Goal: Check status: Check status

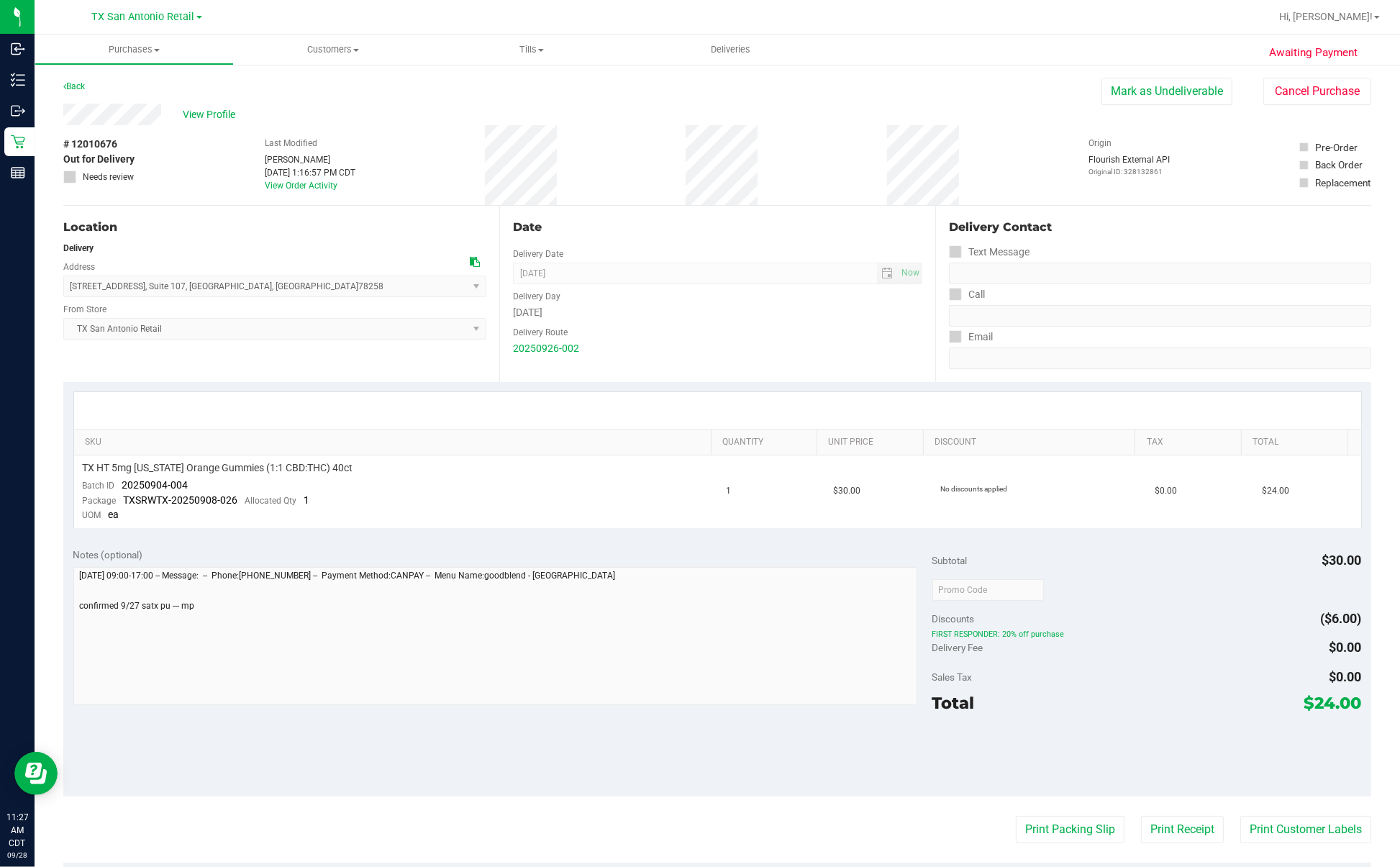
drag, startPoint x: 707, startPoint y: 329, endPoint x: 842, endPoint y: 221, distance: 172.9
click at [707, 329] on div "Delivery Route" at bounding box center [717, 330] width 409 height 21
click at [750, 58] on uib-tab-heading "Deliveries" at bounding box center [731, 50] width 199 height 30
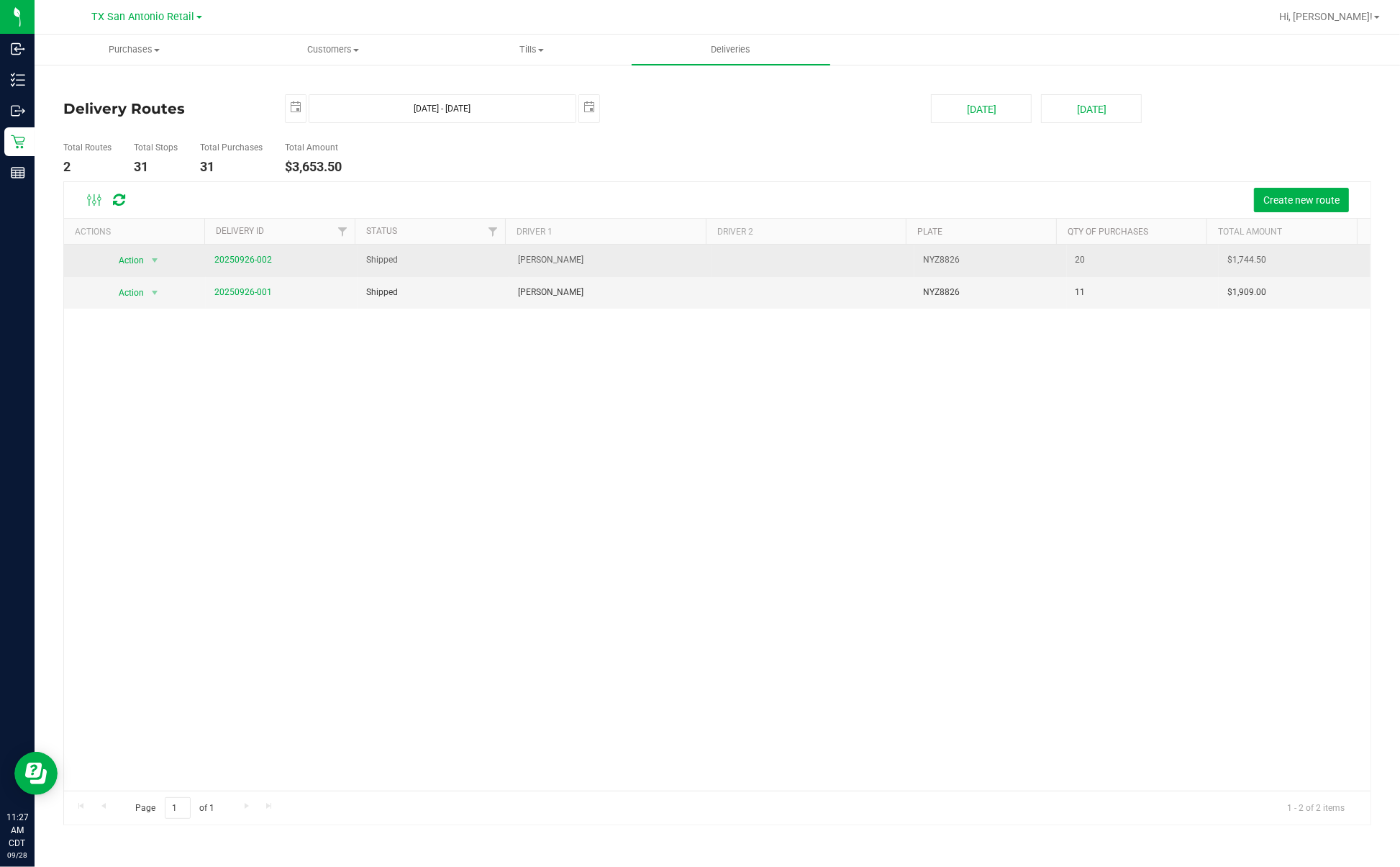
drag, startPoint x: 225, startPoint y: 249, endPoint x: 229, endPoint y: 267, distance: 18.4
click at [225, 253] on td "20250926-002" at bounding box center [282, 261] width 152 height 33
click at [229, 267] on td "20250926-002" at bounding box center [282, 261] width 152 height 33
click at [256, 260] on link "20250926-002" at bounding box center [243, 260] width 57 height 10
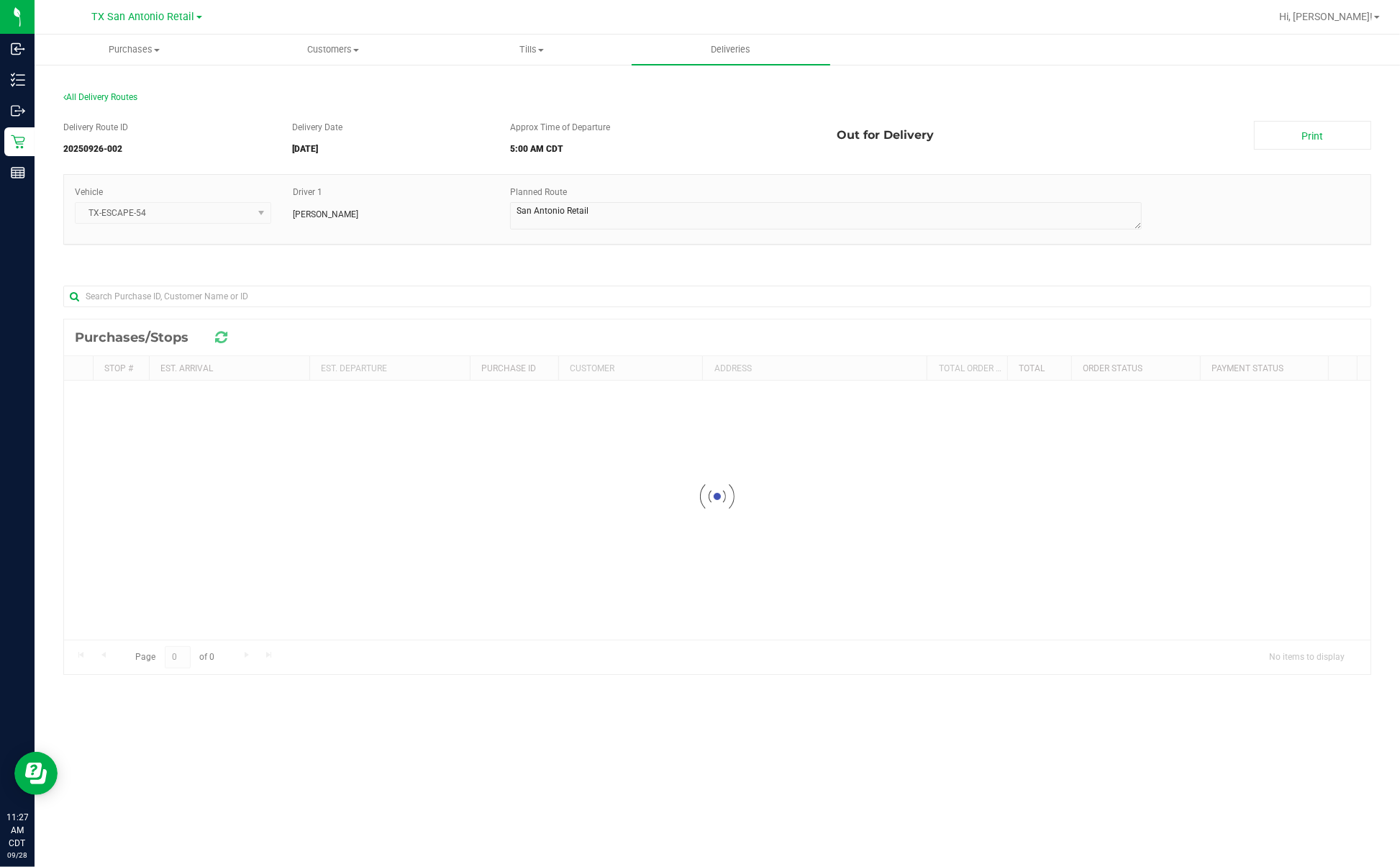
click at [588, 152] on h5 "5:00 AM CDT" at bounding box center [662, 150] width 306 height 9
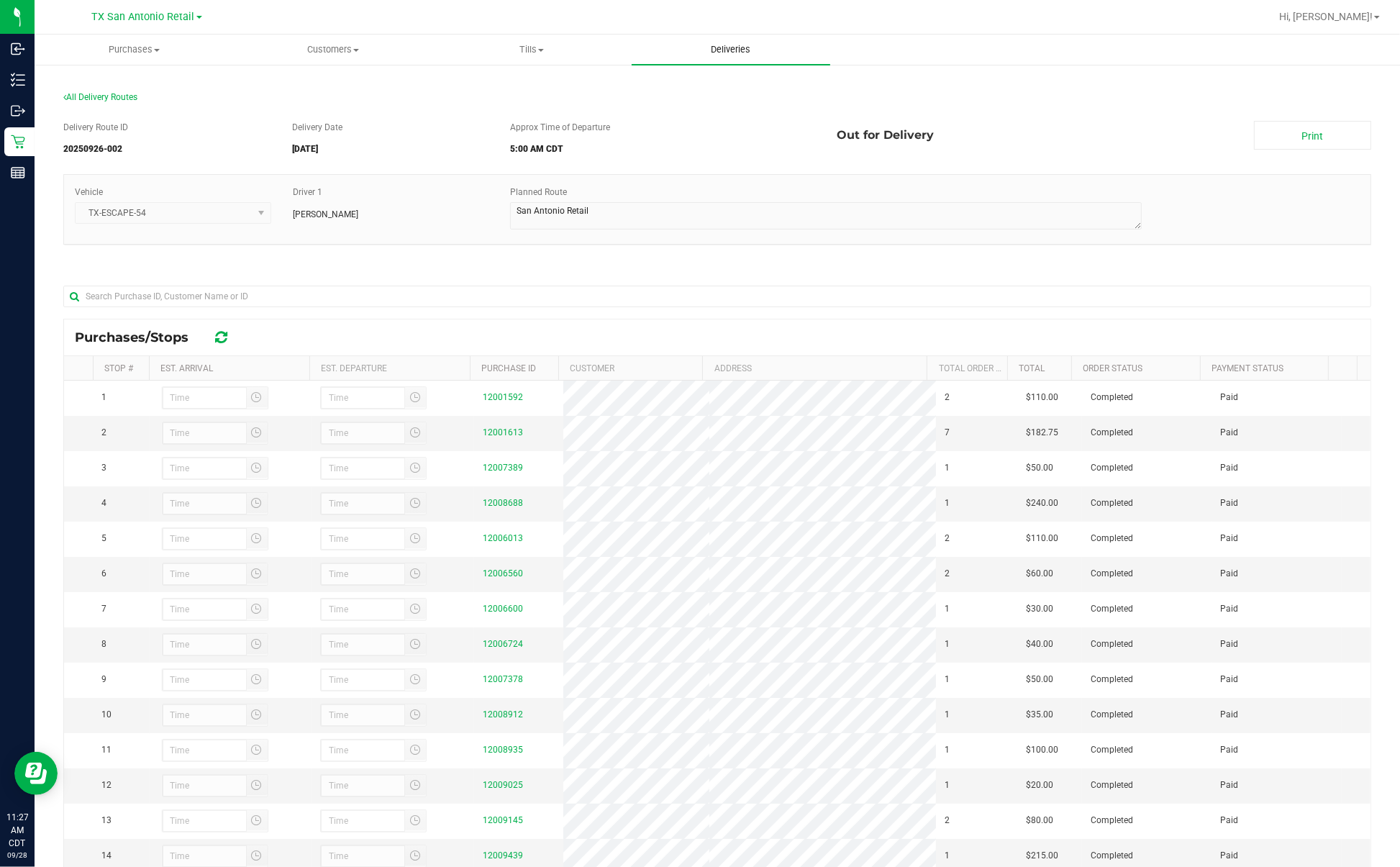
click at [738, 47] on span "Deliveries" at bounding box center [730, 50] width 78 height 13
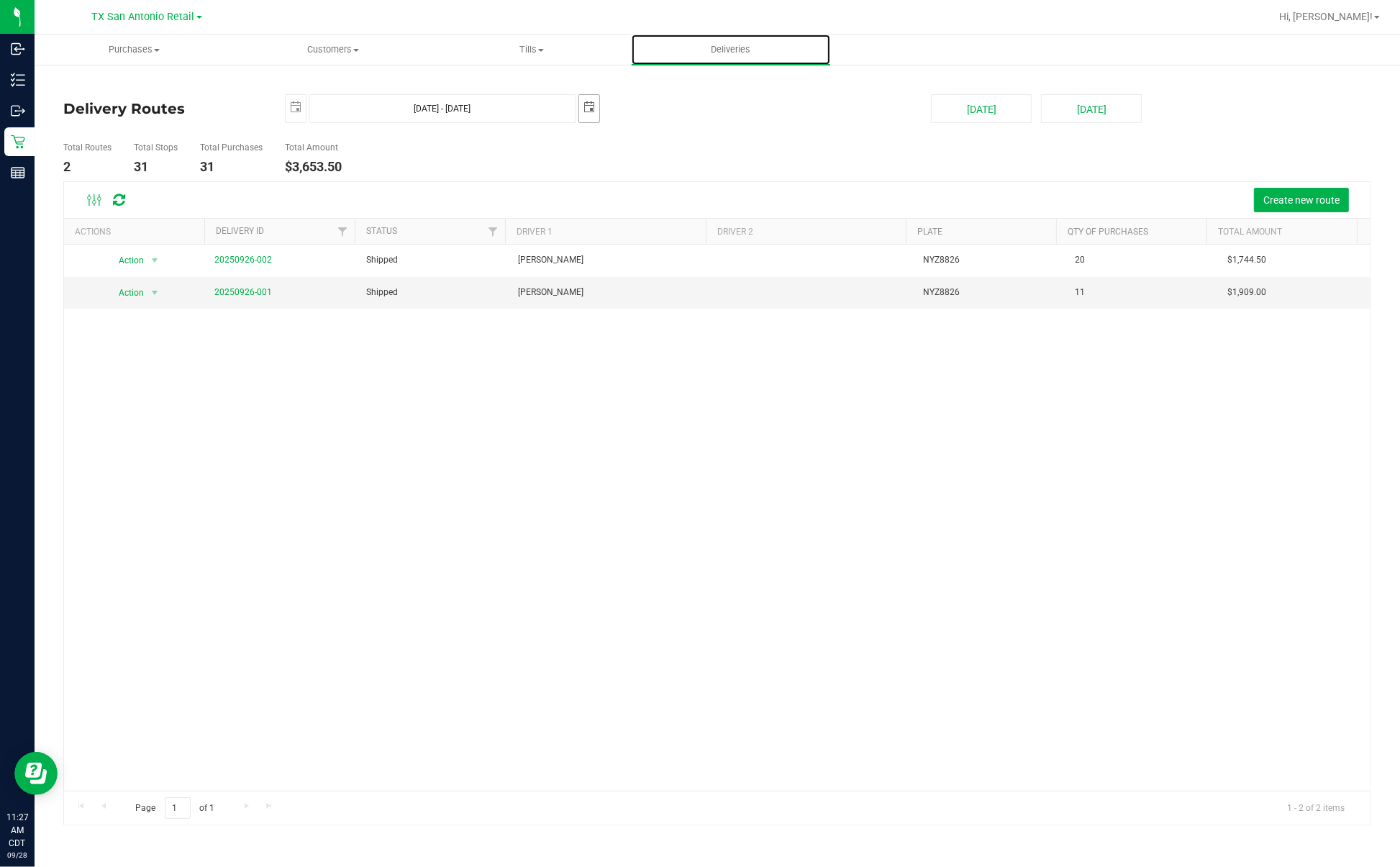
click at [597, 103] on span "select" at bounding box center [589, 108] width 20 height 25
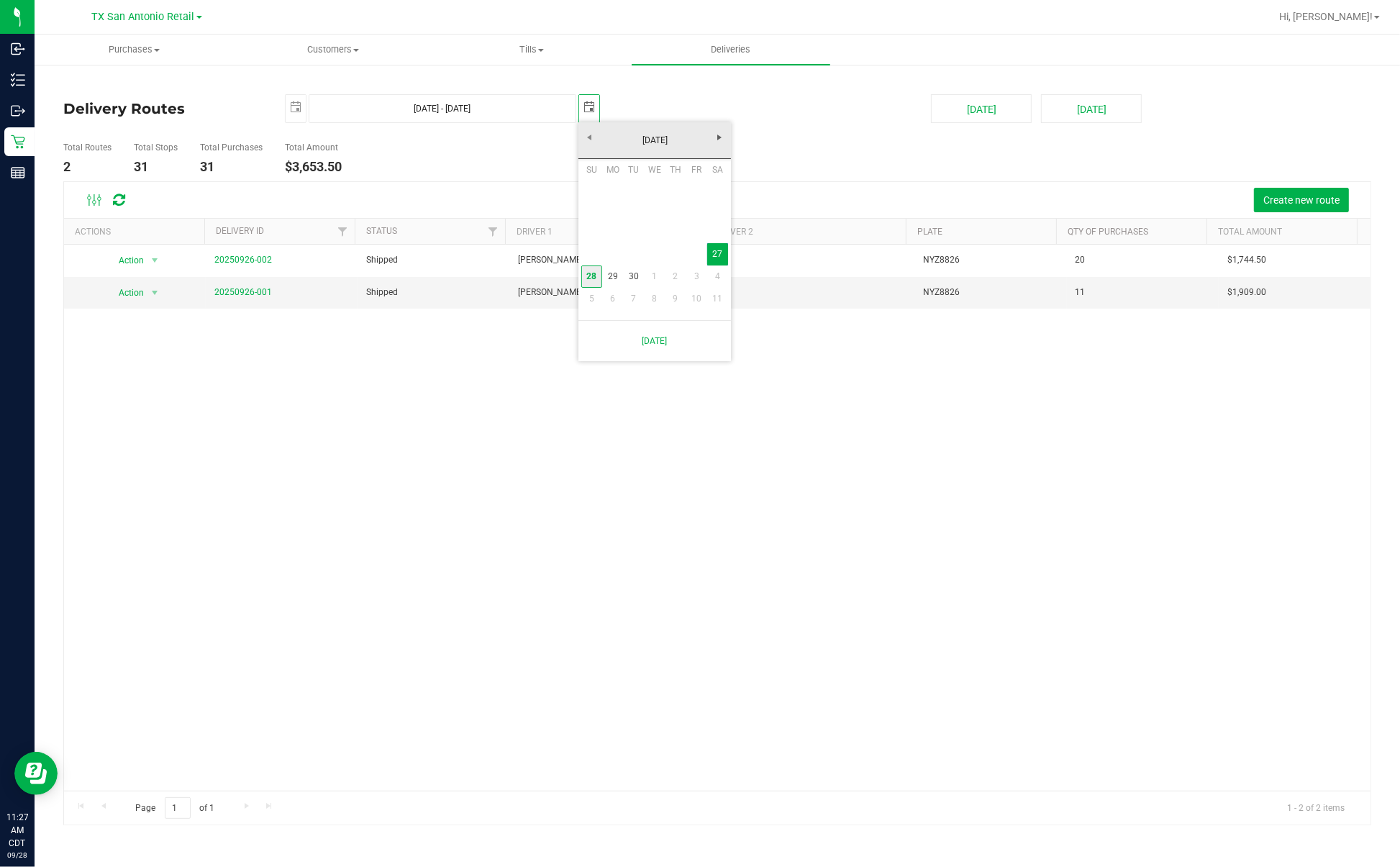
click at [591, 275] on link "28" at bounding box center [591, 277] width 21 height 22
type input "[DATE] - [DATE]"
type input "[DATE]"
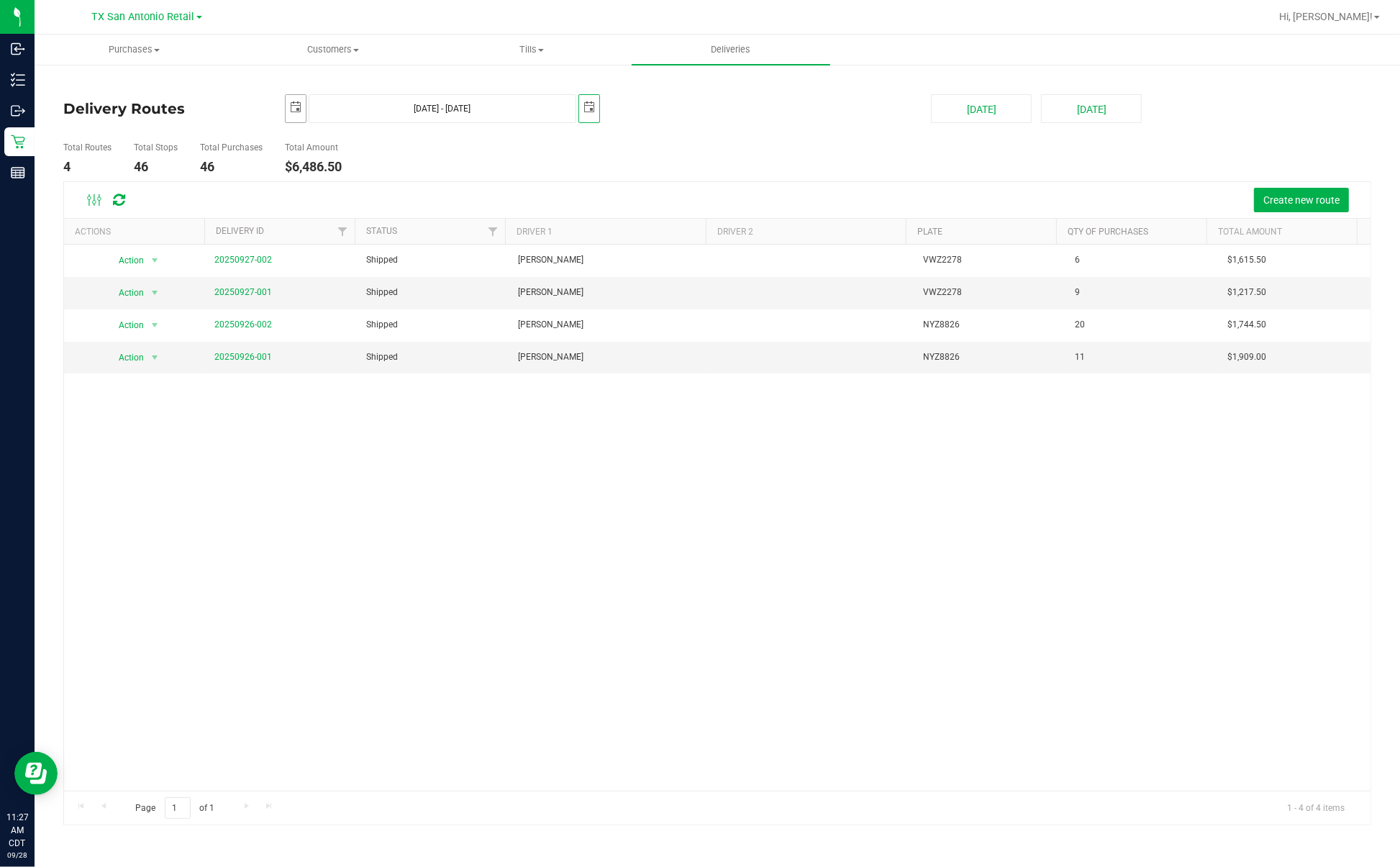
click at [296, 103] on span "select" at bounding box center [295, 107] width 12 height 12
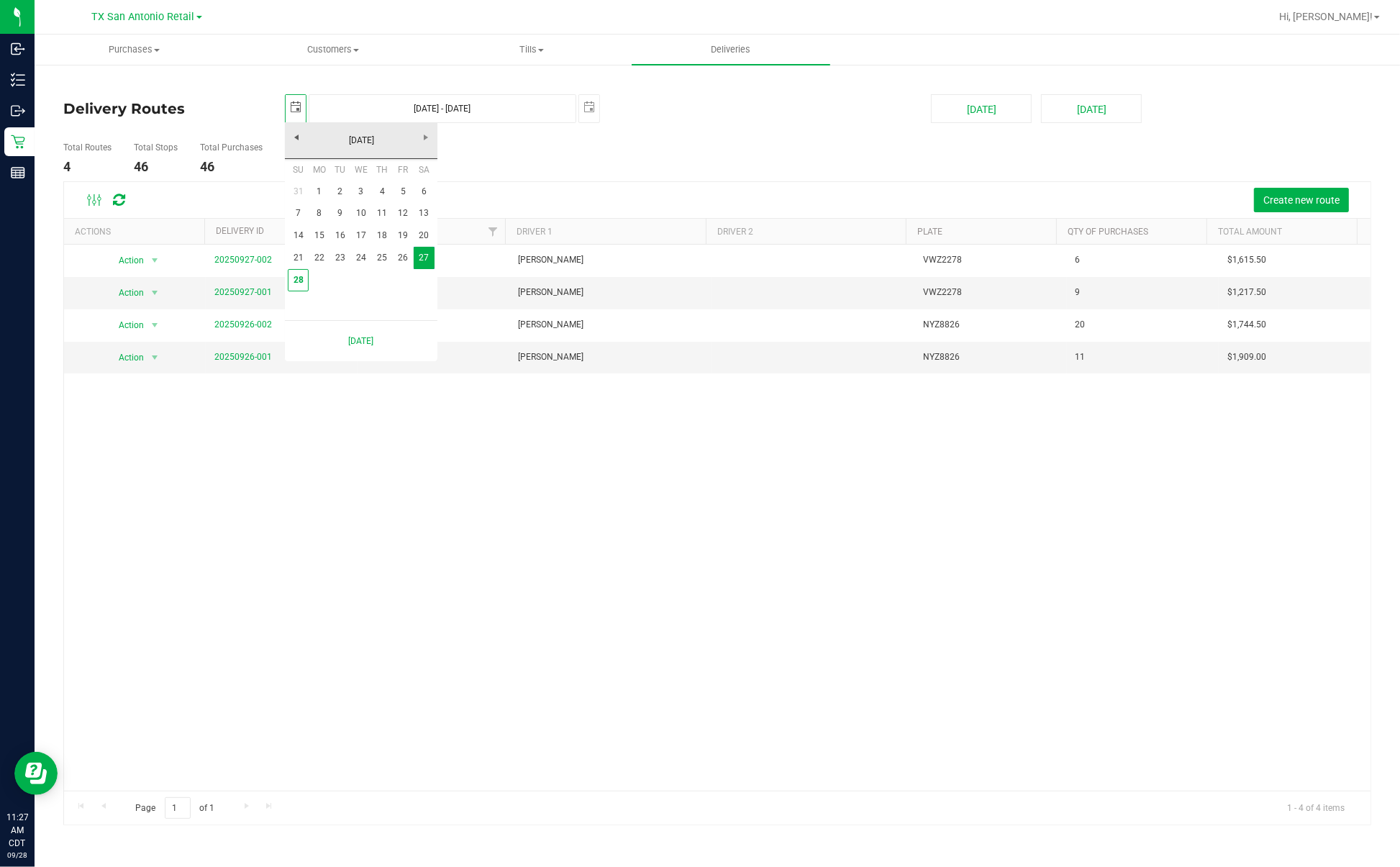
scroll to position [0, 36]
click at [300, 286] on link "28" at bounding box center [298, 280] width 21 height 22
type input "[DATE] - [DATE]"
type input "[DATE]"
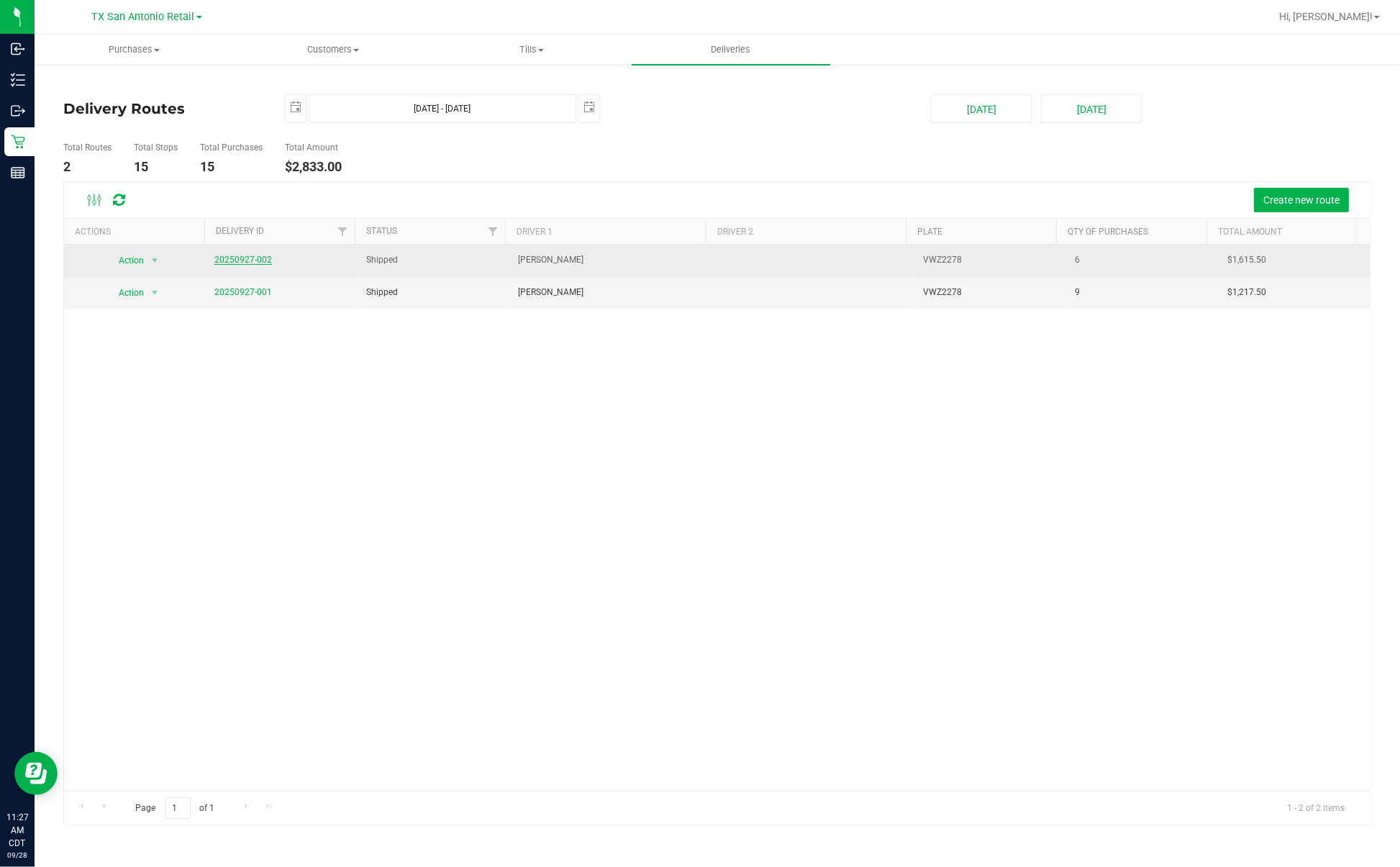
click at [248, 263] on link "20250927-002" at bounding box center [243, 260] width 57 height 10
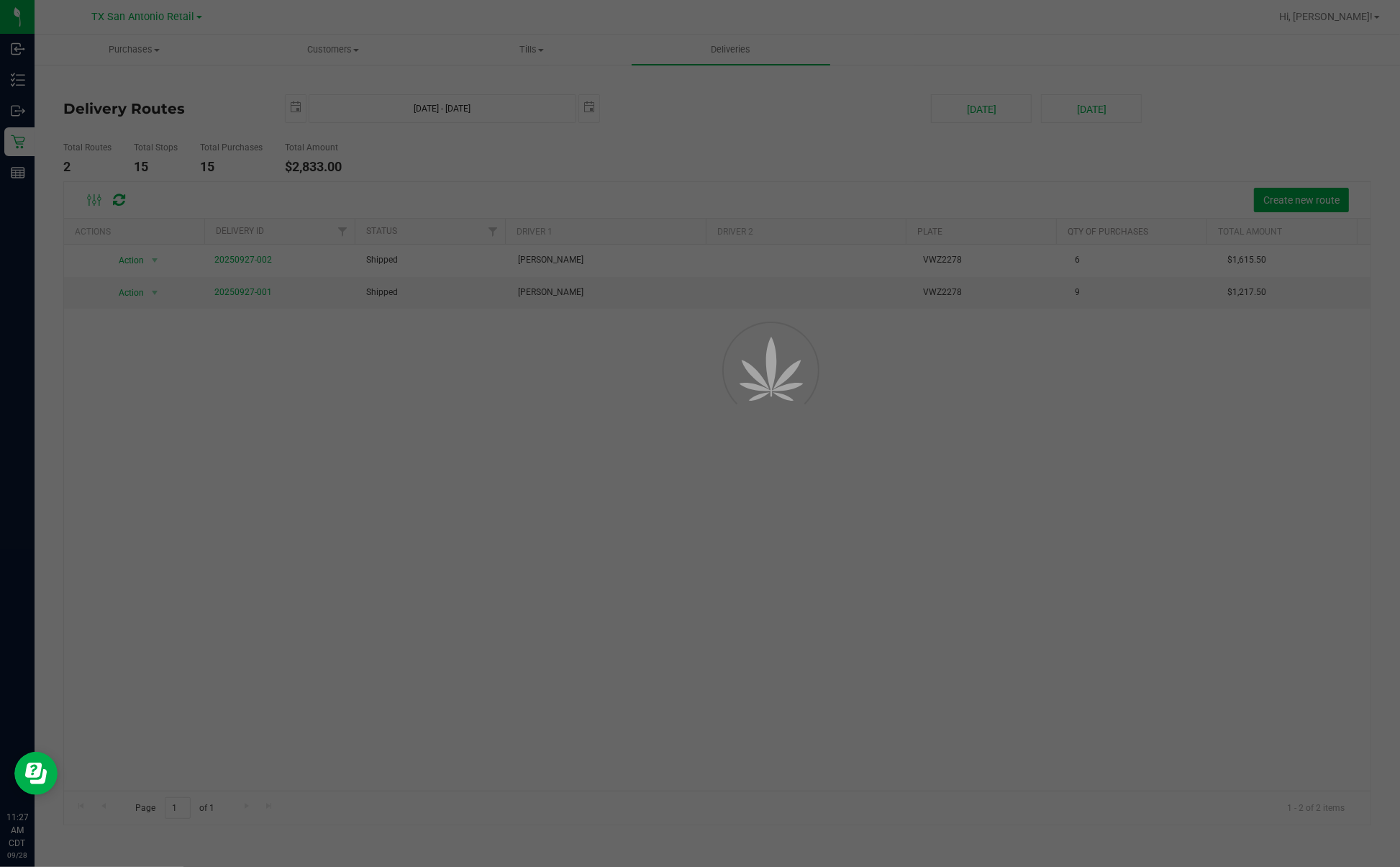
click at [777, 114] on div at bounding box center [700, 433] width 1400 height 867
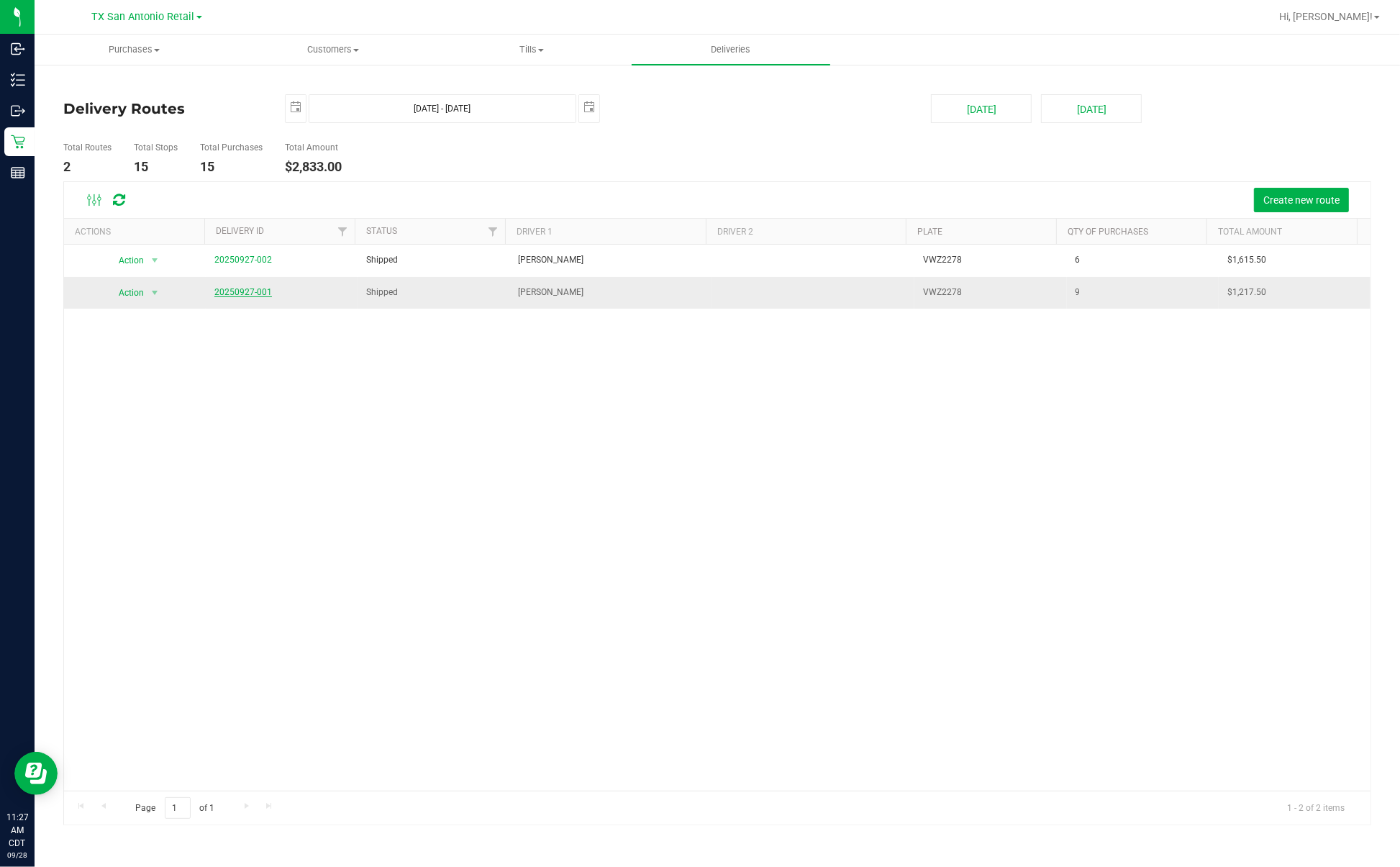
click at [253, 293] on link "20250927-001" at bounding box center [243, 291] width 57 height 10
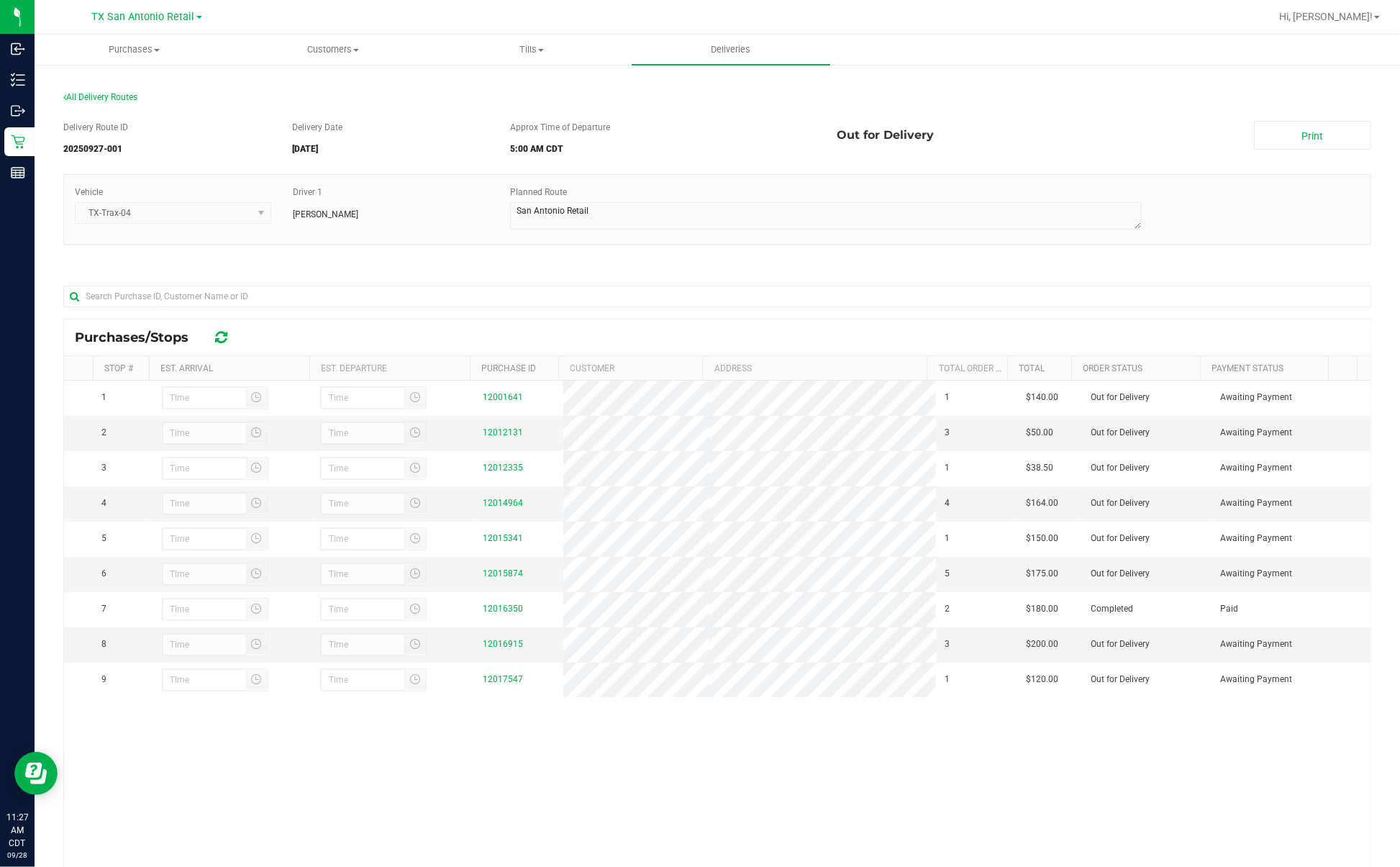
click at [537, 308] on div at bounding box center [717, 302] width 1308 height 33
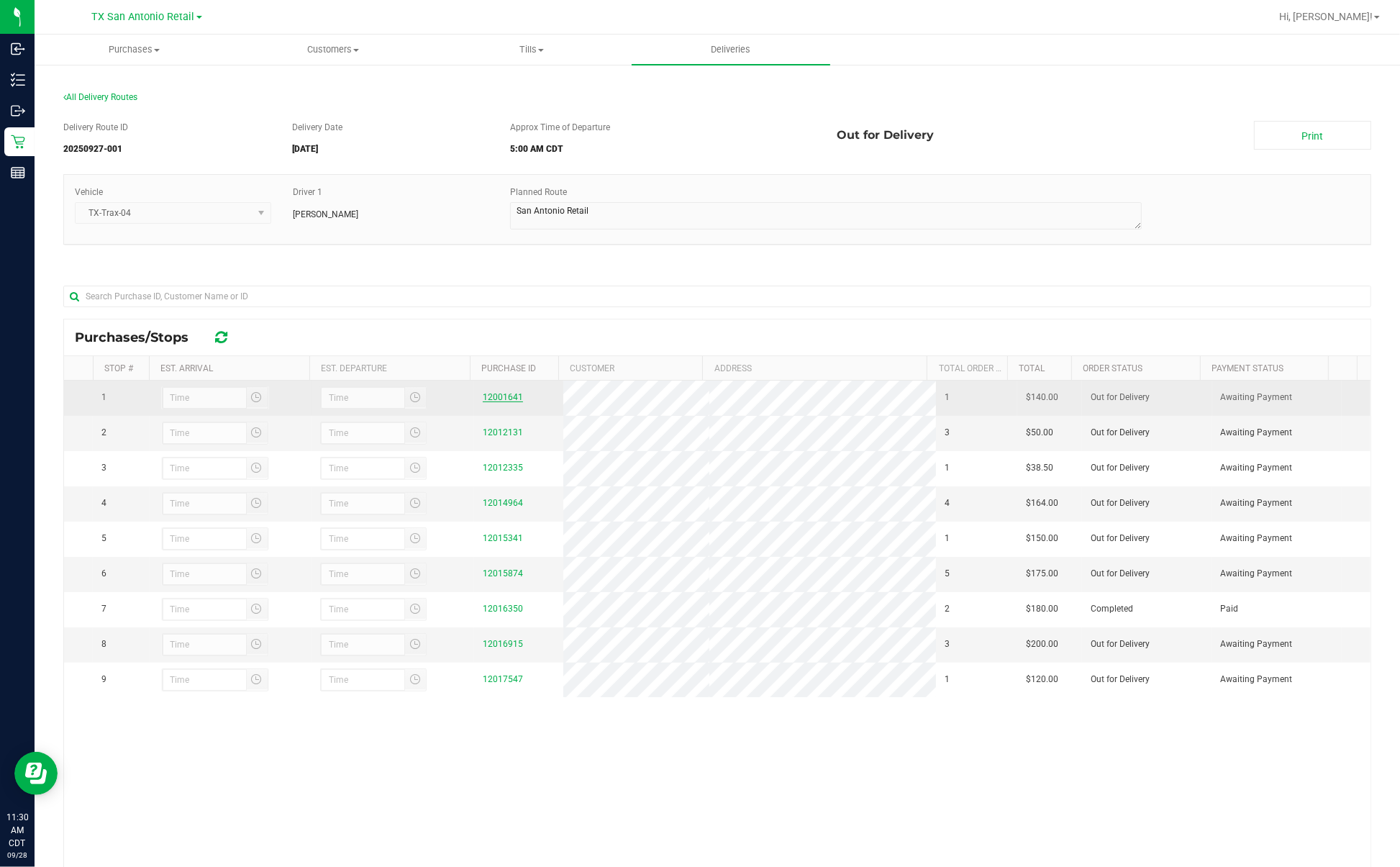
click at [498, 399] on link "12001641" at bounding box center [503, 397] width 40 height 10
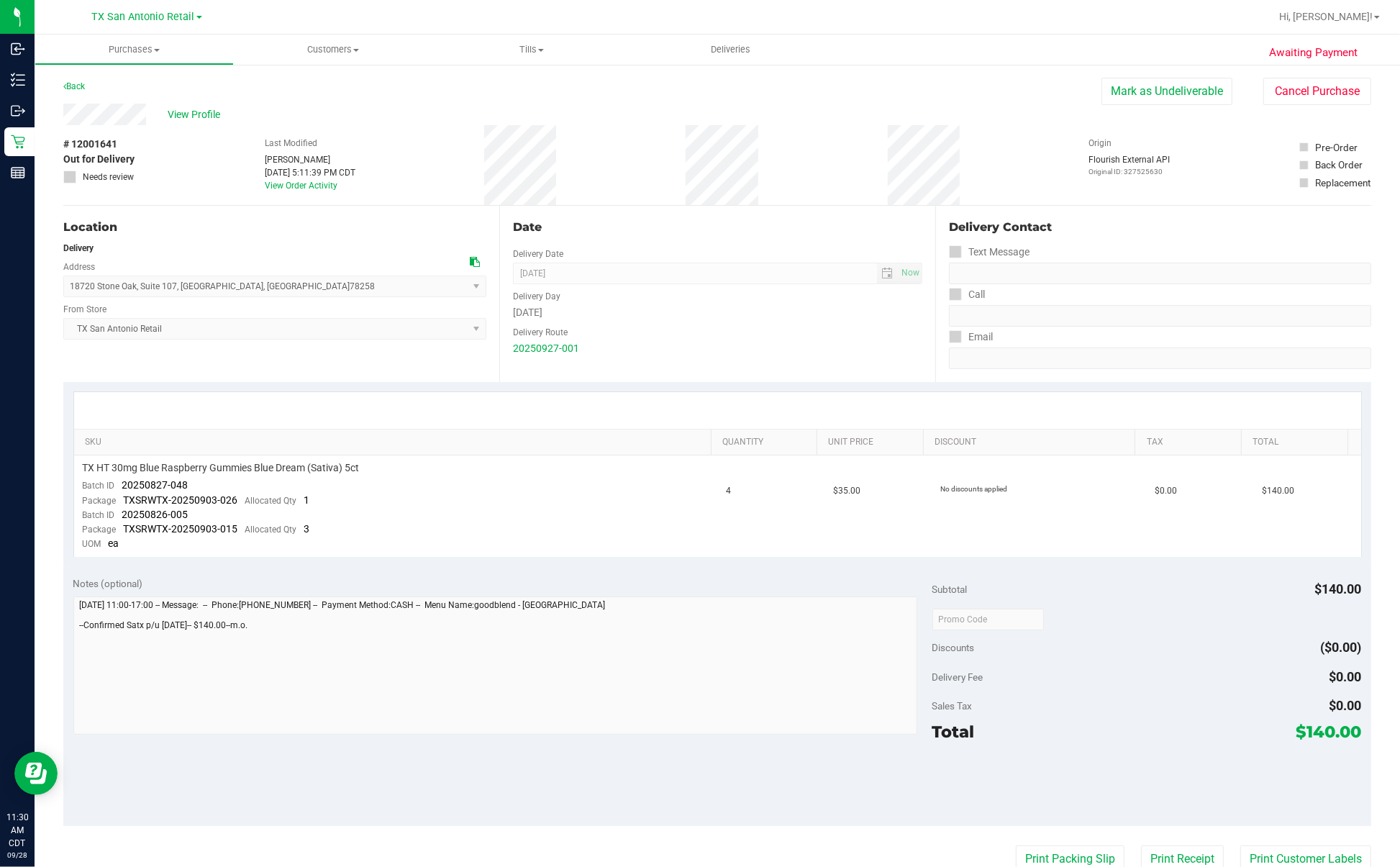
click at [657, 267] on span "[DATE] Now" at bounding box center [717, 274] width 409 height 22
click at [679, 232] on div "Date" at bounding box center [717, 227] width 409 height 17
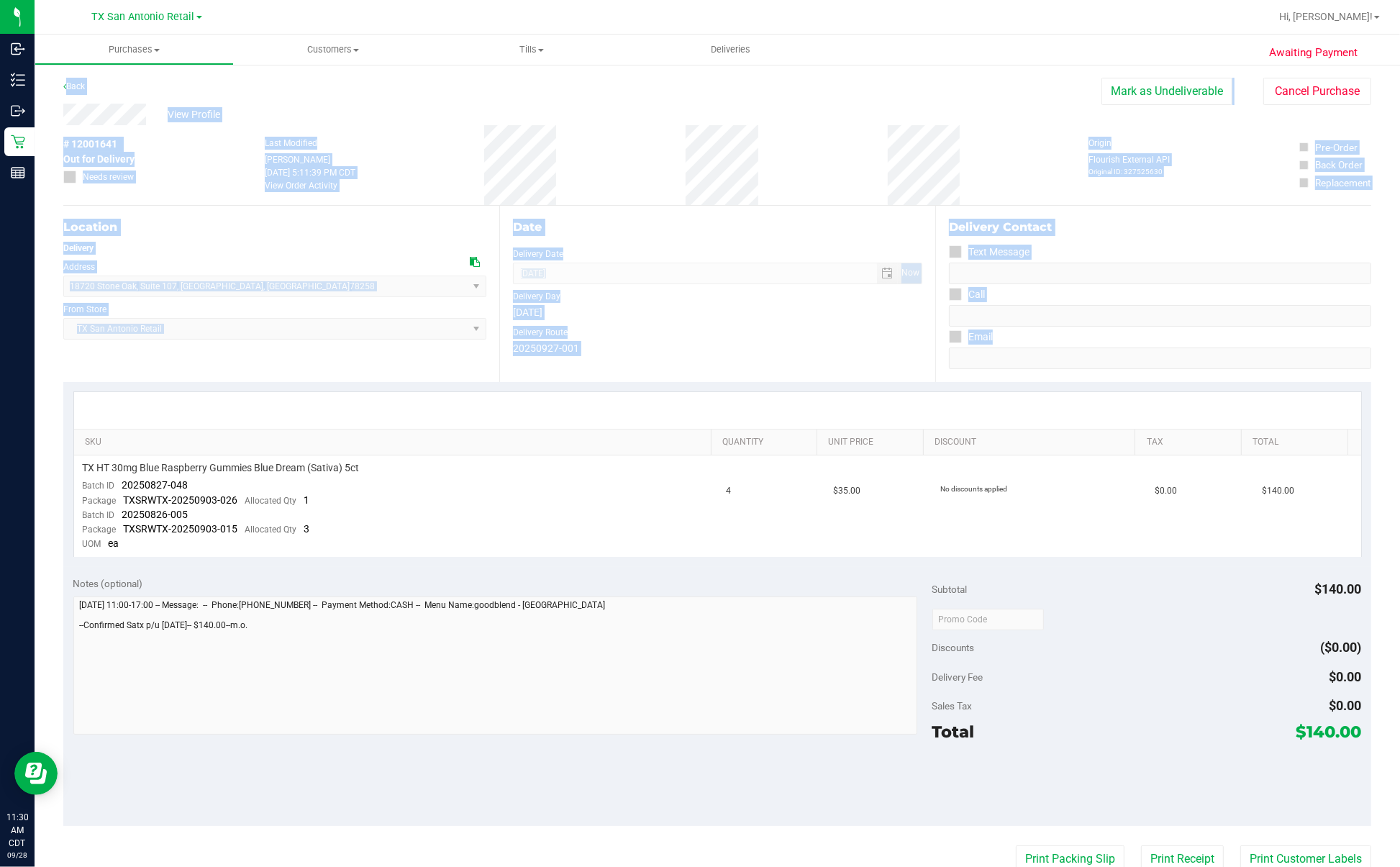
drag, startPoint x: 146, startPoint y: 117, endPoint x: 1472, endPoint y: 355, distance: 1347.2
click at [918, 355] on html "Inbound Inventory Outbound Retail Reports 11:30 AM CDT [DATE] 09/28 [GEOGRAPHIC…" at bounding box center [700, 433] width 1400 height 867
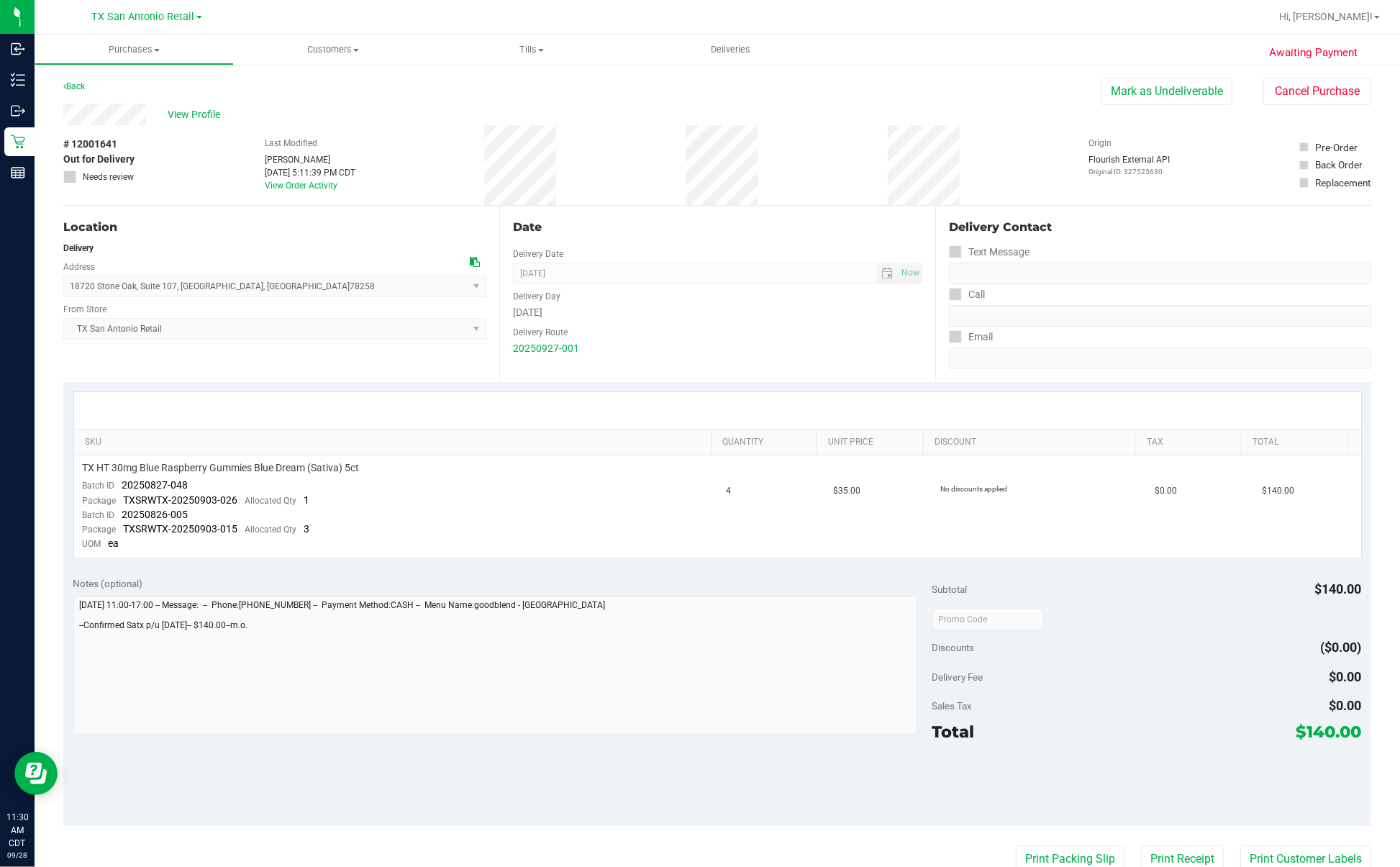
drag, startPoint x: 494, startPoint y: 101, endPoint x: 461, endPoint y: 109, distance: 34.0
click at [486, 105] on purchase-details "Back [PERSON_NAME] as Undeliverable Cancel Purchase View Profile # 12001641 Out…" at bounding box center [717, 619] width 1308 height 1083
drag, startPoint x: 743, startPoint y: 232, endPoint x: 732, endPoint y: 209, distance: 25.5
click at [743, 231] on div "Date" at bounding box center [717, 227] width 409 height 17
click at [817, 318] on div "[DATE]" at bounding box center [717, 312] width 409 height 15
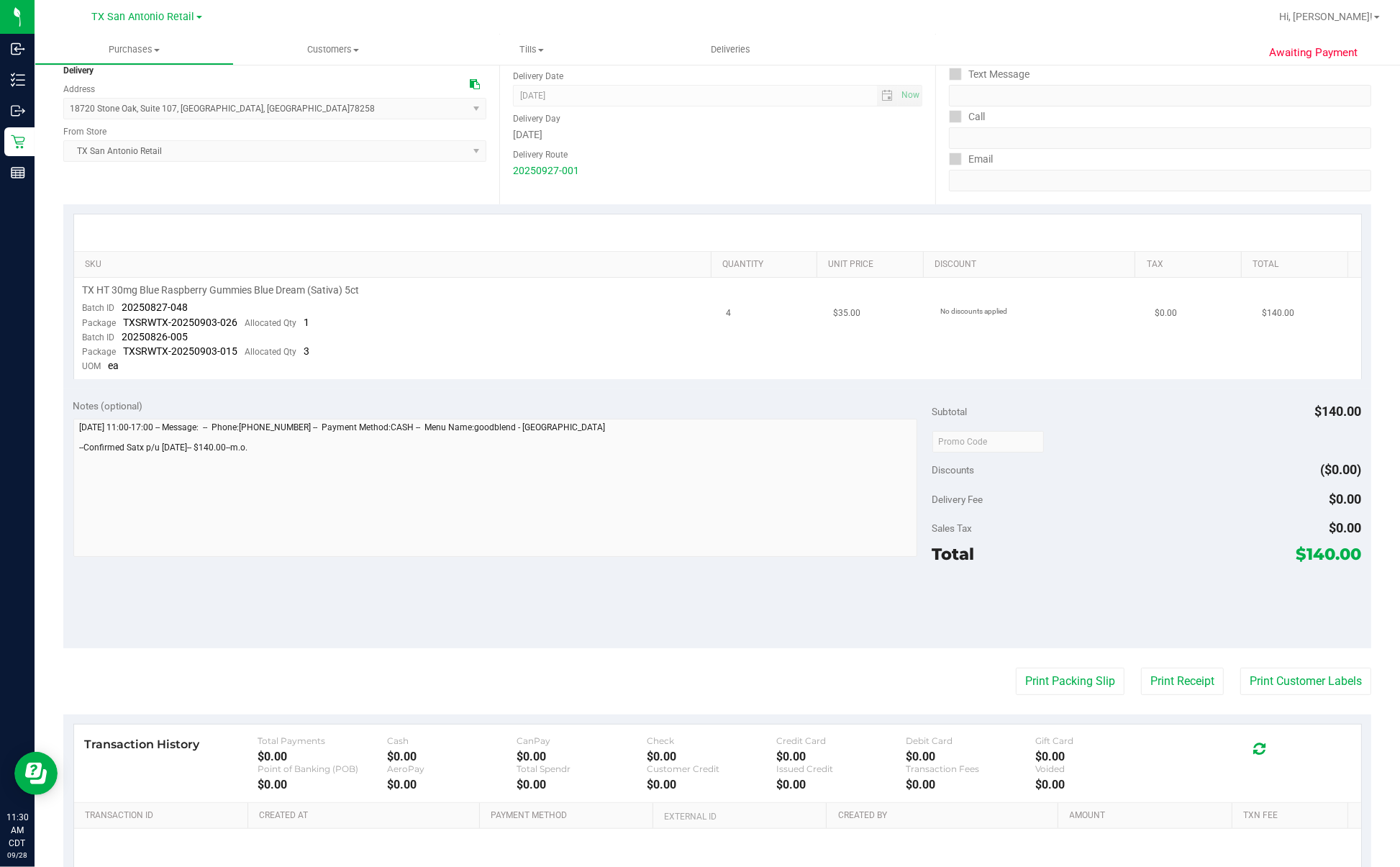
scroll to position [180, 0]
drag, startPoint x: 114, startPoint y: 304, endPoint x: 193, endPoint y: 302, distance: 79.0
click at [193, 302] on td "TX HT 30mg Blue Raspberry Gummies Blue Dream (Sativa) 5ct Batch ID 20250827-048…" at bounding box center [396, 326] width 644 height 101
drag, startPoint x: 123, startPoint y: 338, endPoint x: 187, endPoint y: 333, distance: 64.2
click at [187, 333] on div "Batch ID 20250826-005" at bounding box center [136, 335] width 105 height 15
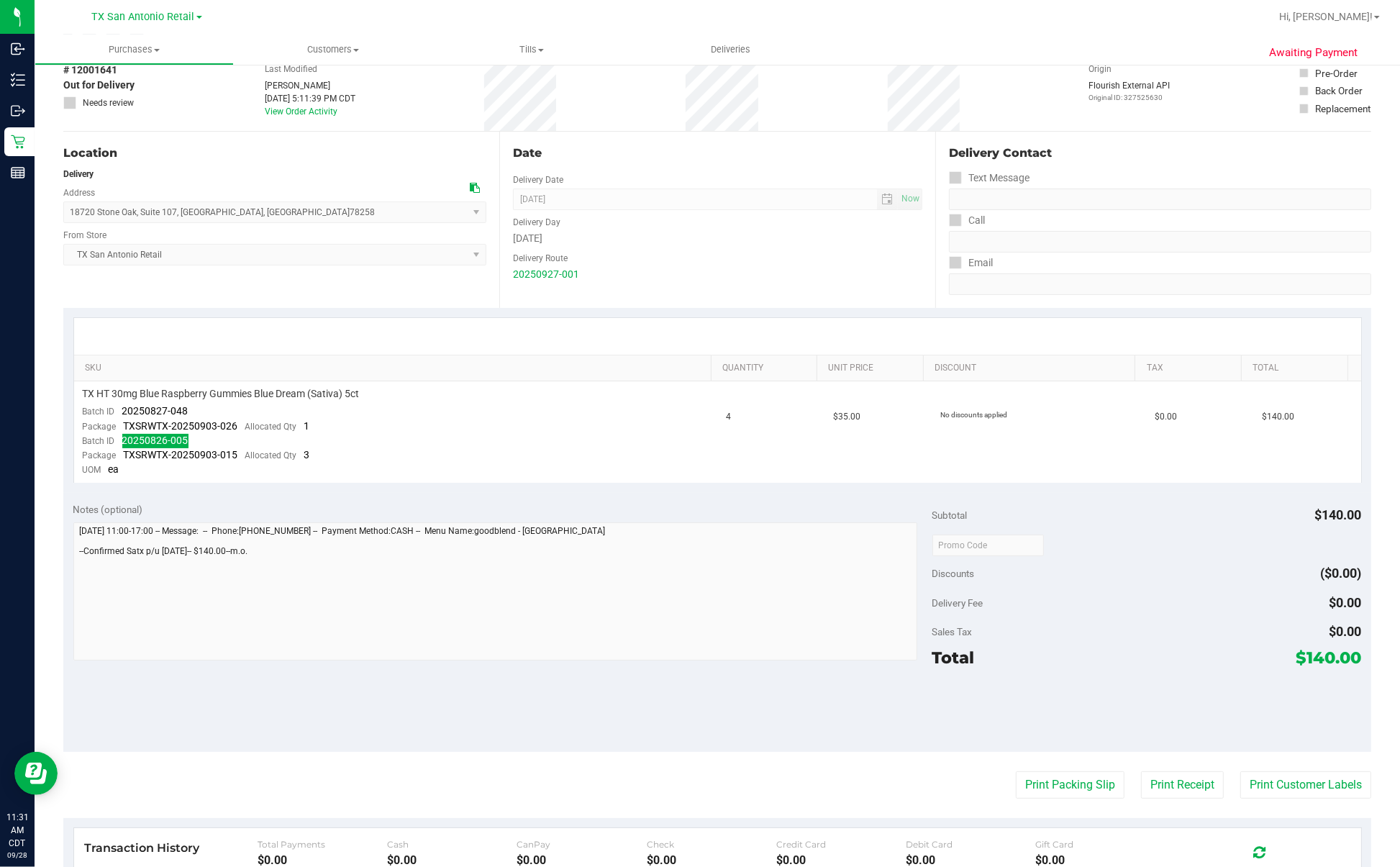
scroll to position [0, 0]
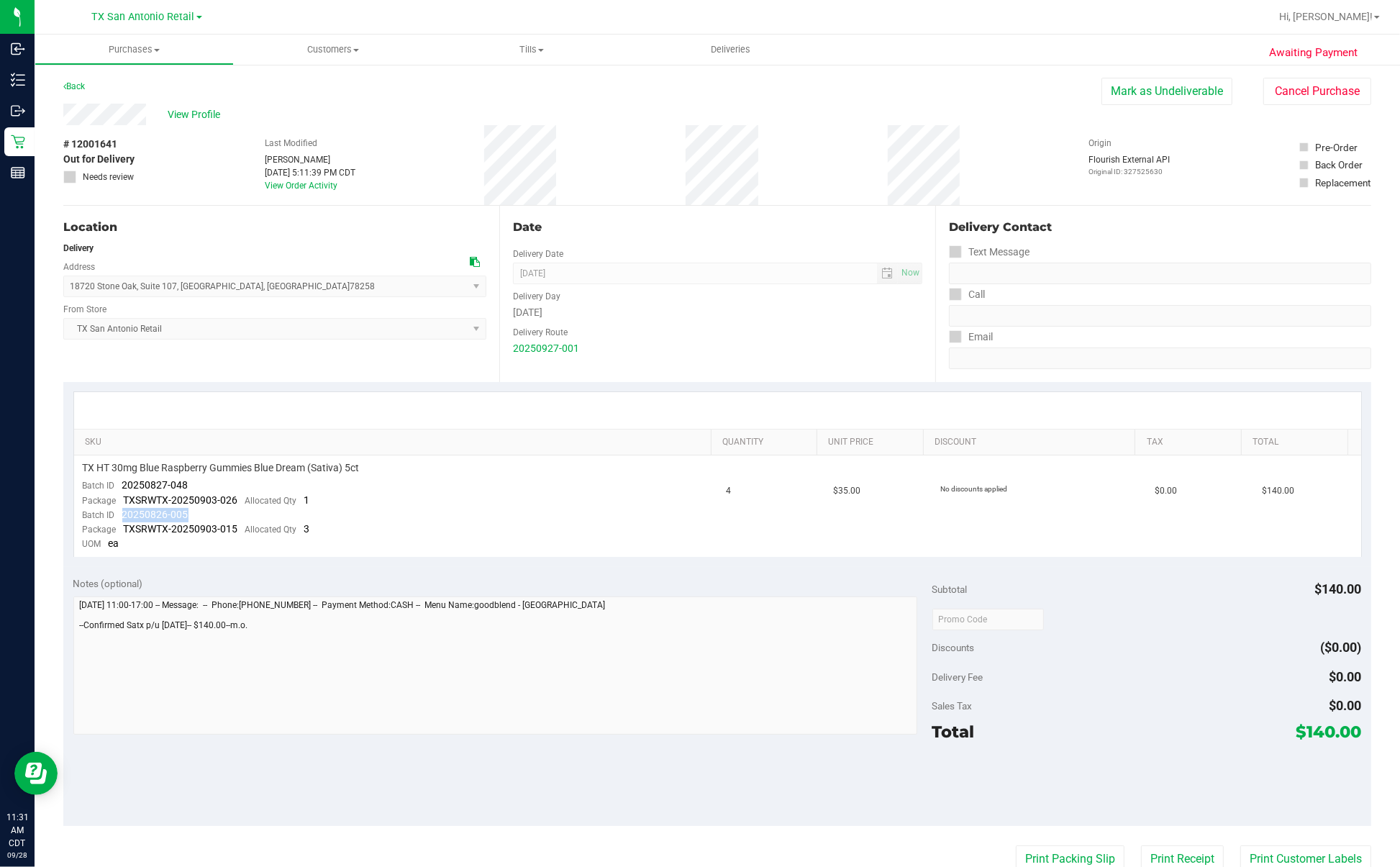
drag, startPoint x: 1380, startPoint y: 394, endPoint x: 1226, endPoint y: 212, distance: 238.4
click at [918, 225] on div "Delivery Contact" at bounding box center [1160, 227] width 422 height 17
click at [724, 63] on uib-tab-heading "Deliveries" at bounding box center [731, 50] width 199 height 30
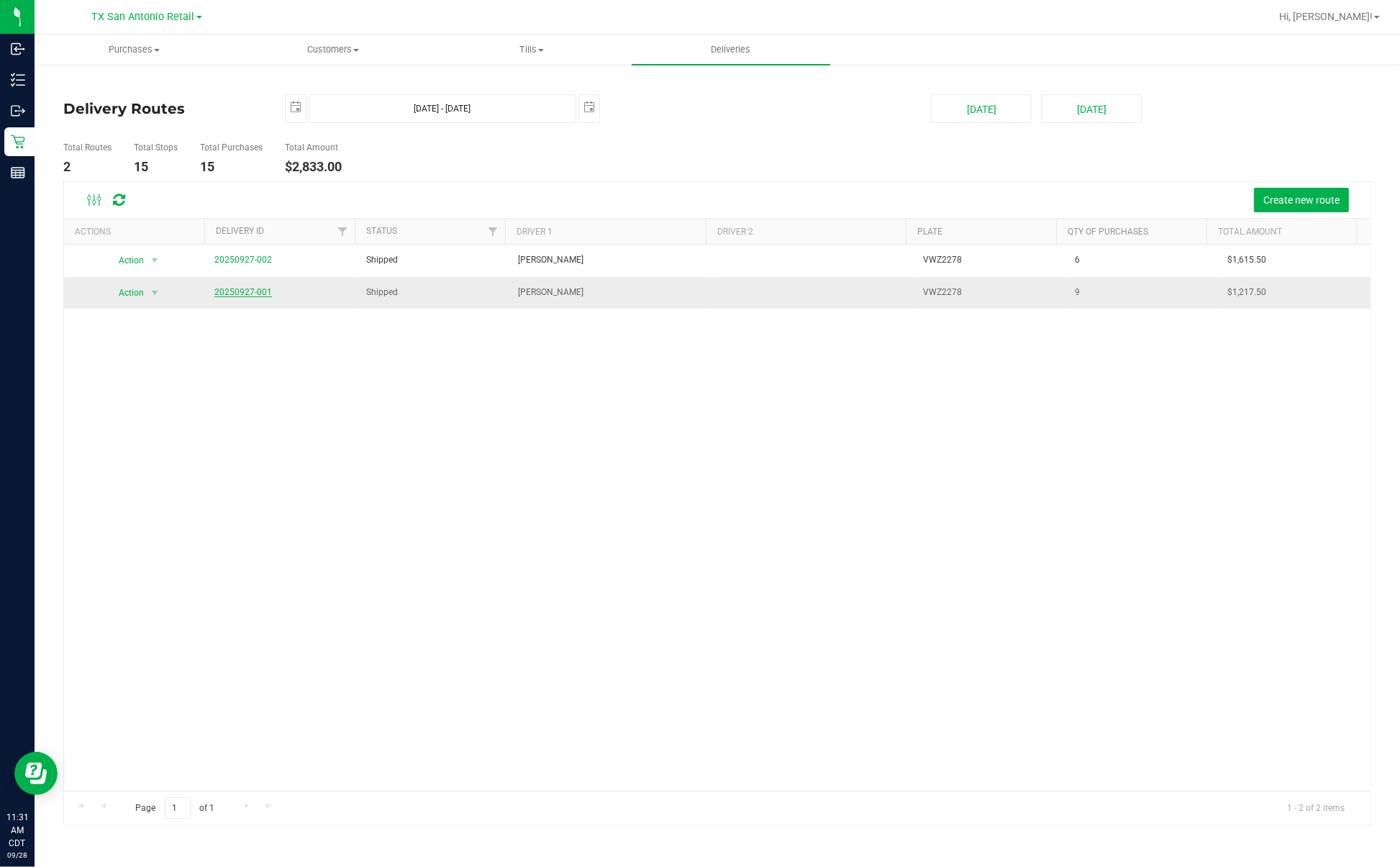
click at [236, 295] on link "20250927-001" at bounding box center [243, 291] width 57 height 10
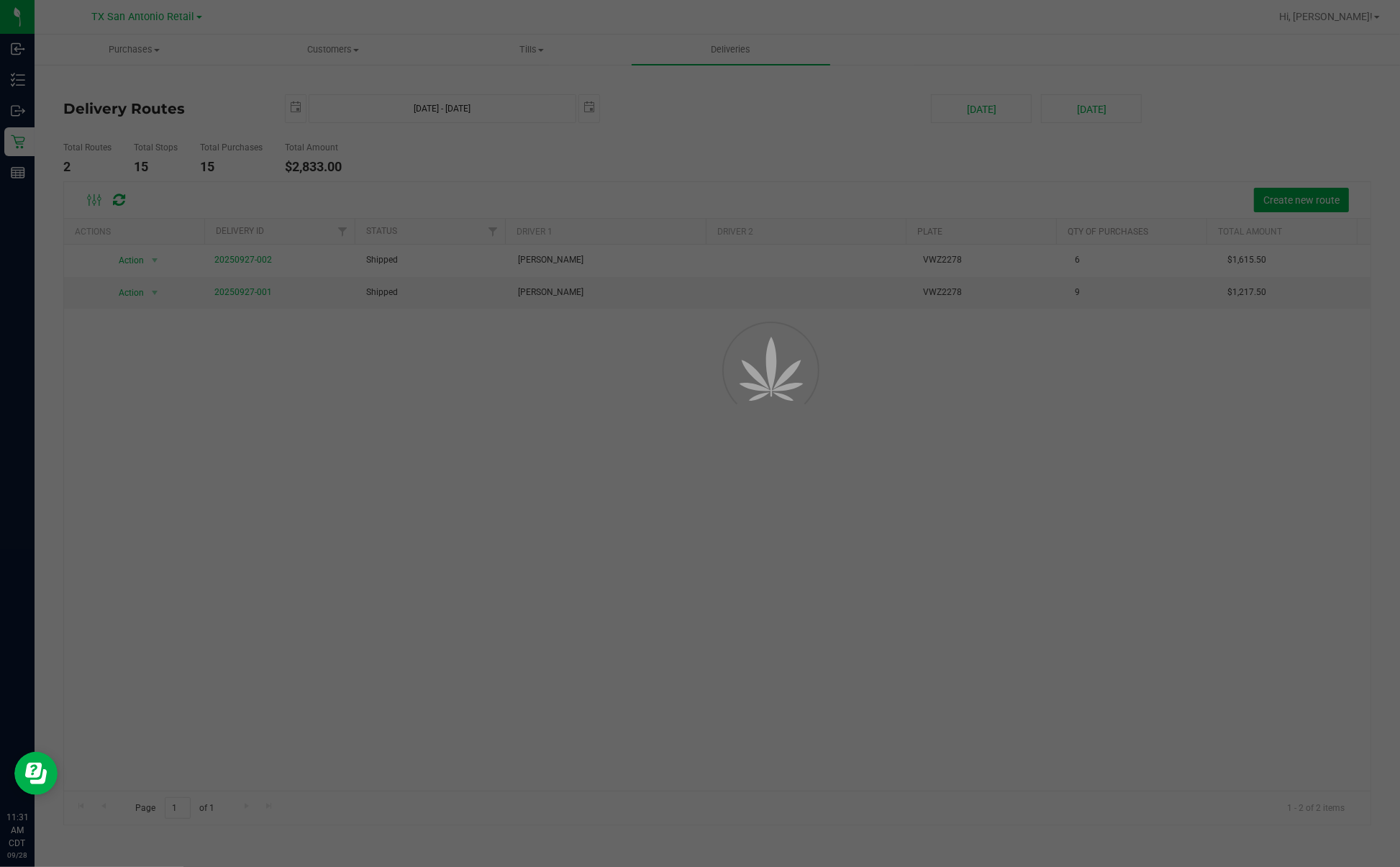
click at [645, 162] on div at bounding box center [700, 433] width 1400 height 867
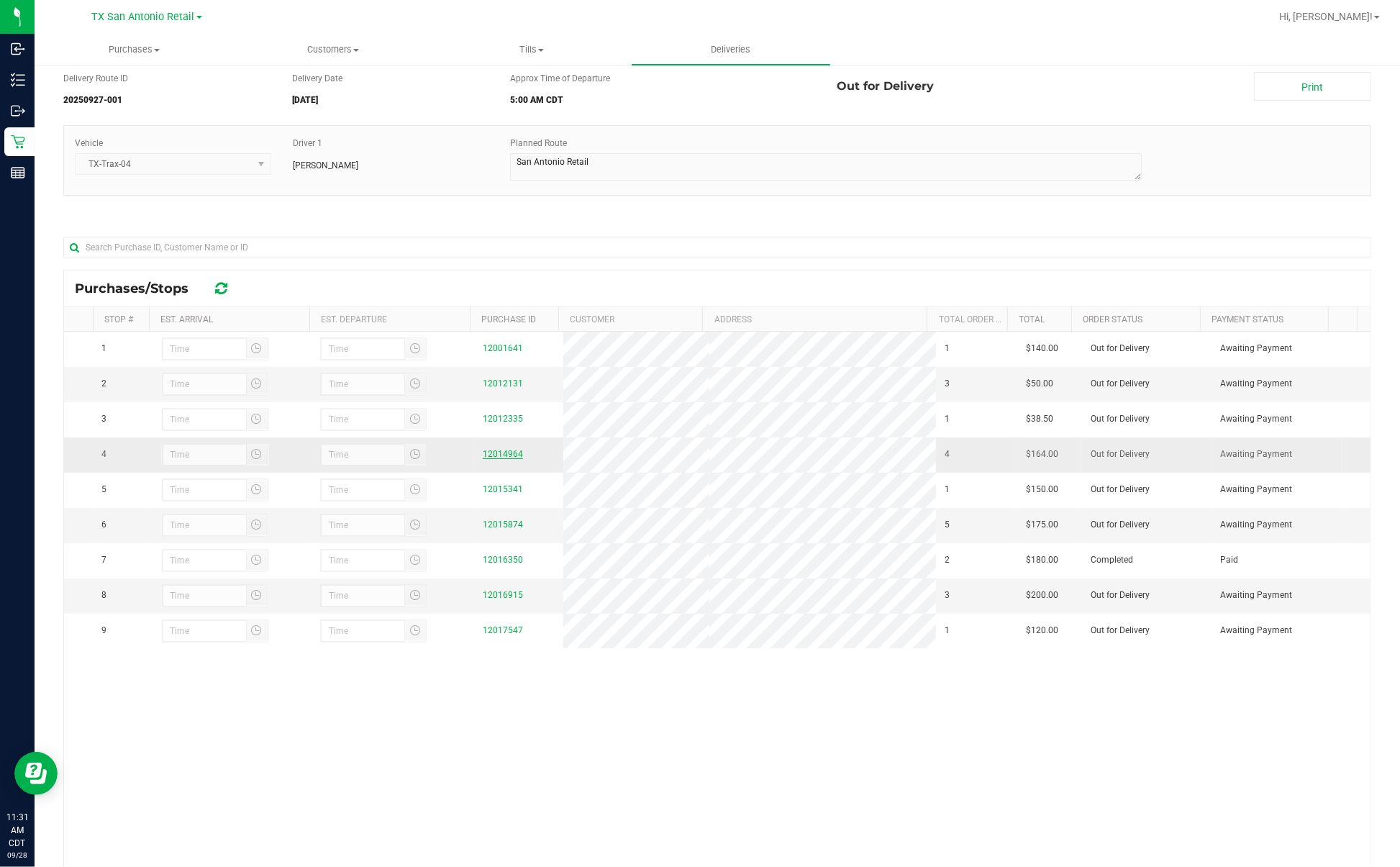
scroll to position [90, 0]
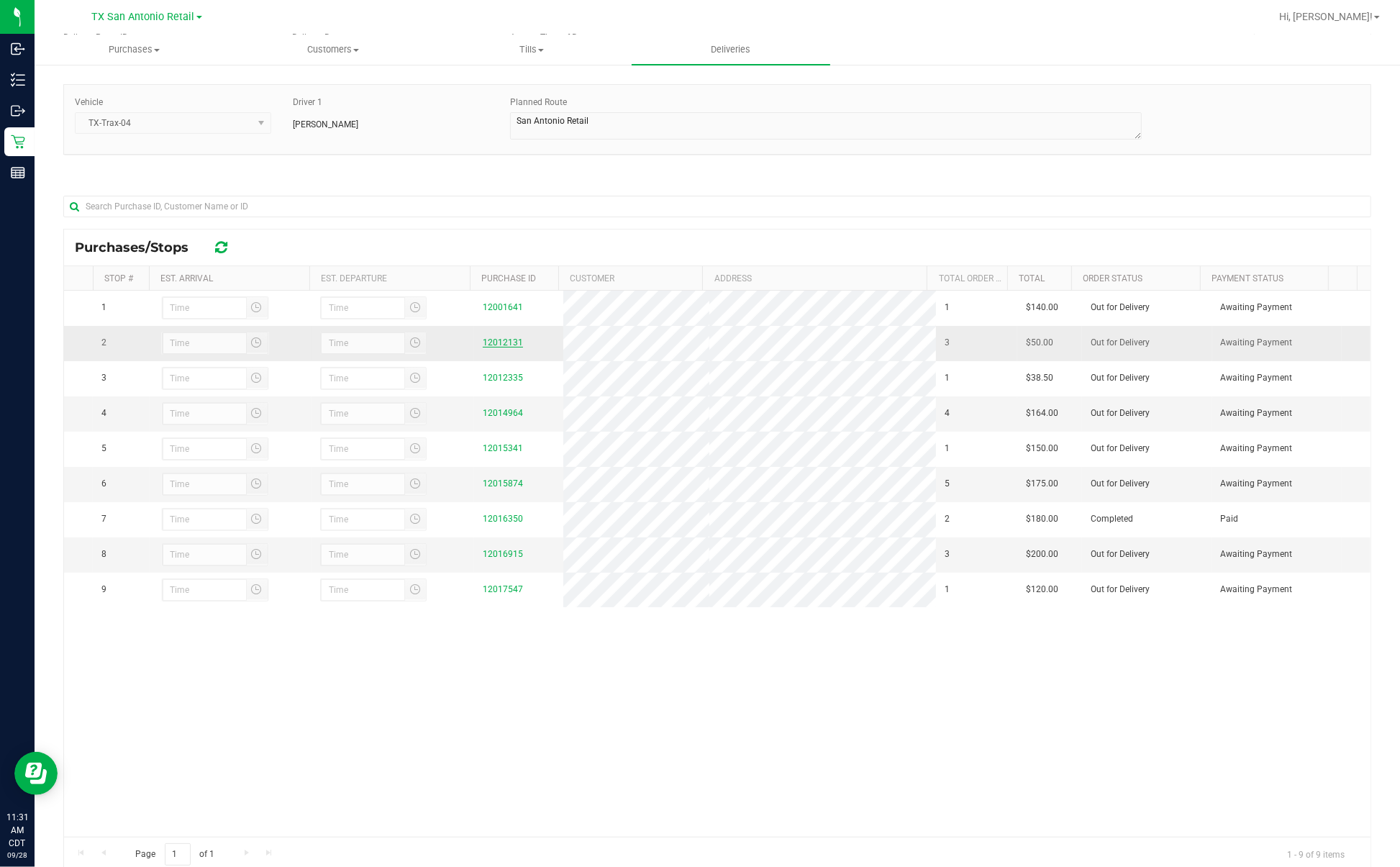
click at [484, 347] on link "12012131" at bounding box center [503, 342] width 40 height 10
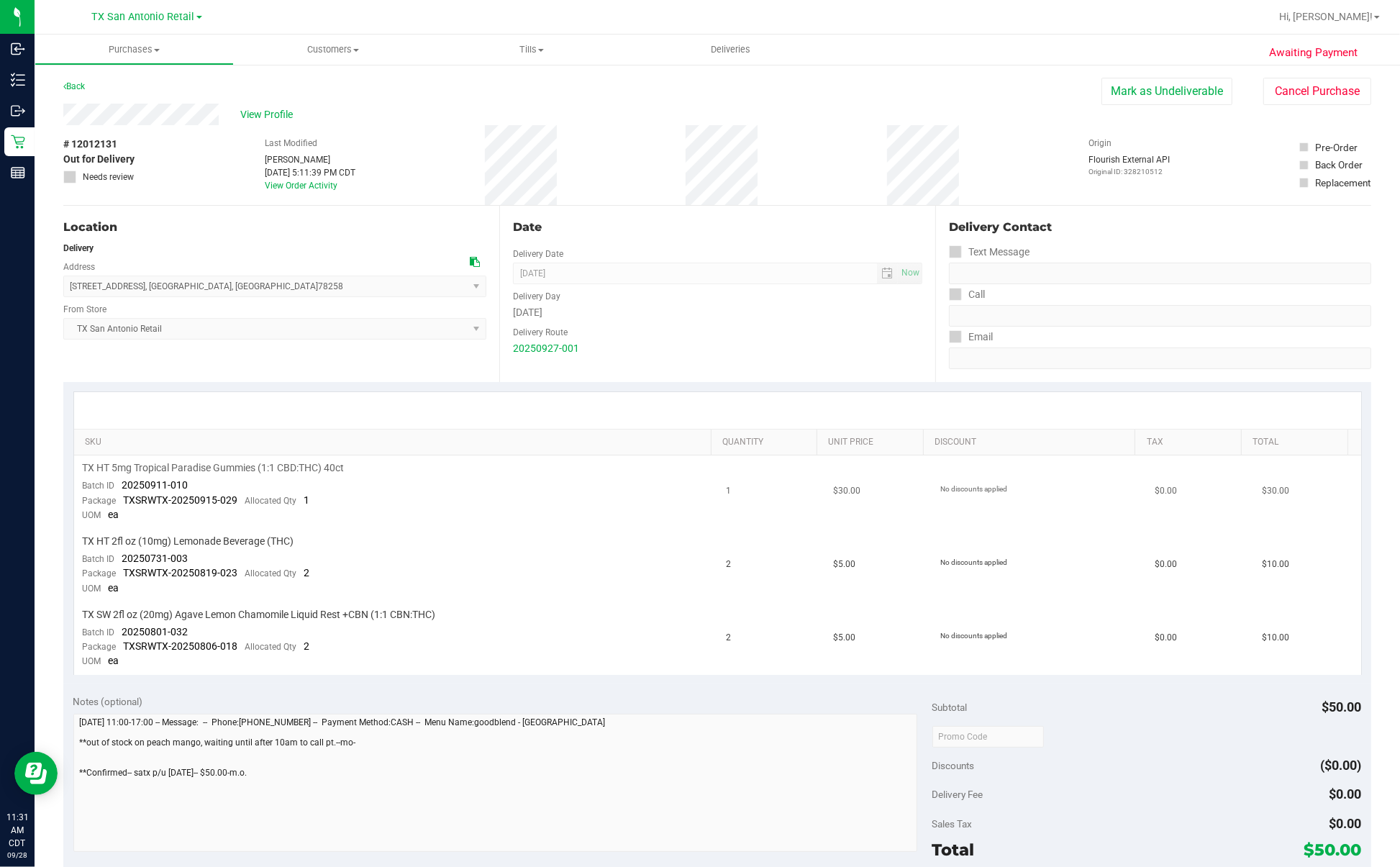
click at [113, 482] on span "Batch ID" at bounding box center [99, 485] width 33 height 10
drag, startPoint x: 119, startPoint y: 484, endPoint x: 254, endPoint y: 484, distance: 135.0
click at [254, 484] on td "TX HT 5mg Tropical Paradise Gummies (1:1 CBD:THC) 40ct Batch ID 20250911-010 Pa…" at bounding box center [396, 492] width 644 height 74
drag, startPoint x: 123, startPoint y: 558, endPoint x: 204, endPoint y: 554, distance: 81.1
click at [204, 542] on td "TX HT 2fl oz (10mg) Lemonade Beverage (THC) Batch ID 20250731-003 Package TXSRW…" at bounding box center [396, 565] width 644 height 74
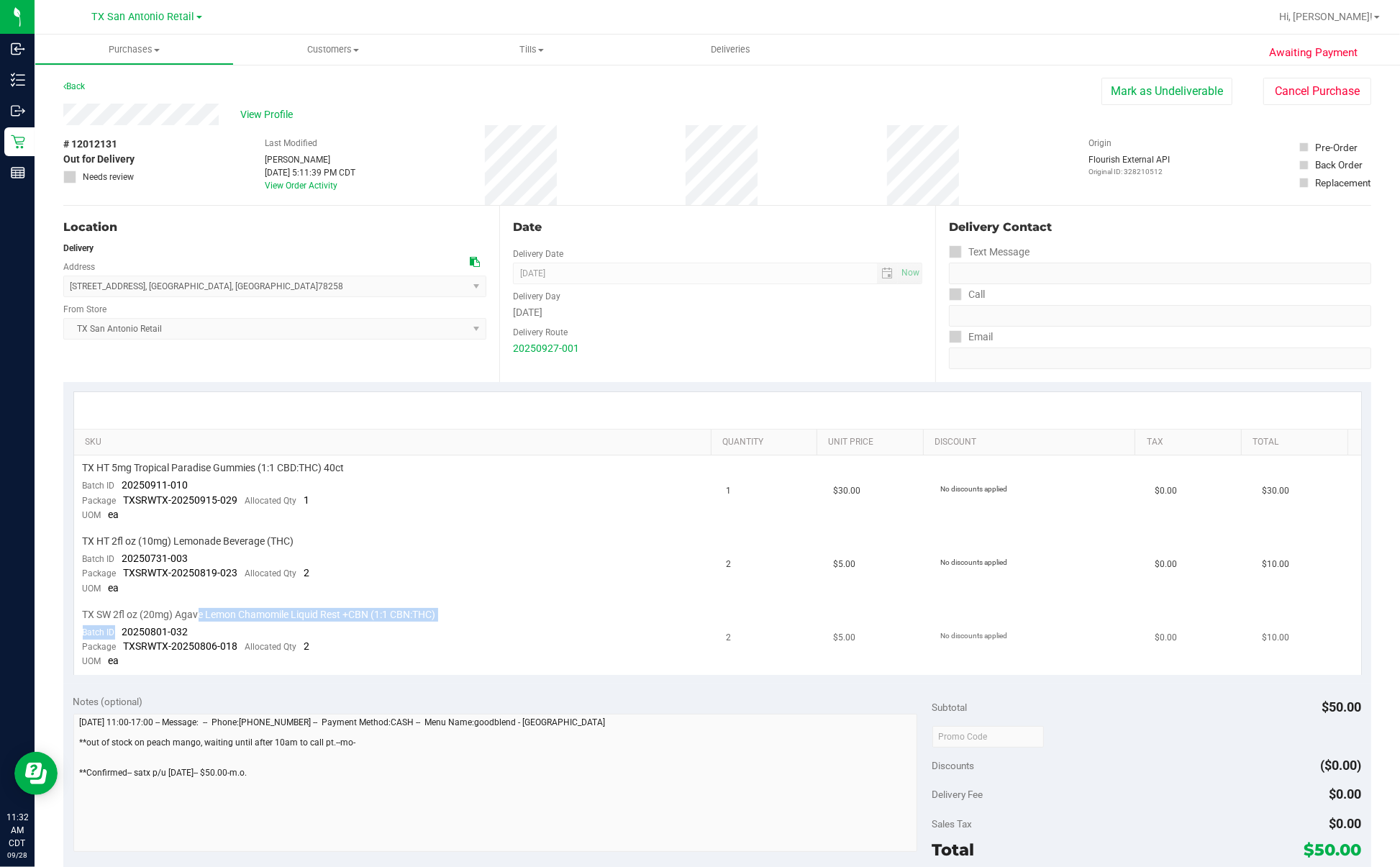
drag, startPoint x: 116, startPoint y: 626, endPoint x: 202, endPoint y: 618, distance: 86.4
click at [202, 542] on td "TX SW 2fl oz (20mg) Agave Lemon Chamomile Liquid Rest +CBN (1:1 CBN:THC) Batch …" at bounding box center [396, 638] width 644 height 73
drag, startPoint x: 202, startPoint y: 618, endPoint x: 151, endPoint y: 631, distance: 52.6
click at [164, 542] on span "20250801-032" at bounding box center [155, 631] width 66 height 12
drag, startPoint x: 114, startPoint y: 628, endPoint x: 203, endPoint y: 621, distance: 89.3
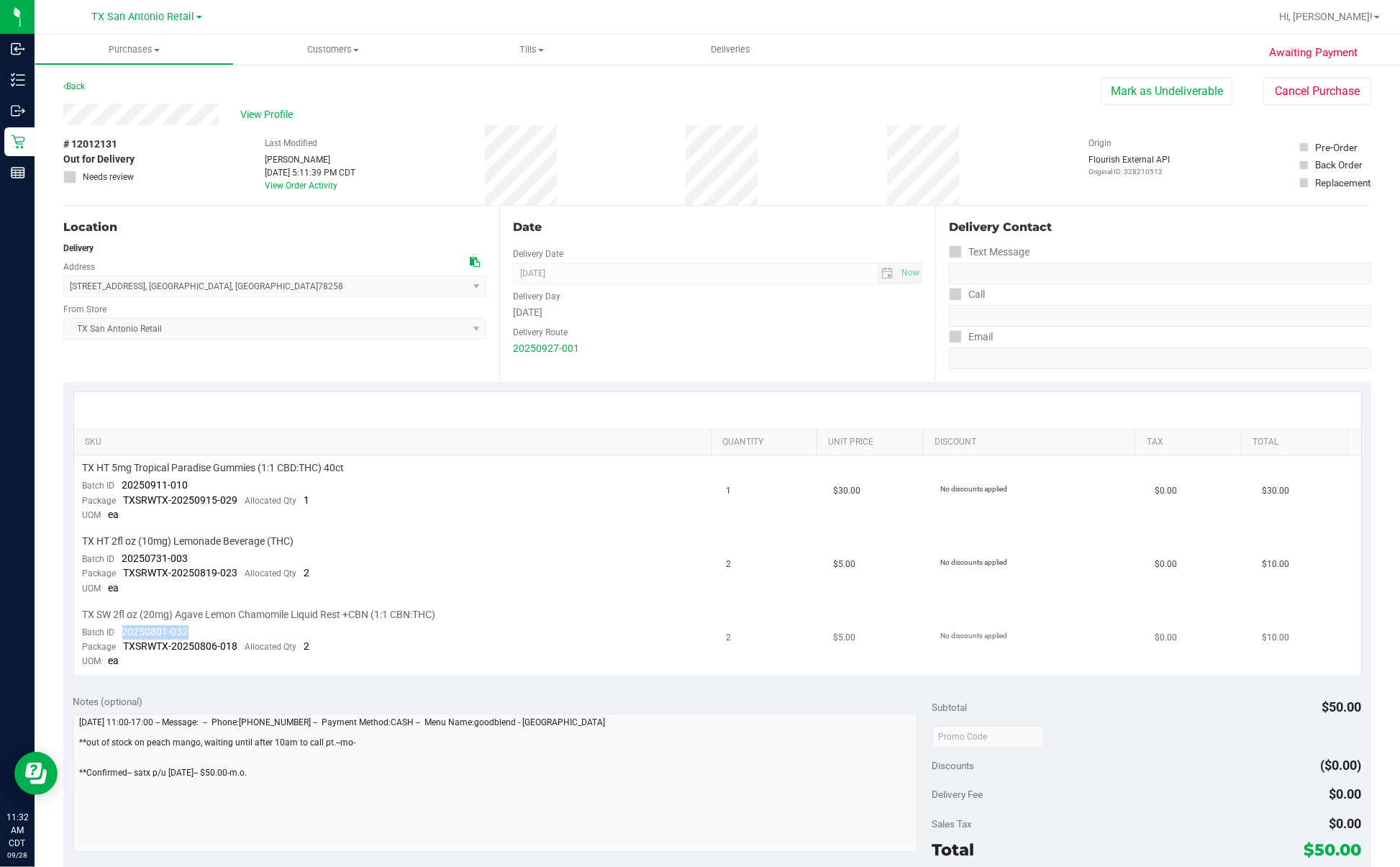
click at [203, 542] on td "TX SW 2fl oz (20mg) Agave Lemon Chamomile Liquid Rest +CBN (1:1 CBN:THC) Batch …" at bounding box center [396, 638] width 644 height 73
click at [738, 46] on span "Deliveries" at bounding box center [730, 50] width 78 height 13
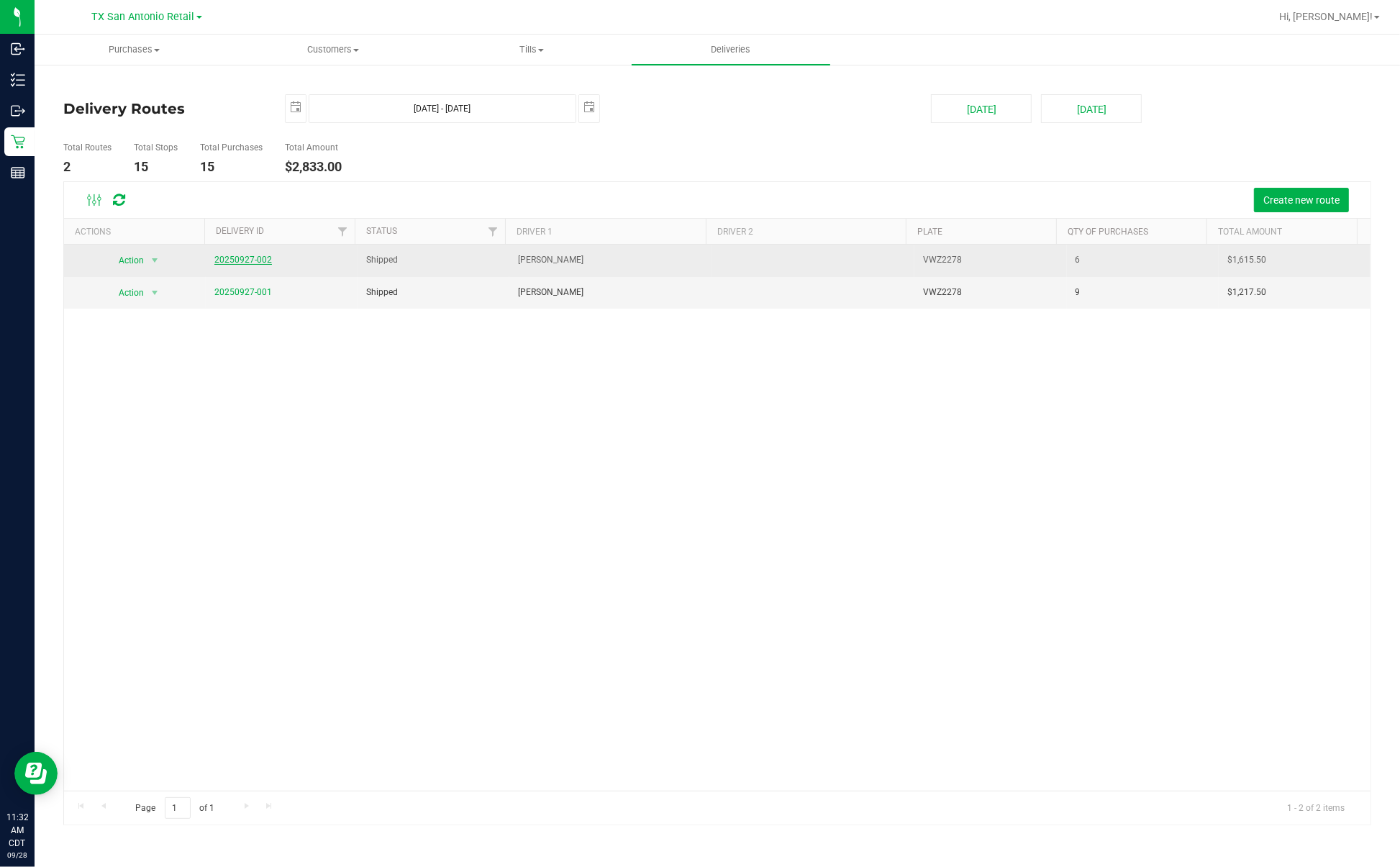
click at [256, 257] on link "20250927-002" at bounding box center [243, 260] width 57 height 10
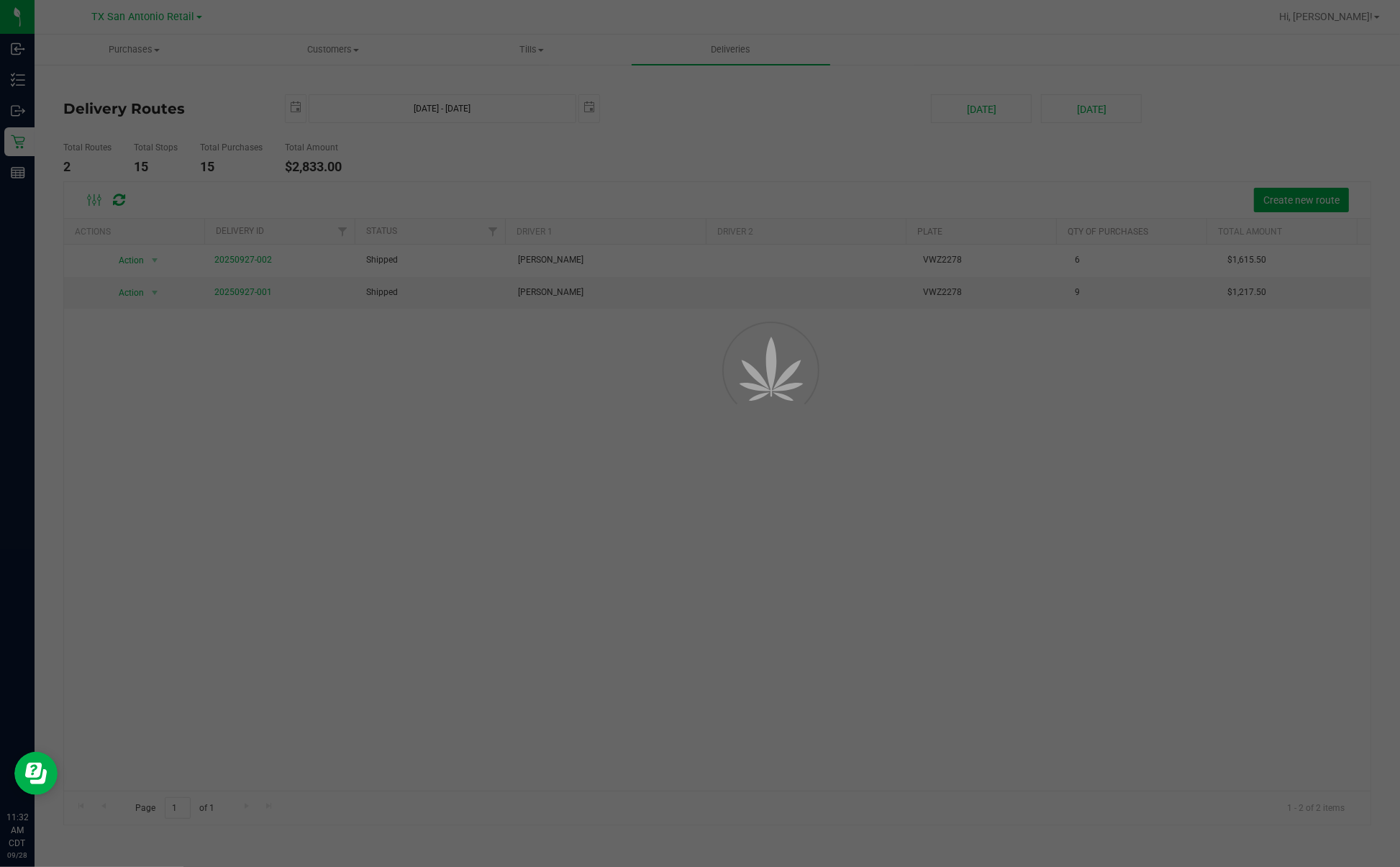
click at [610, 146] on div at bounding box center [700, 433] width 1400 height 867
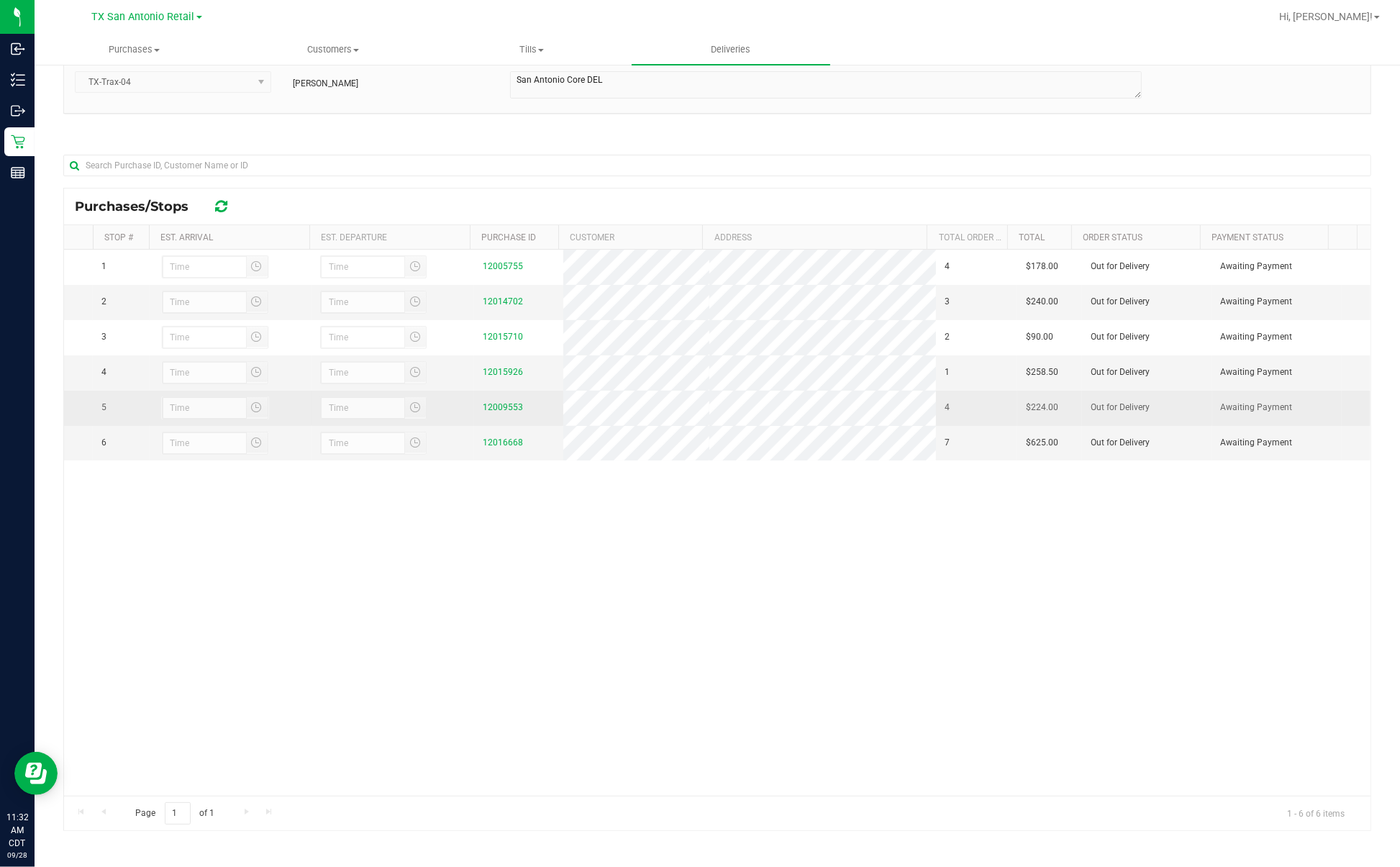
scroll to position [134, 0]
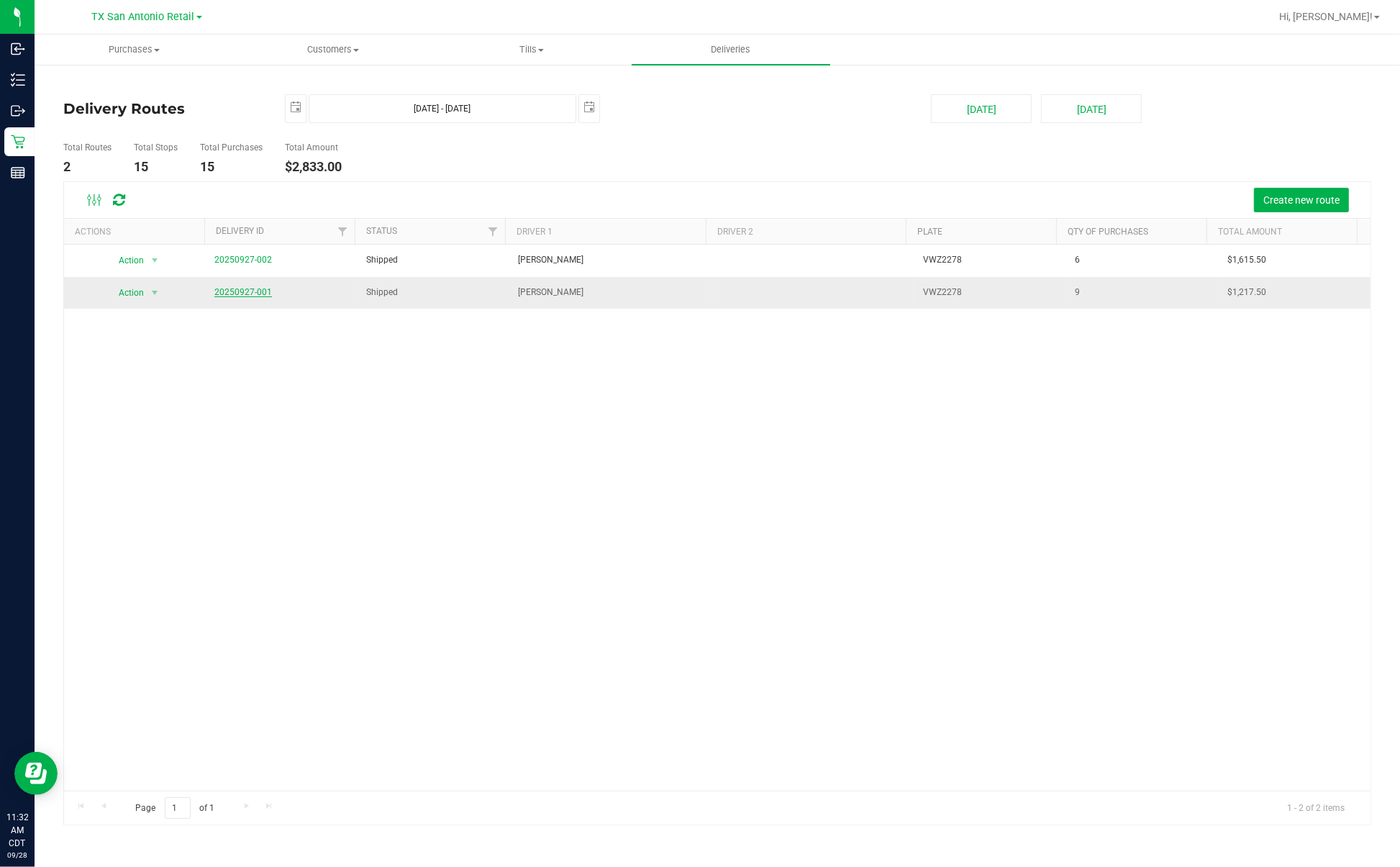
click at [263, 290] on link "20250927-001" at bounding box center [243, 291] width 57 height 10
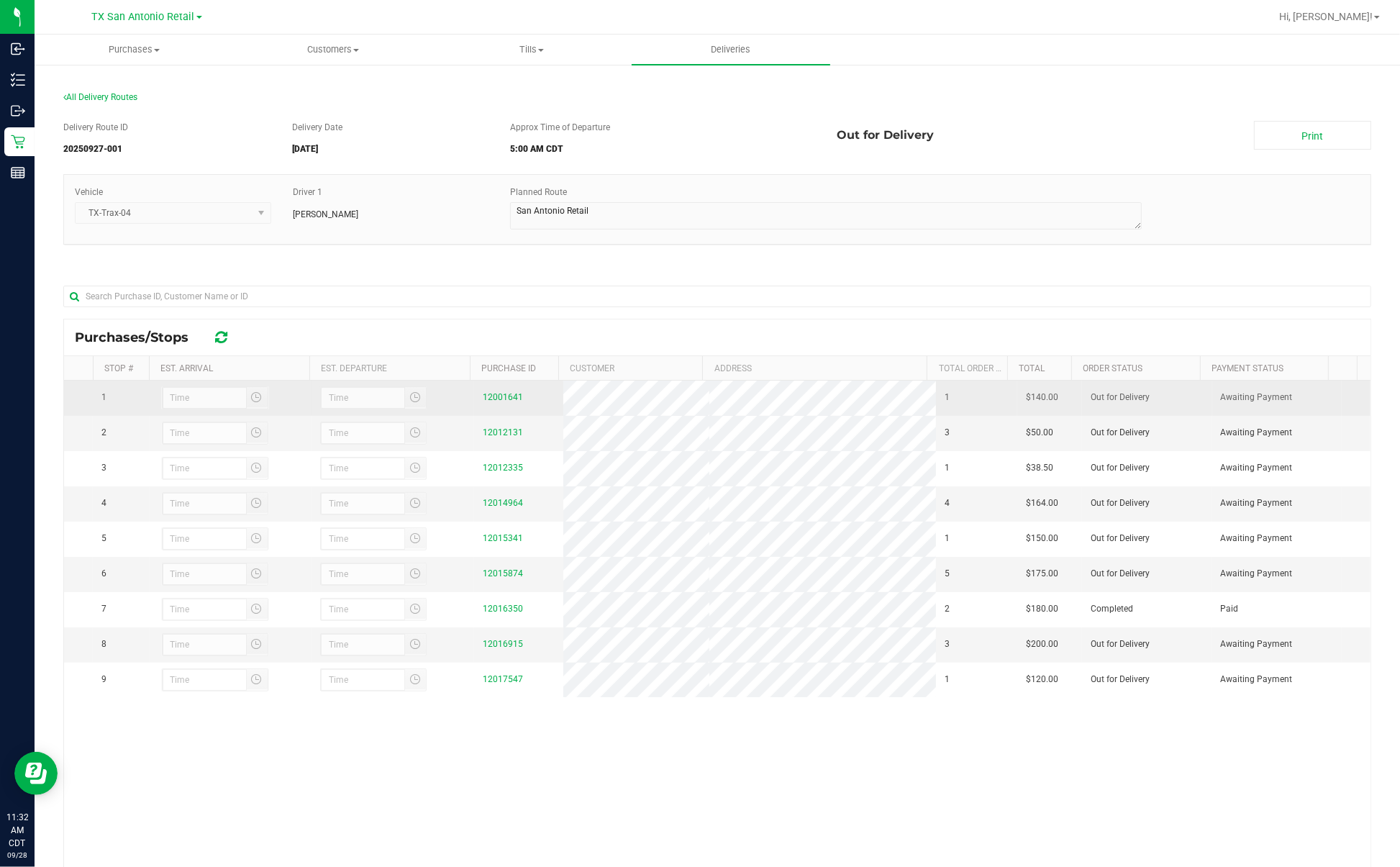
scroll to position [90, 0]
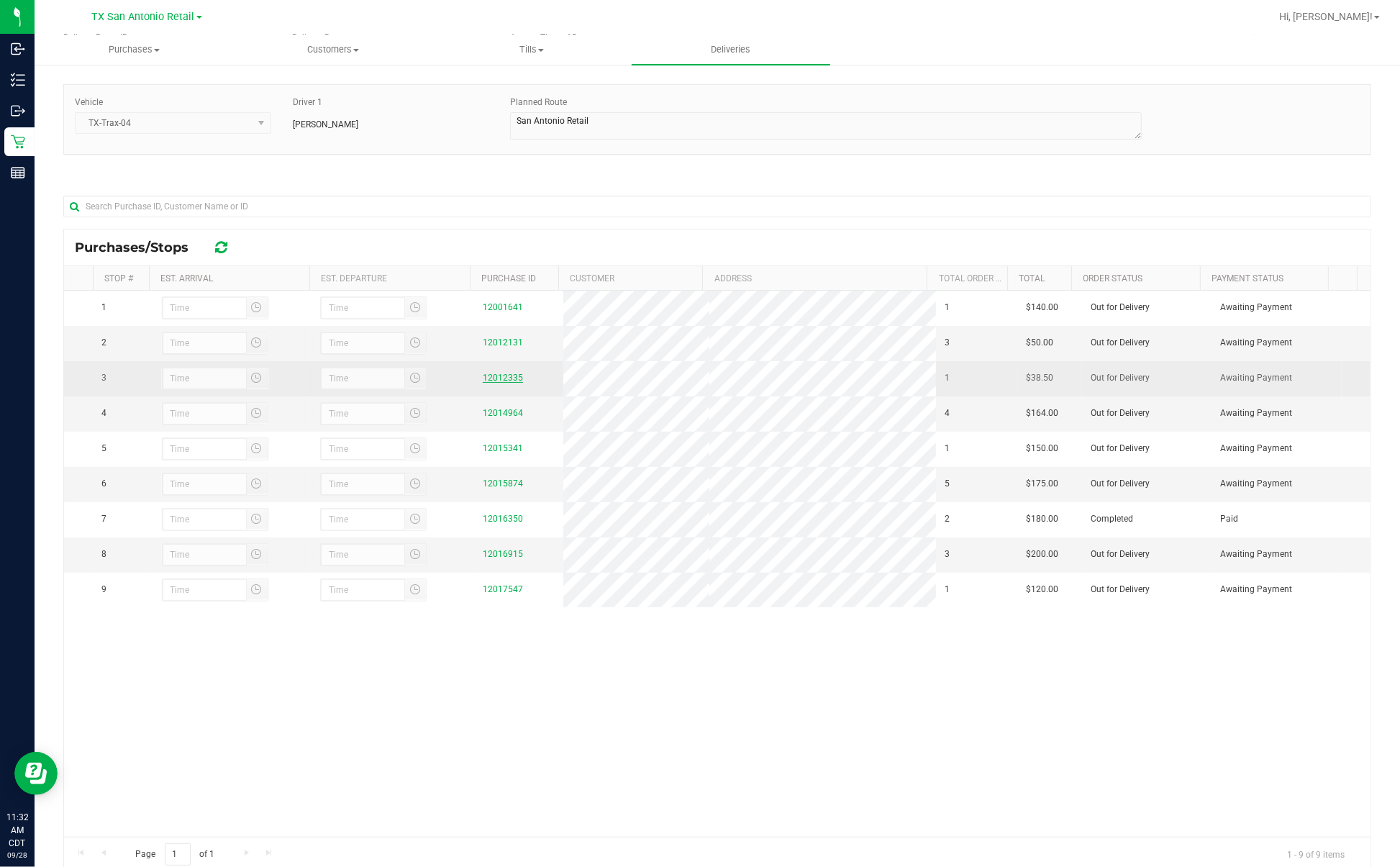
click at [494, 383] on link "12012335" at bounding box center [503, 377] width 40 height 10
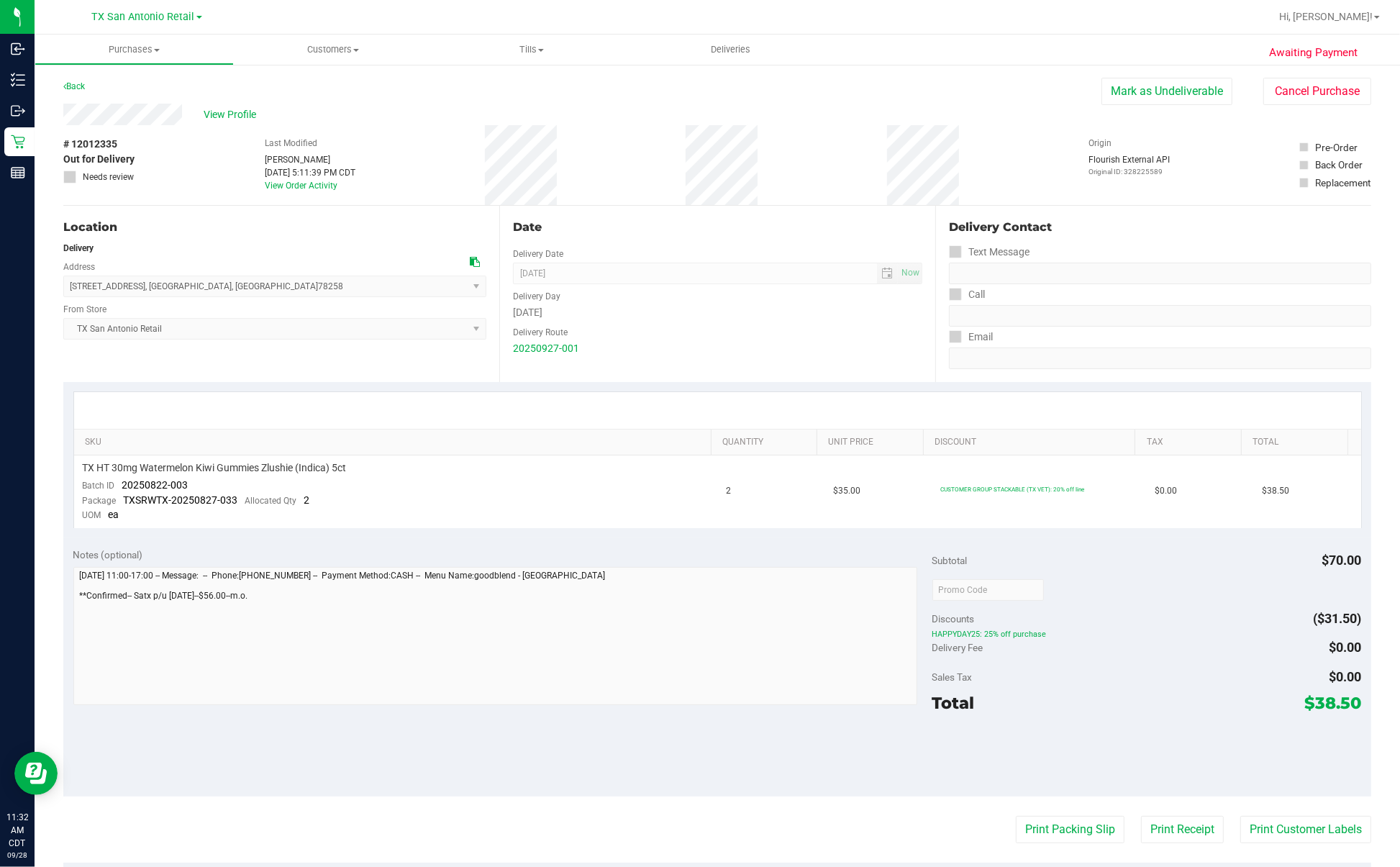
click at [752, 362] on div "Date Delivery Date [DATE] Now [DATE] 07:00 AM Now Delivery Day [DATE] Delivery …" at bounding box center [717, 294] width 436 height 176
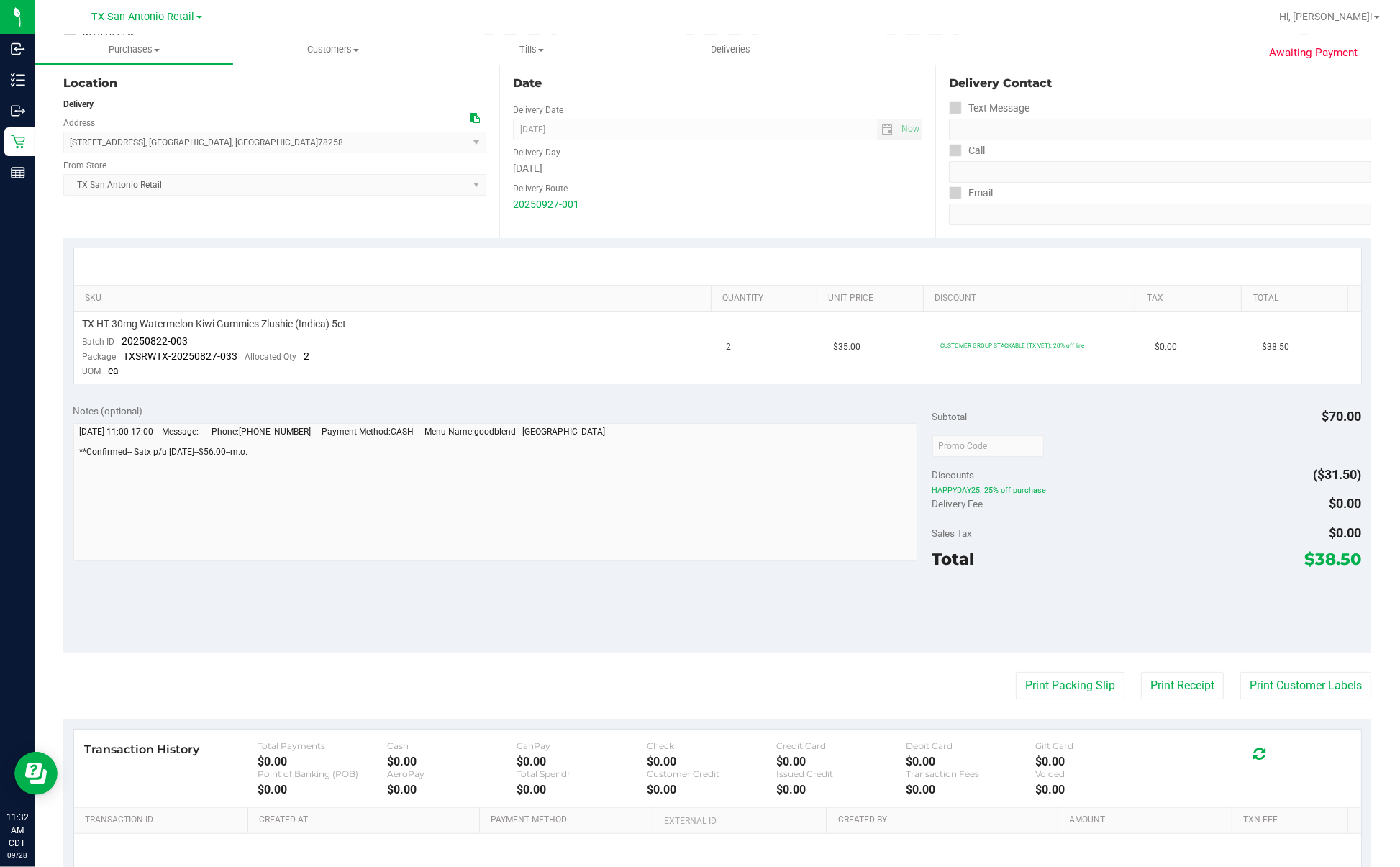
scroll to position [180, 0]
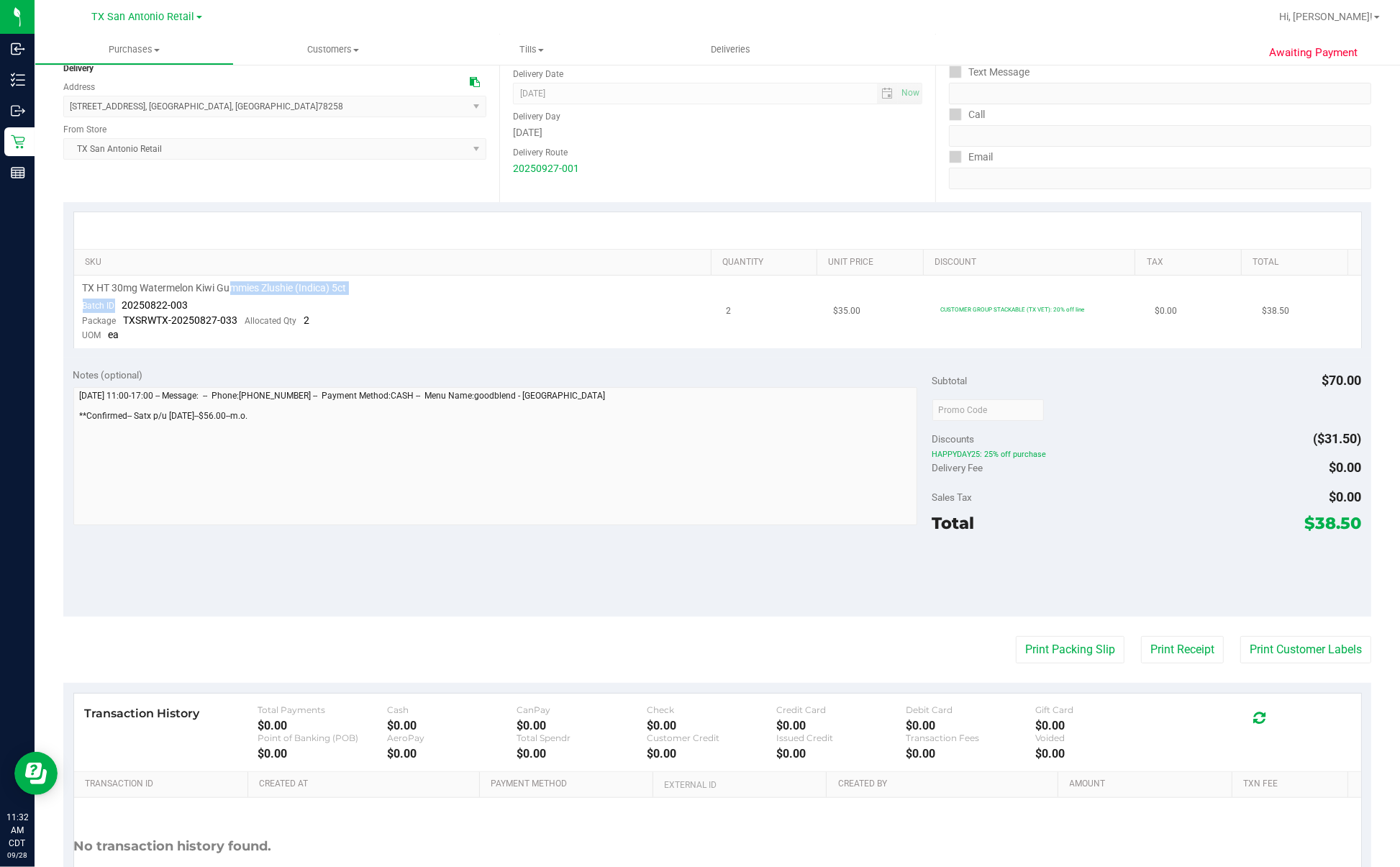
drag, startPoint x: 120, startPoint y: 302, endPoint x: 229, endPoint y: 296, distance: 109.2
click at [229, 296] on td "TX HT 30mg Watermelon Kiwi Gummies Zlushie (Indica) 5ct Batch ID 20250822-003 P…" at bounding box center [396, 312] width 644 height 73
drag, startPoint x: 229, startPoint y: 296, endPoint x: 120, endPoint y: 311, distance: 110.0
click at [144, 316] on span "TXSRWTX-20250827-033" at bounding box center [181, 320] width 115 height 12
drag, startPoint x: 115, startPoint y: 304, endPoint x: 203, endPoint y: 301, distance: 88.1
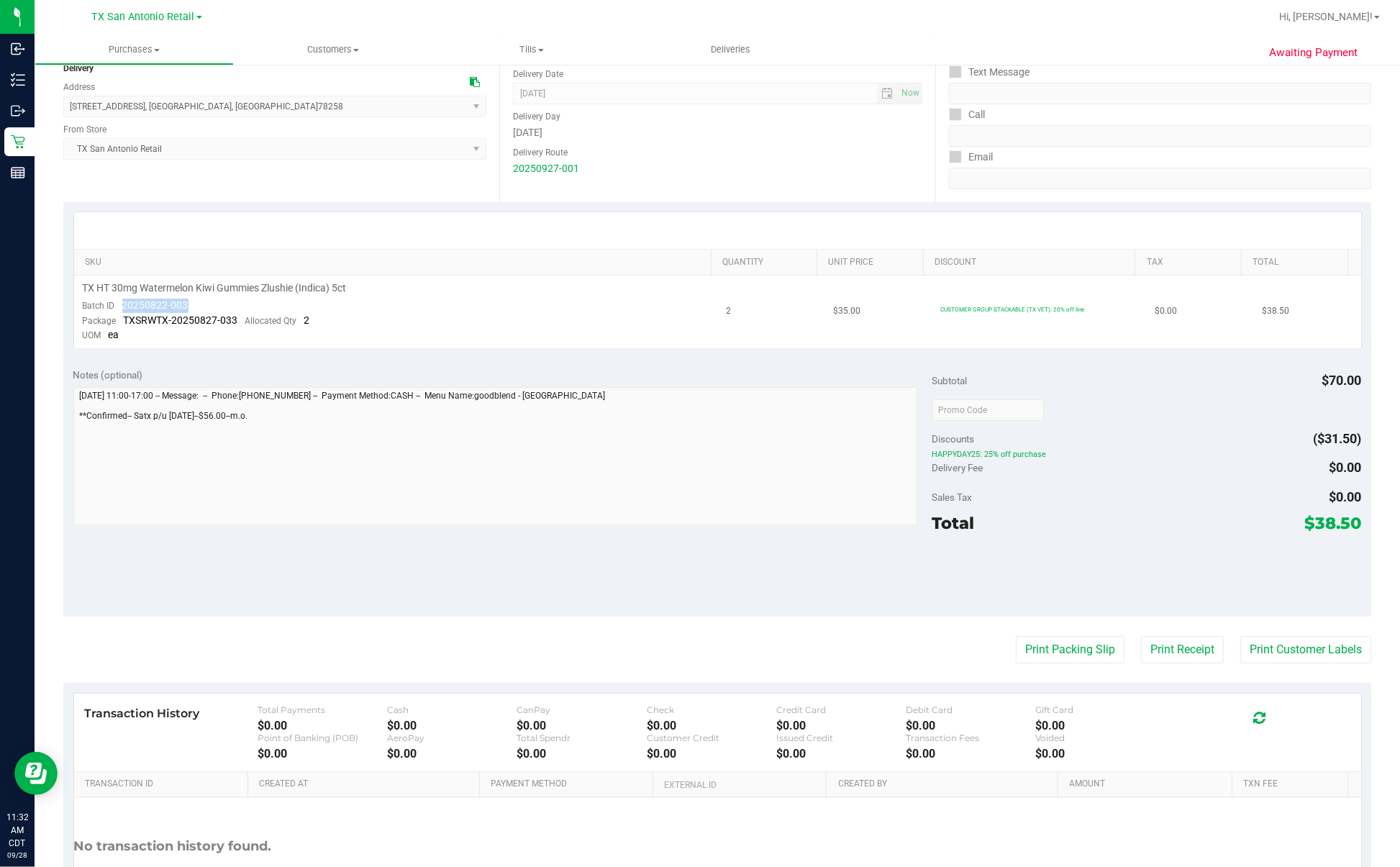
click at [203, 301] on td "TX HT 30mg Watermelon Kiwi Gummies Zlushie (Indica) 5ct Batch ID 20250822-003 P…" at bounding box center [396, 312] width 644 height 73
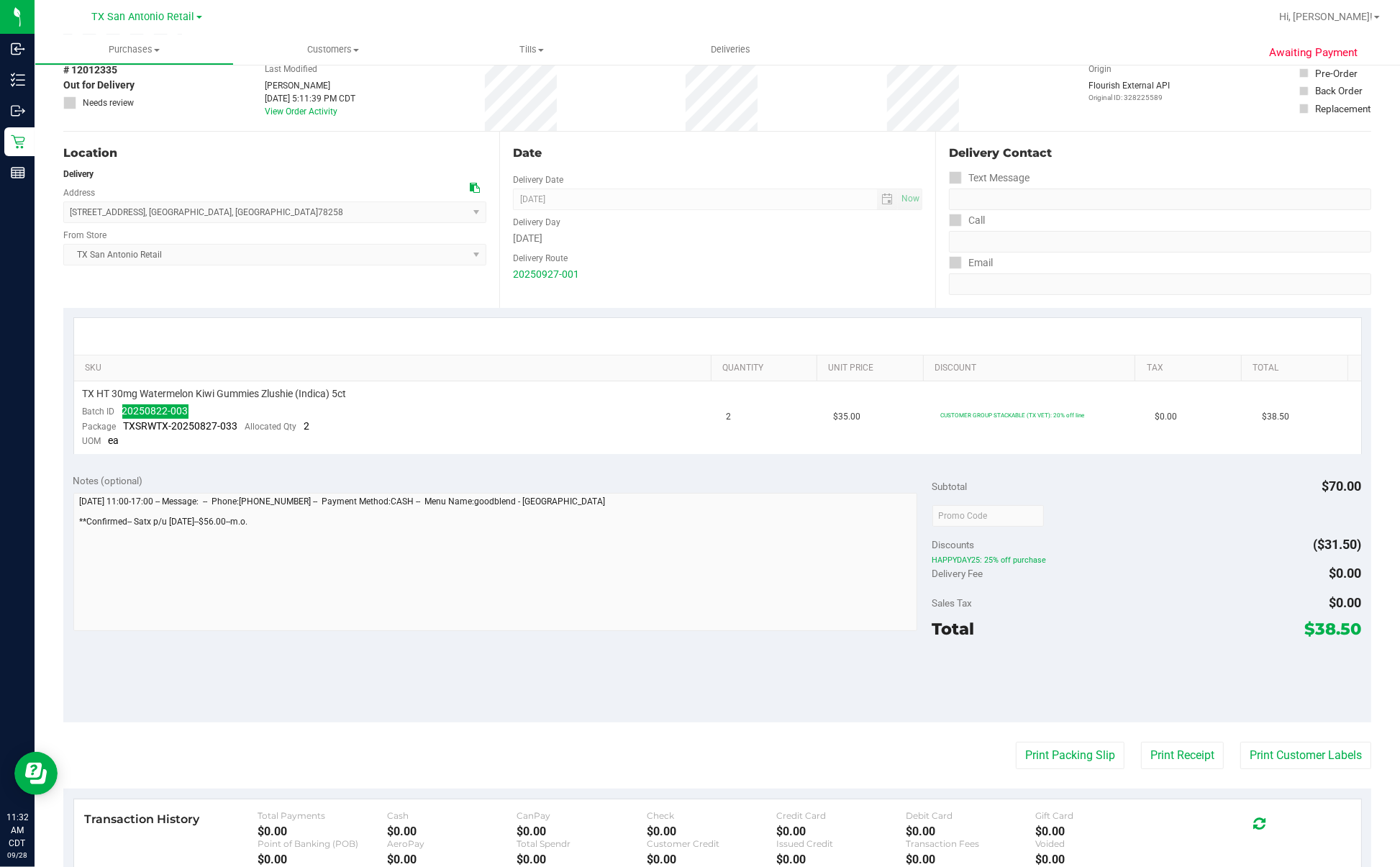
scroll to position [0, 0]
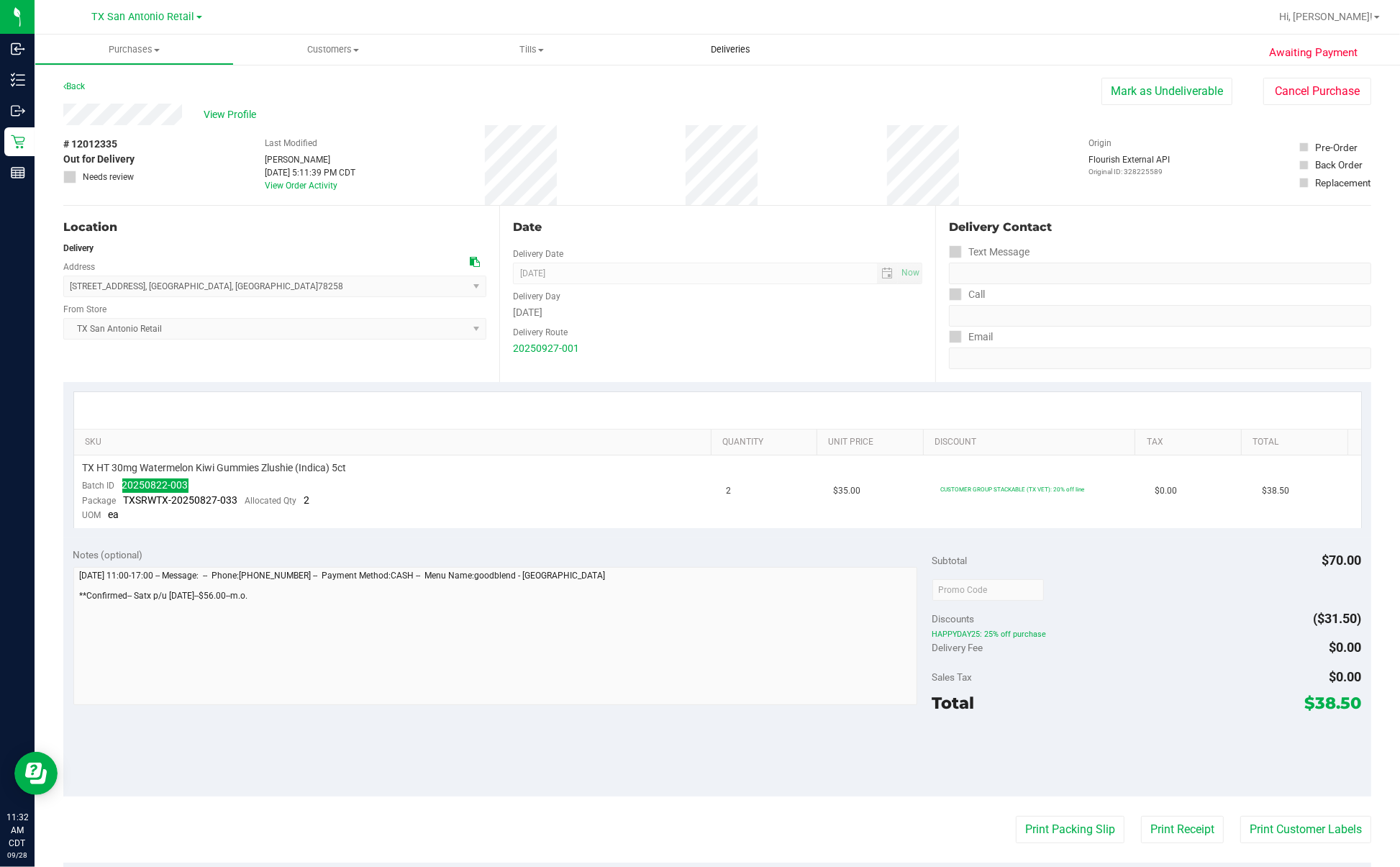
click at [734, 49] on span "Deliveries" at bounding box center [730, 50] width 78 height 13
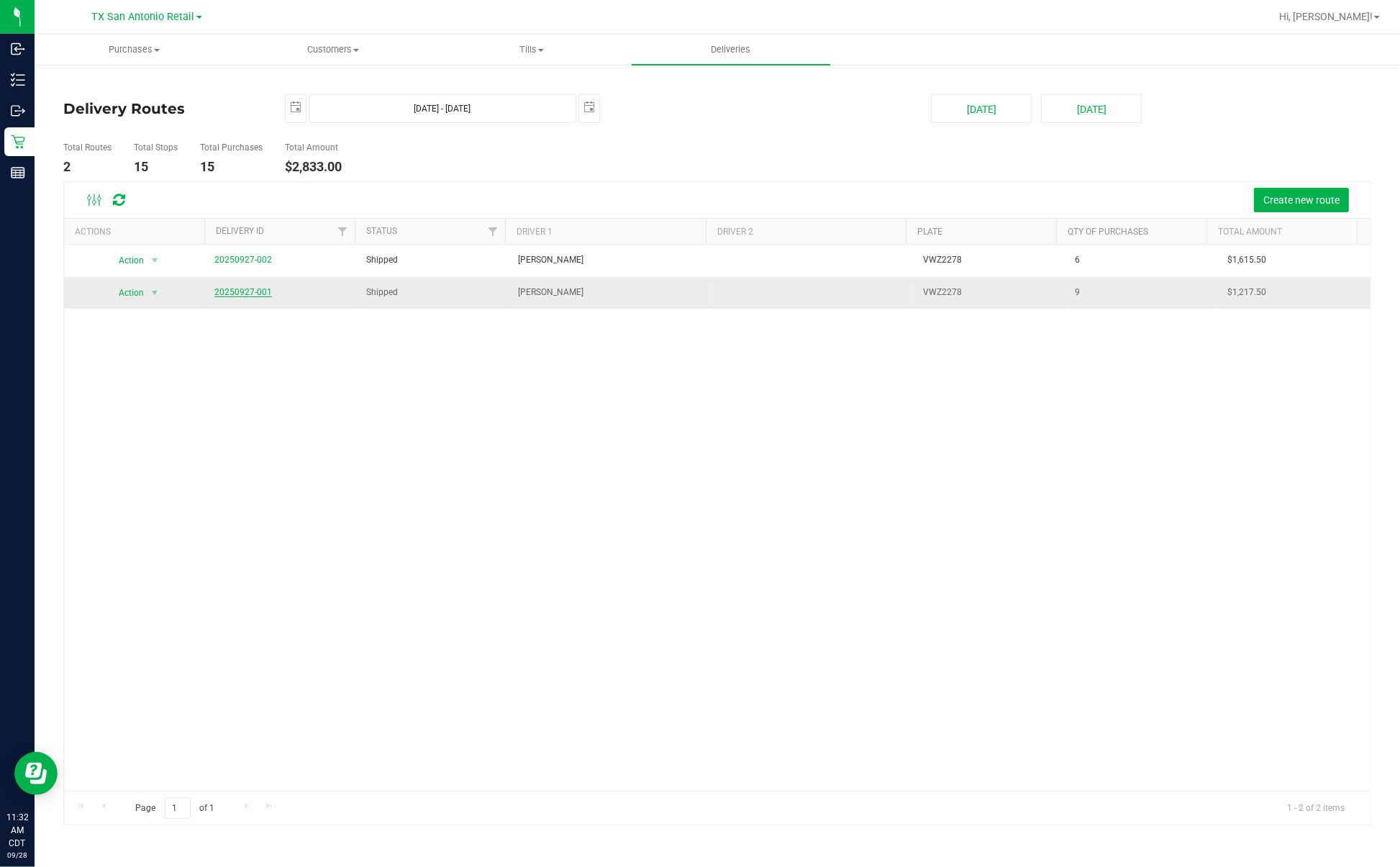
click at [245, 294] on link "20250927-001" at bounding box center [243, 291] width 57 height 10
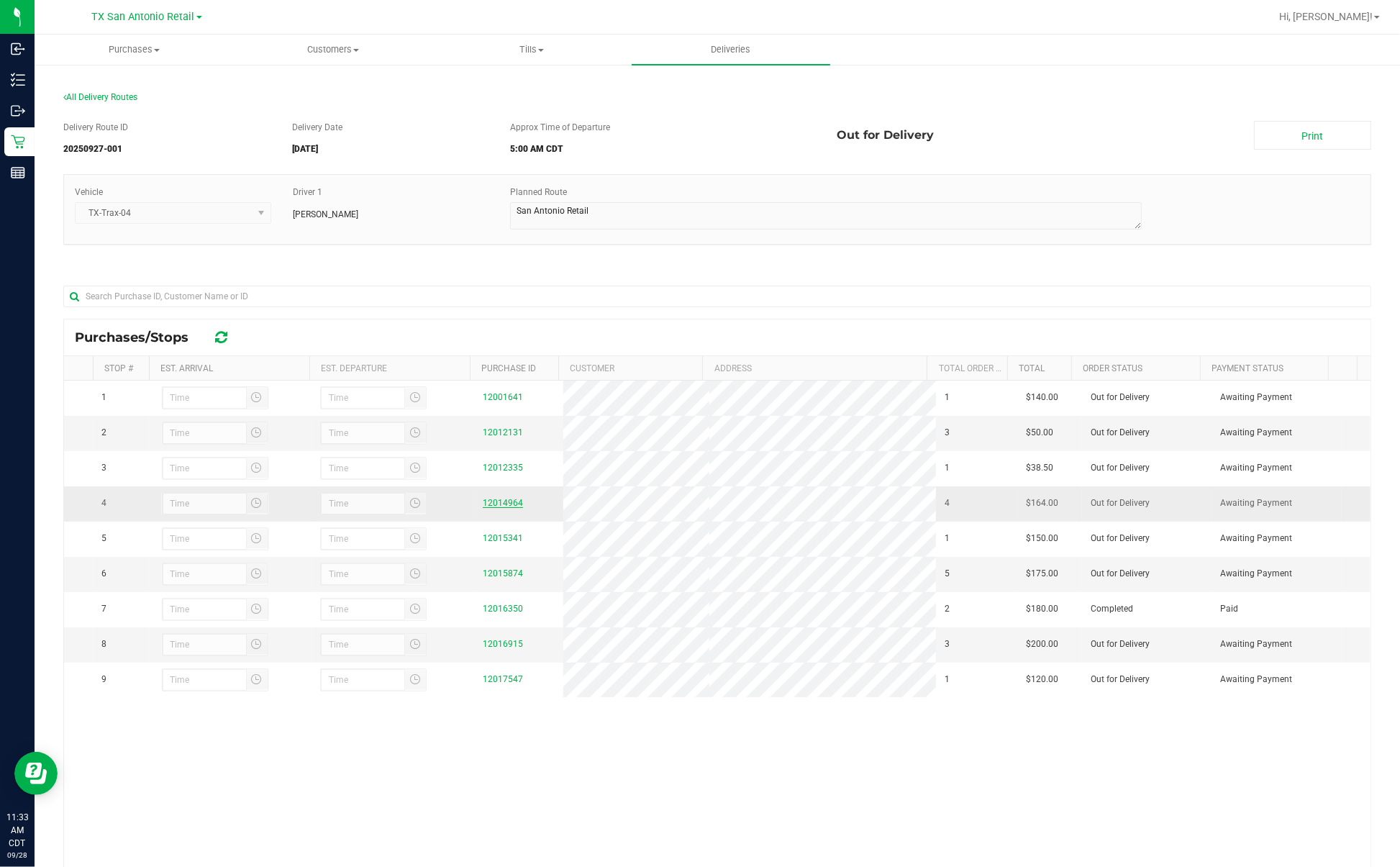
click at [494, 507] on link "12014964" at bounding box center [503, 502] width 40 height 10
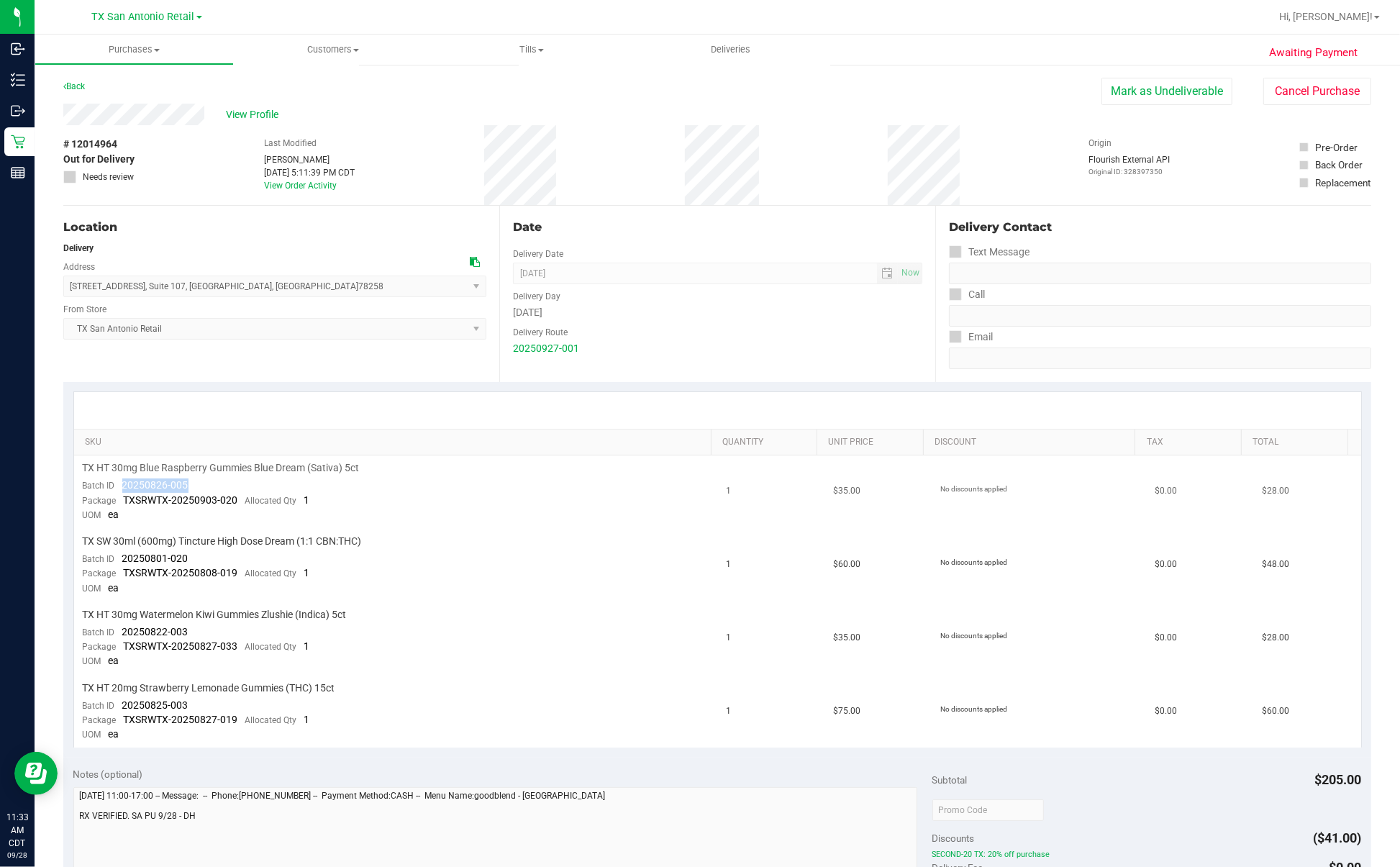
drag, startPoint x: 116, startPoint y: 483, endPoint x: 234, endPoint y: 480, distance: 118.0
click at [234, 480] on td "TX HT 30mg Blue Raspberry Gummies Blue Dream (Sativa) 5ct Batch ID 20250826-005…" at bounding box center [396, 492] width 644 height 74
drag, startPoint x: 119, startPoint y: 559, endPoint x: 187, endPoint y: 549, distance: 68.7
click at [187, 542] on td "TX SW 30ml (600mg) Tincture High Dose Dream (1:1 CBN:THC) Batch ID 20250801-020…" at bounding box center [396, 565] width 644 height 74
drag, startPoint x: 112, startPoint y: 628, endPoint x: 228, endPoint y: 628, distance: 116.0
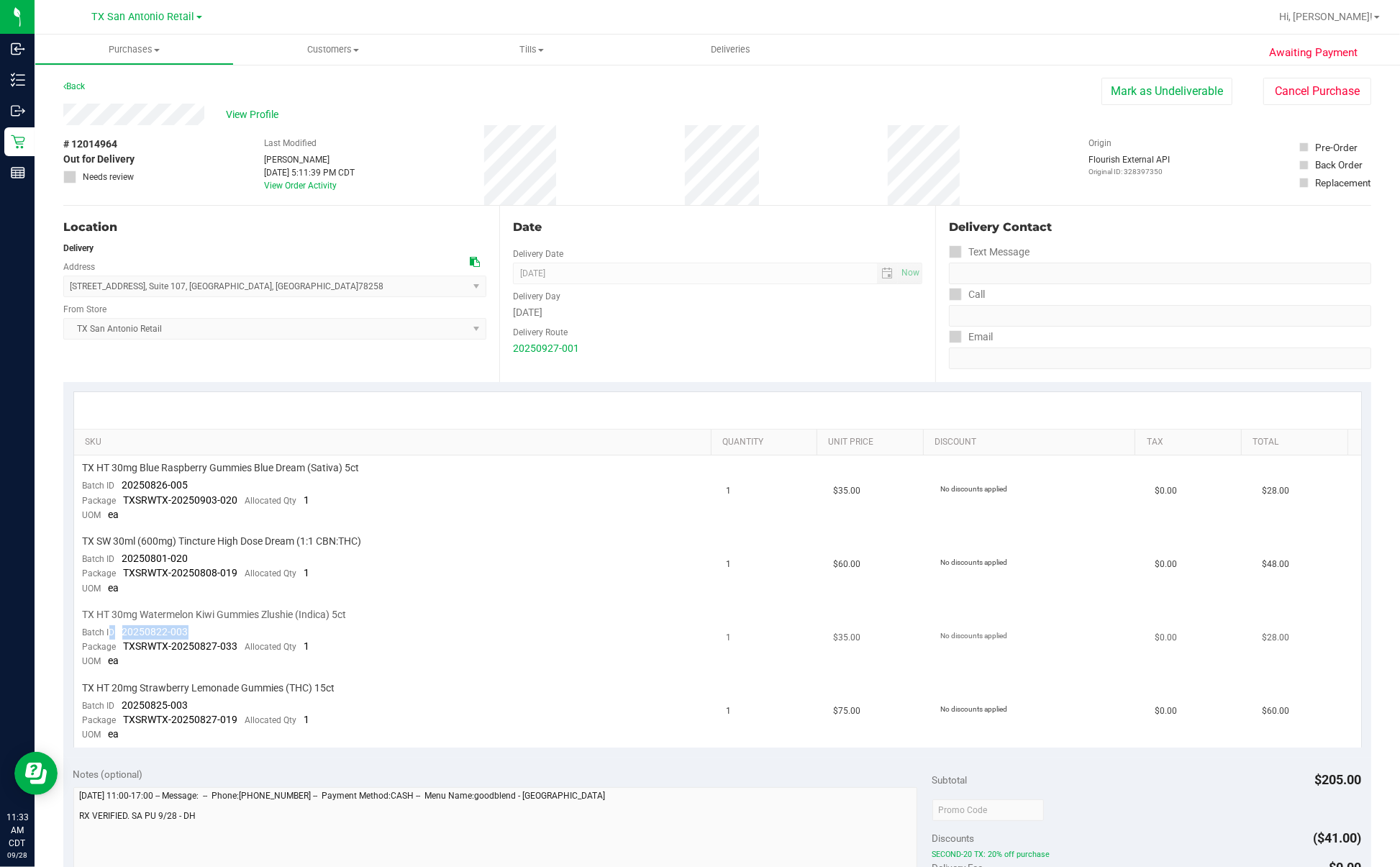
click at [228, 542] on td "TX HT 30mg Watermelon Kiwi Gummies Zlushie (Indica) 5ct Batch ID 20250822-003 P…" at bounding box center [396, 638] width 644 height 74
drag, startPoint x: 228, startPoint y: 628, endPoint x: 151, endPoint y: 630, distance: 77.0
click at [151, 542] on span "20250822-003" at bounding box center [155, 631] width 66 height 12
drag, startPoint x: 115, startPoint y: 631, endPoint x: 227, endPoint y: 628, distance: 112.0
click at [227, 542] on td "TX HT 30mg Watermelon Kiwi Gummies Zlushie (Indica) 5ct Batch ID 20250822-003 P…" at bounding box center [396, 638] width 644 height 74
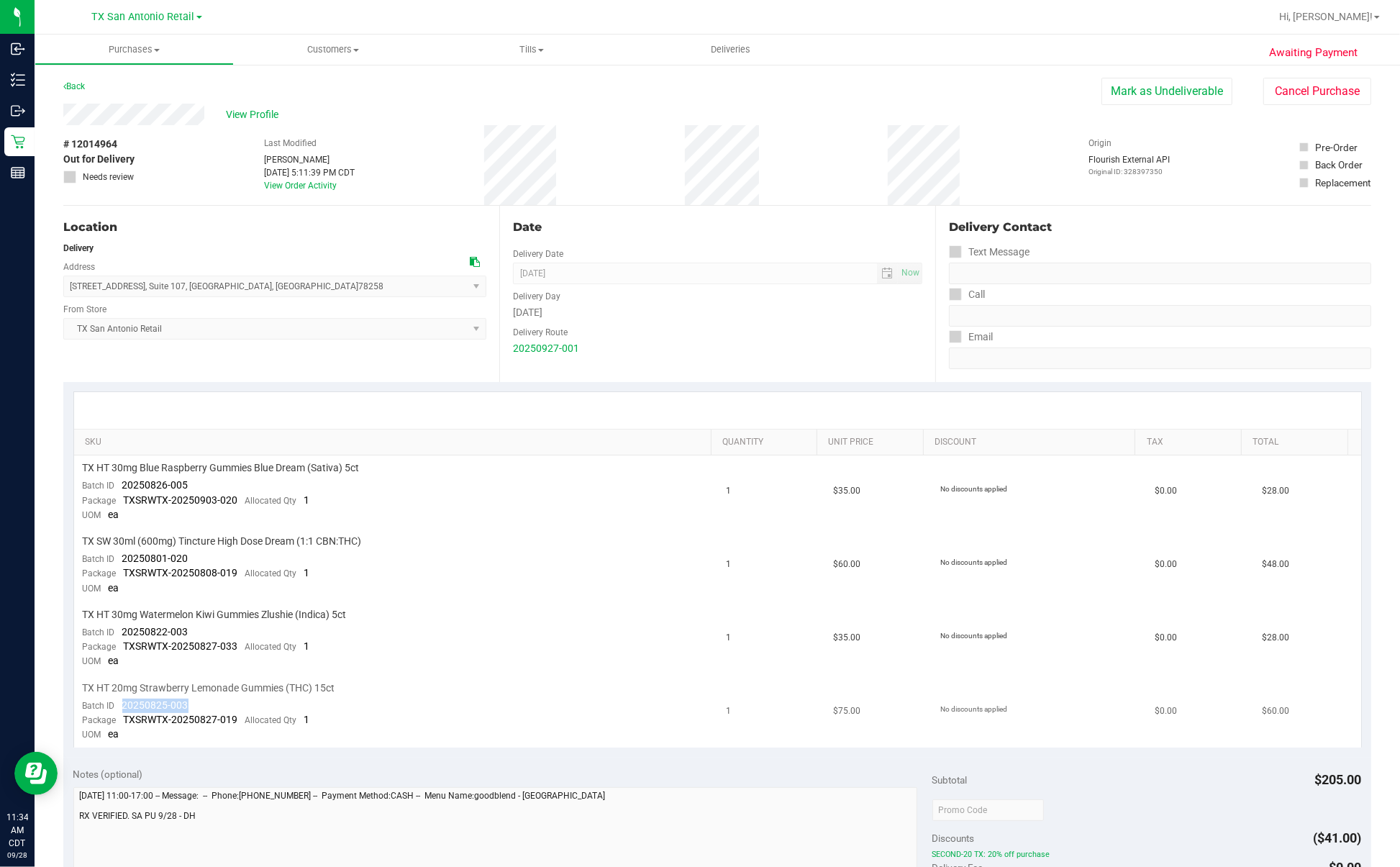
drag, startPoint x: 122, startPoint y: 702, endPoint x: 224, endPoint y: 702, distance: 102.0
click at [224, 542] on td "TX HT 20mg Strawberry Lemonade Gummies (THC) 15ct Batch ID 20250825-003 Package…" at bounding box center [396, 712] width 644 height 73
click at [806, 363] on div "Date Delivery Date [DATE] Now [DATE] 07:00 AM Now Delivery Day [DATE] Delivery …" at bounding box center [717, 294] width 436 height 176
click at [676, 335] on div "Delivery Route" at bounding box center [717, 330] width 409 height 21
click at [763, 234] on div "Date" at bounding box center [717, 227] width 409 height 17
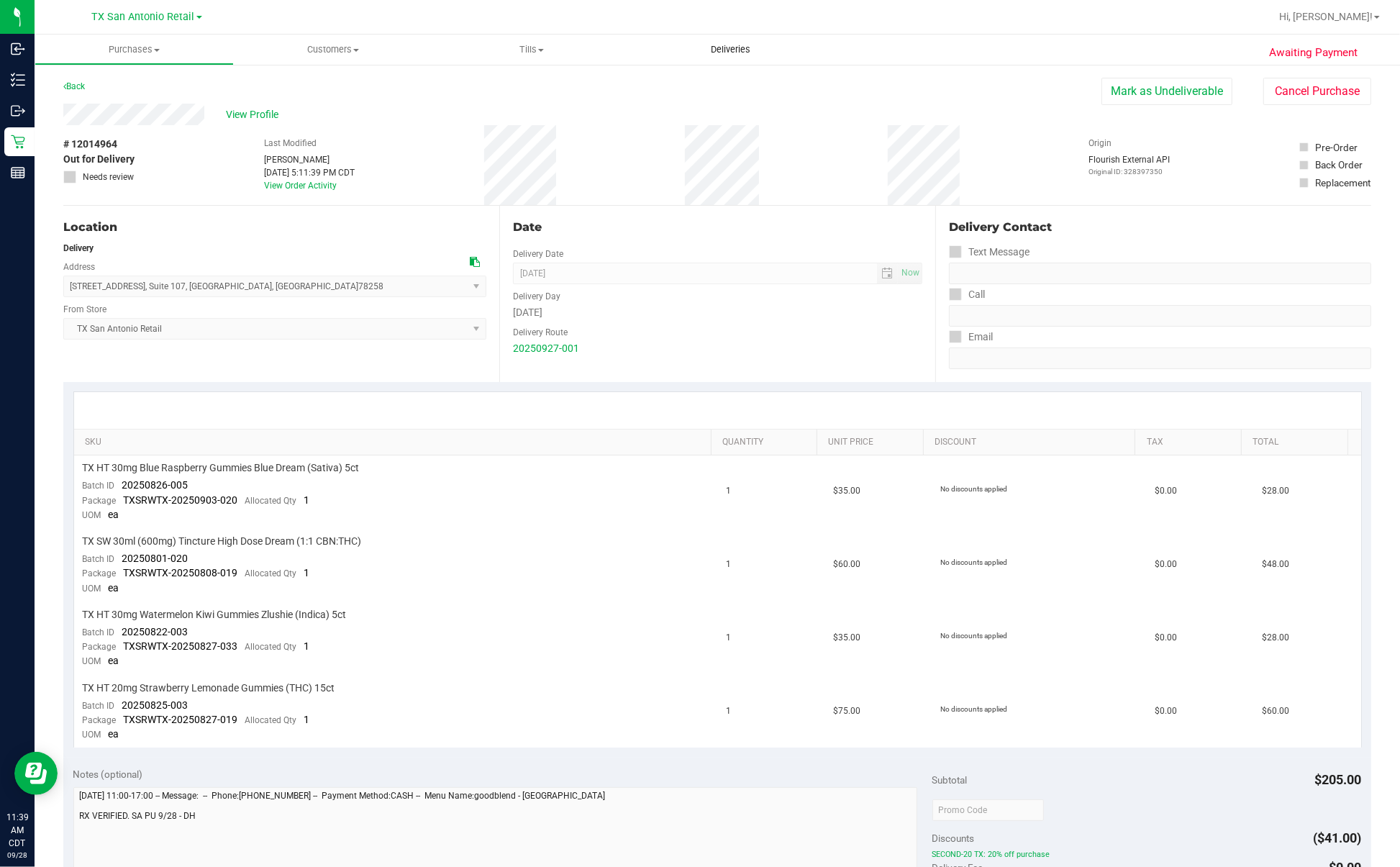
click at [724, 54] on span "Deliveries" at bounding box center [730, 50] width 78 height 13
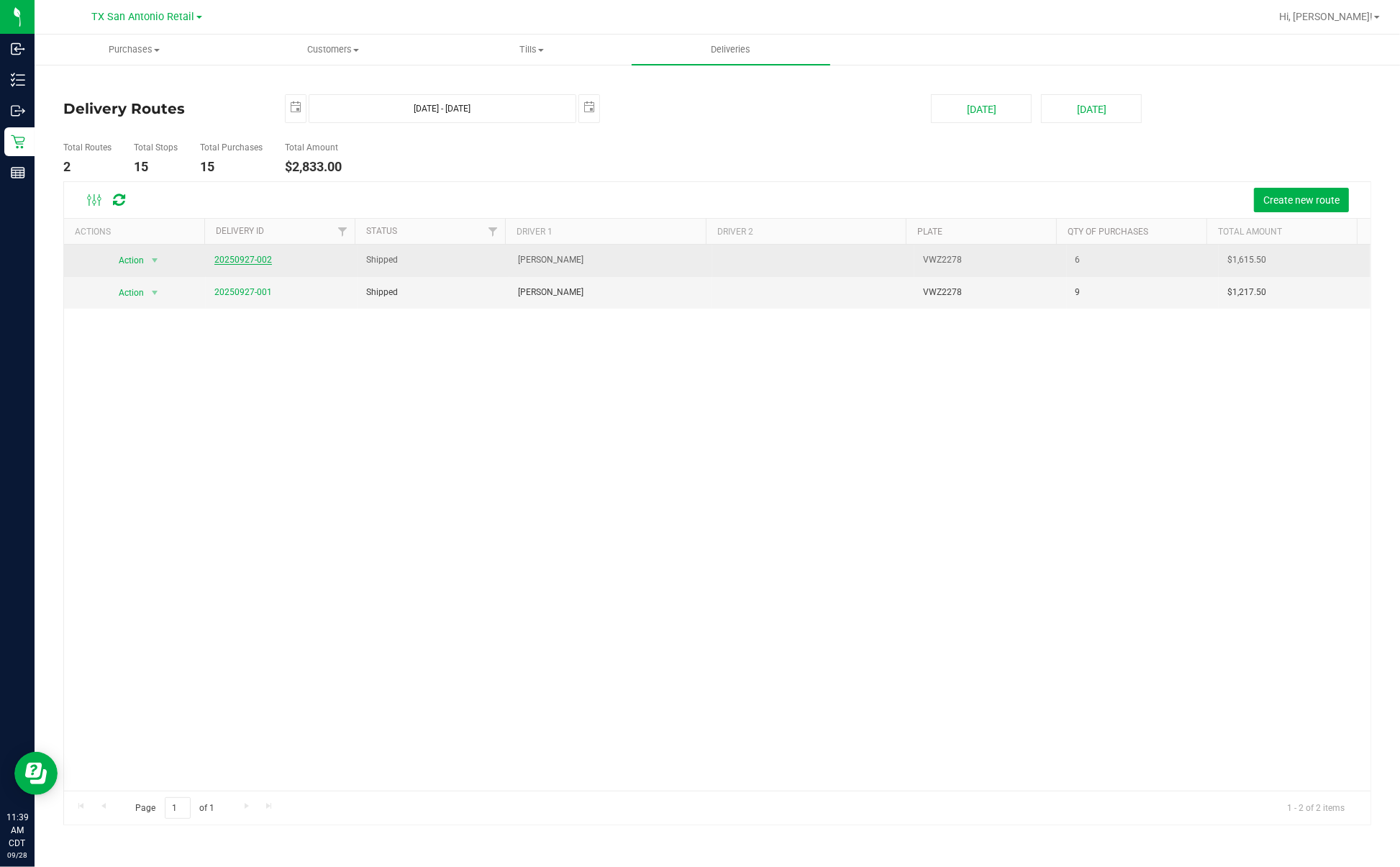
click at [246, 257] on link "20250927-002" at bounding box center [243, 260] width 57 height 10
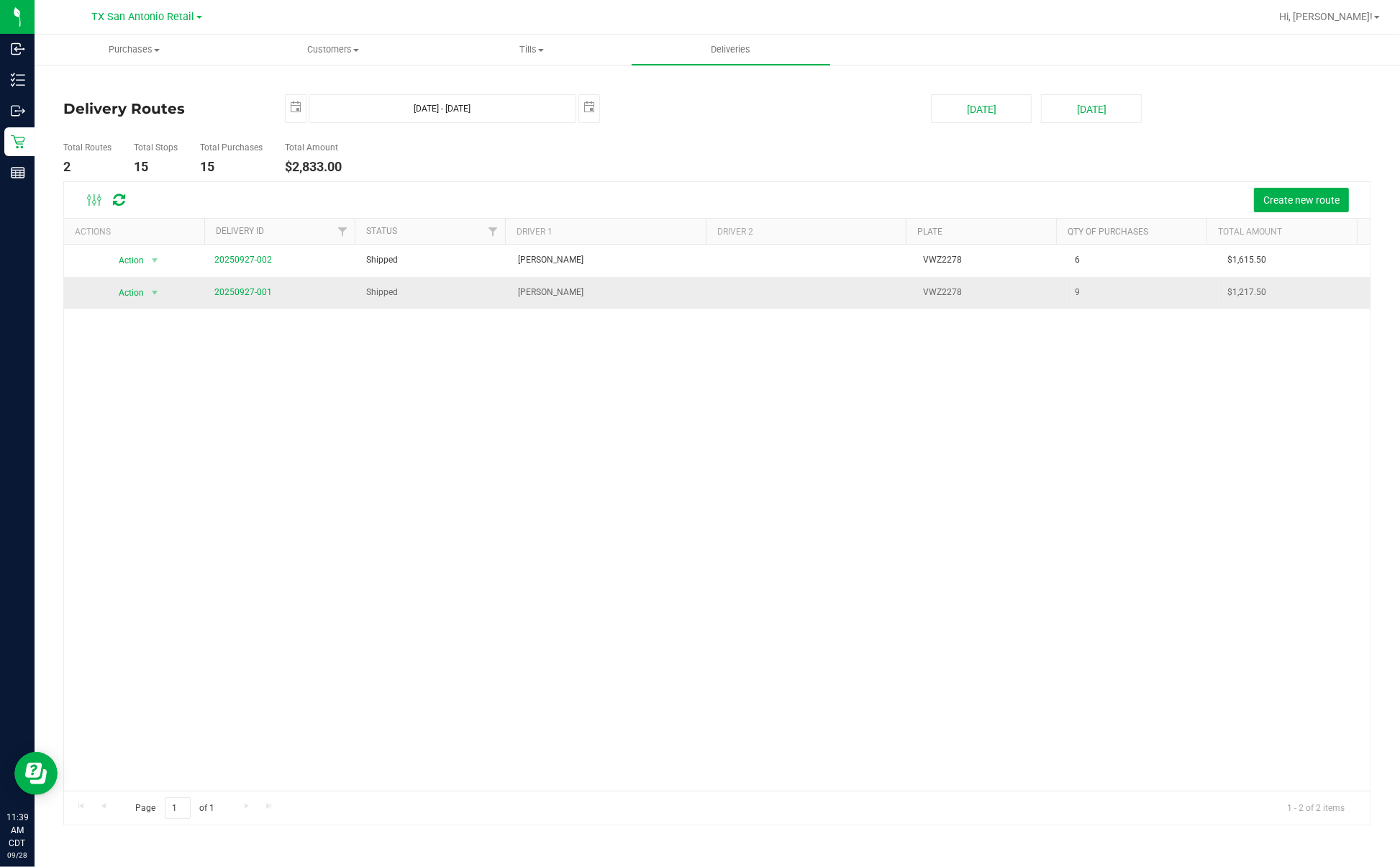
click at [241, 297] on span "20250927-001" at bounding box center [243, 293] width 57 height 14
click at [249, 289] on link "20250927-001" at bounding box center [243, 291] width 57 height 10
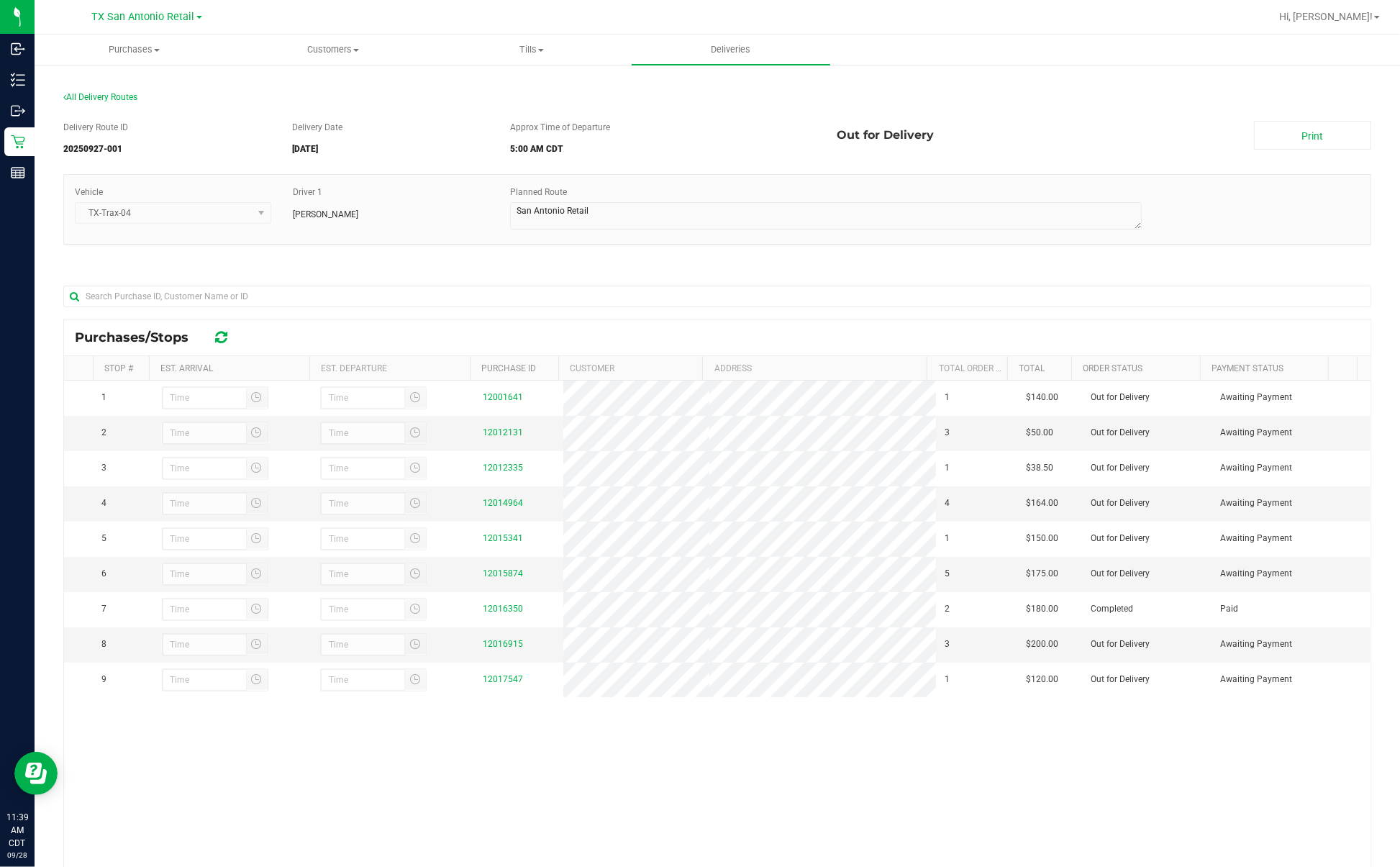
click at [683, 191] on div "Planned Route" at bounding box center [825, 209] width 653 height 47
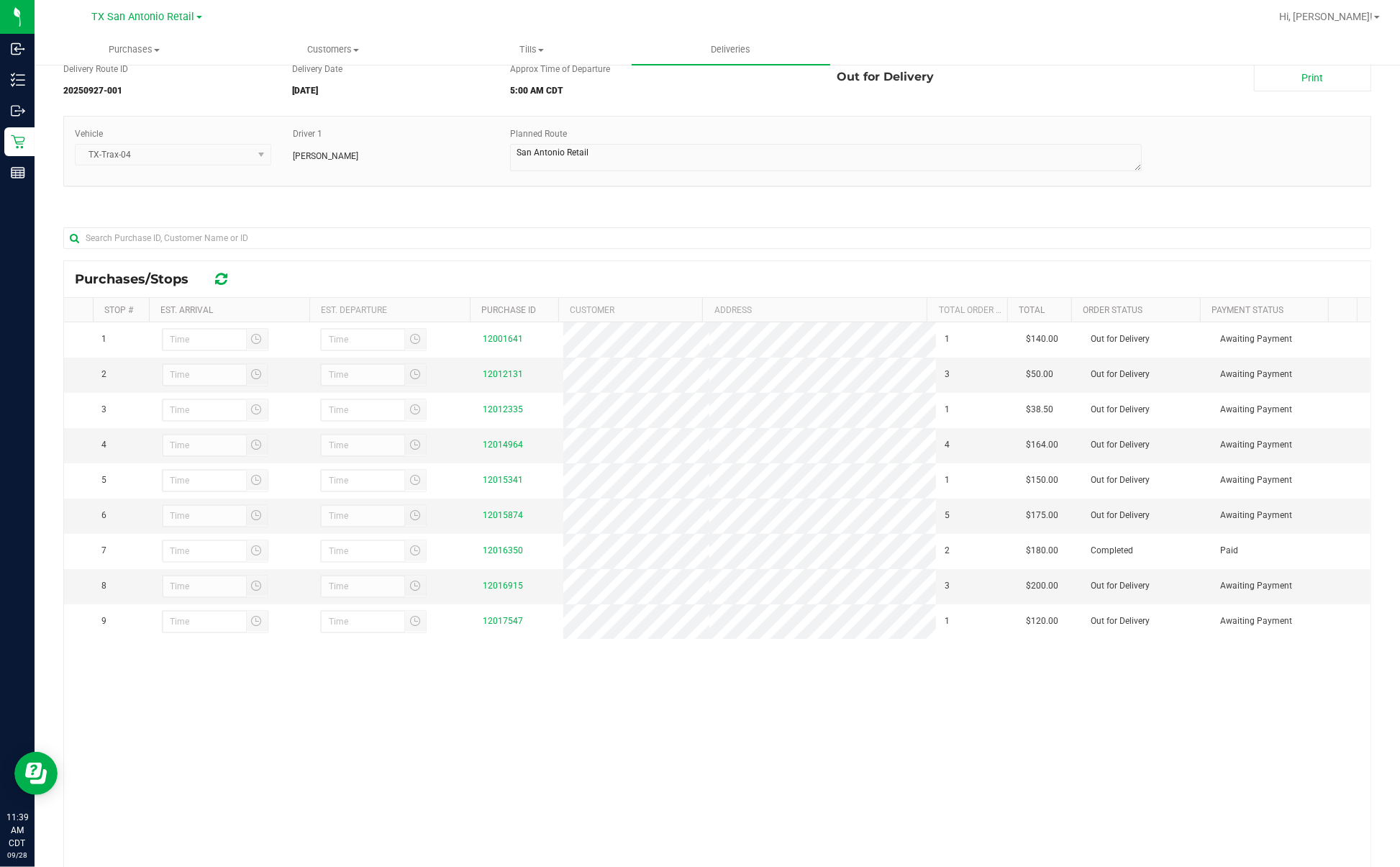
scroll to position [90, 0]
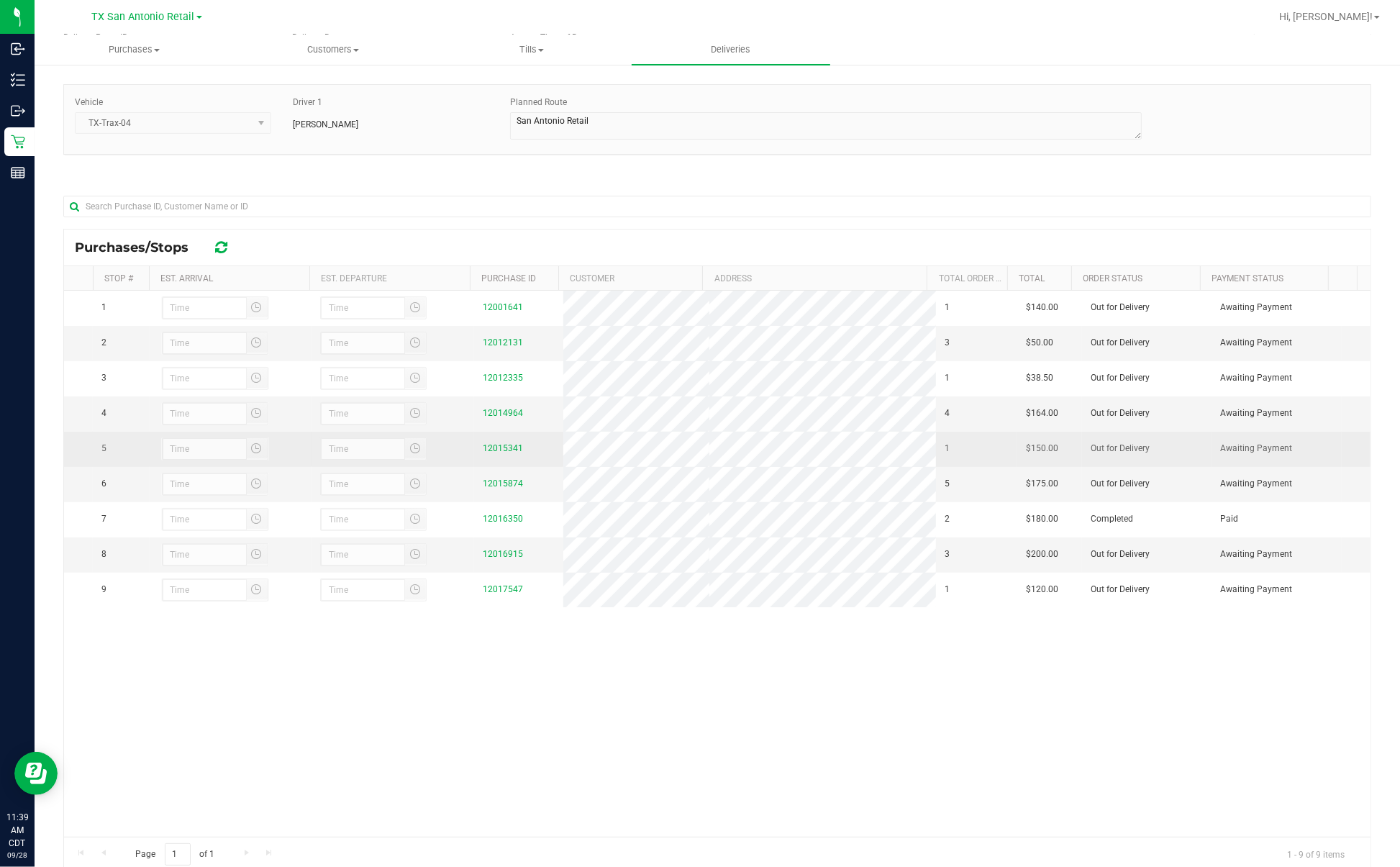
click at [500, 456] on div "12015341" at bounding box center [518, 449] width 72 height 14
click at [500, 453] on link "12015341" at bounding box center [503, 448] width 40 height 10
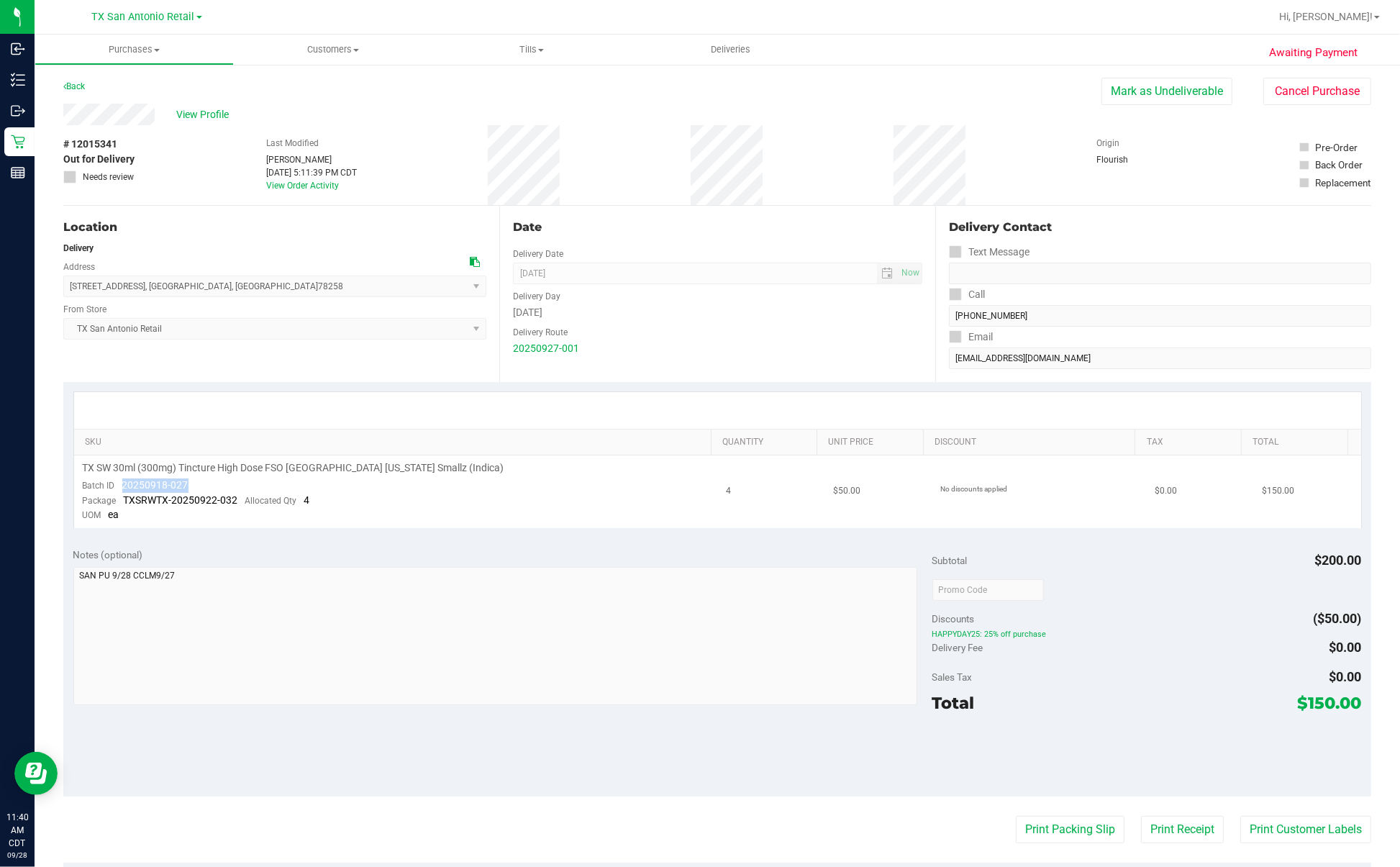
drag, startPoint x: 119, startPoint y: 483, endPoint x: 218, endPoint y: 480, distance: 99.0
click at [218, 480] on td "TX SW 30ml (300mg) Tincture High Dose FSO [GEOGRAPHIC_DATA] [US_STATE] Smallz (…" at bounding box center [396, 492] width 644 height 73
click at [717, 41] on uib-tab-heading "Deliveries" at bounding box center [731, 50] width 199 height 30
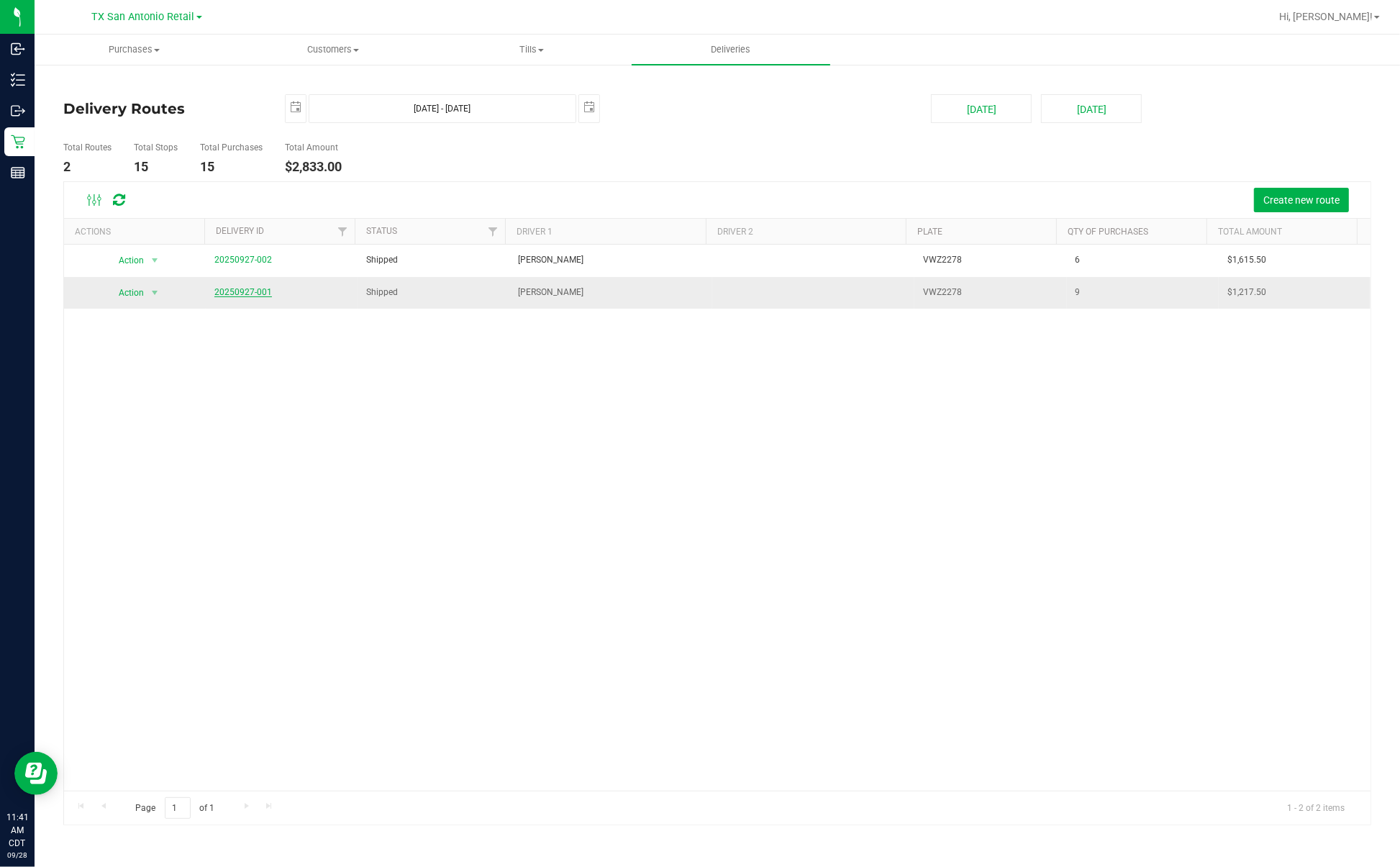
click at [218, 292] on link "20250927-001" at bounding box center [243, 291] width 57 height 10
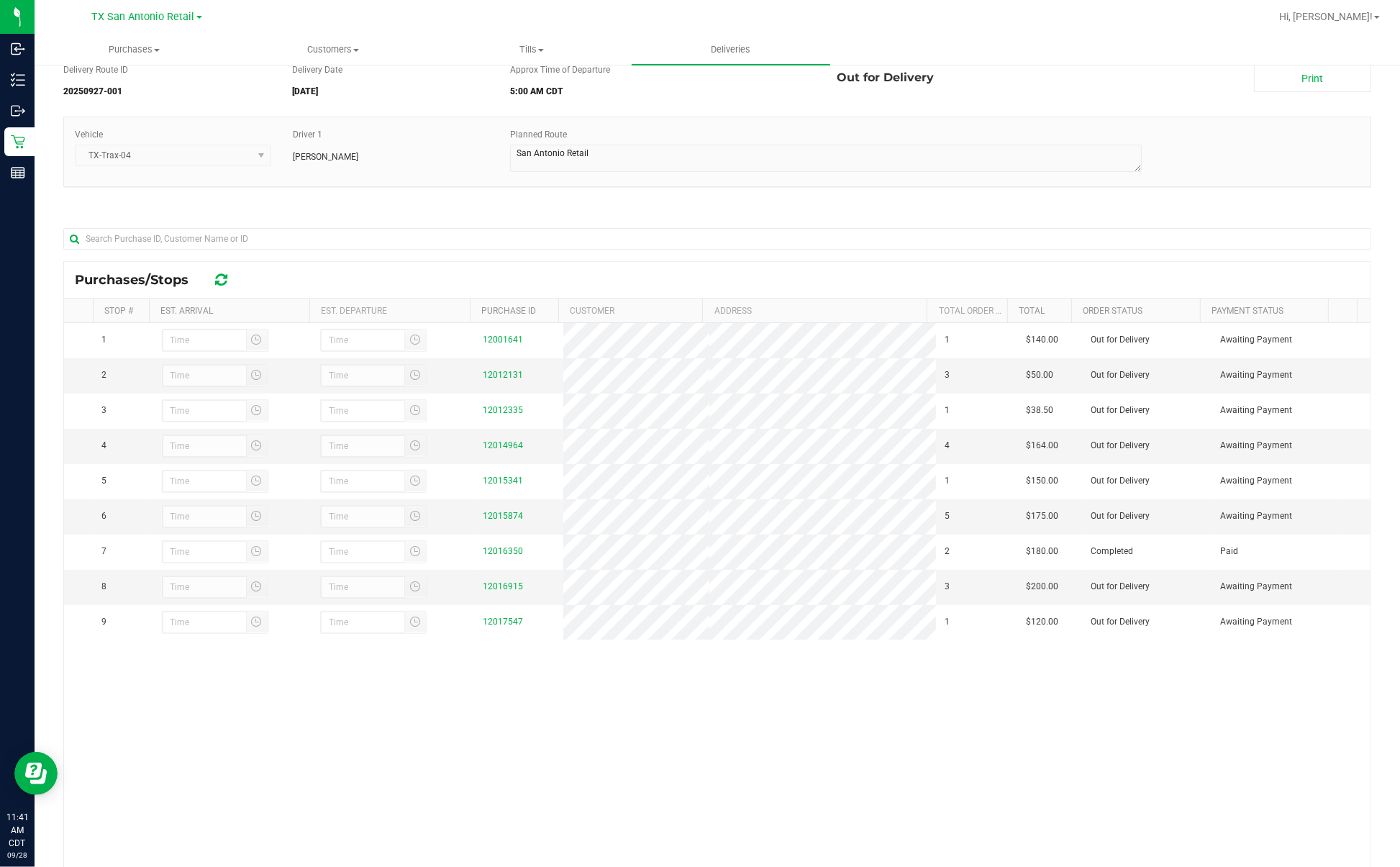
scroll to position [134, 0]
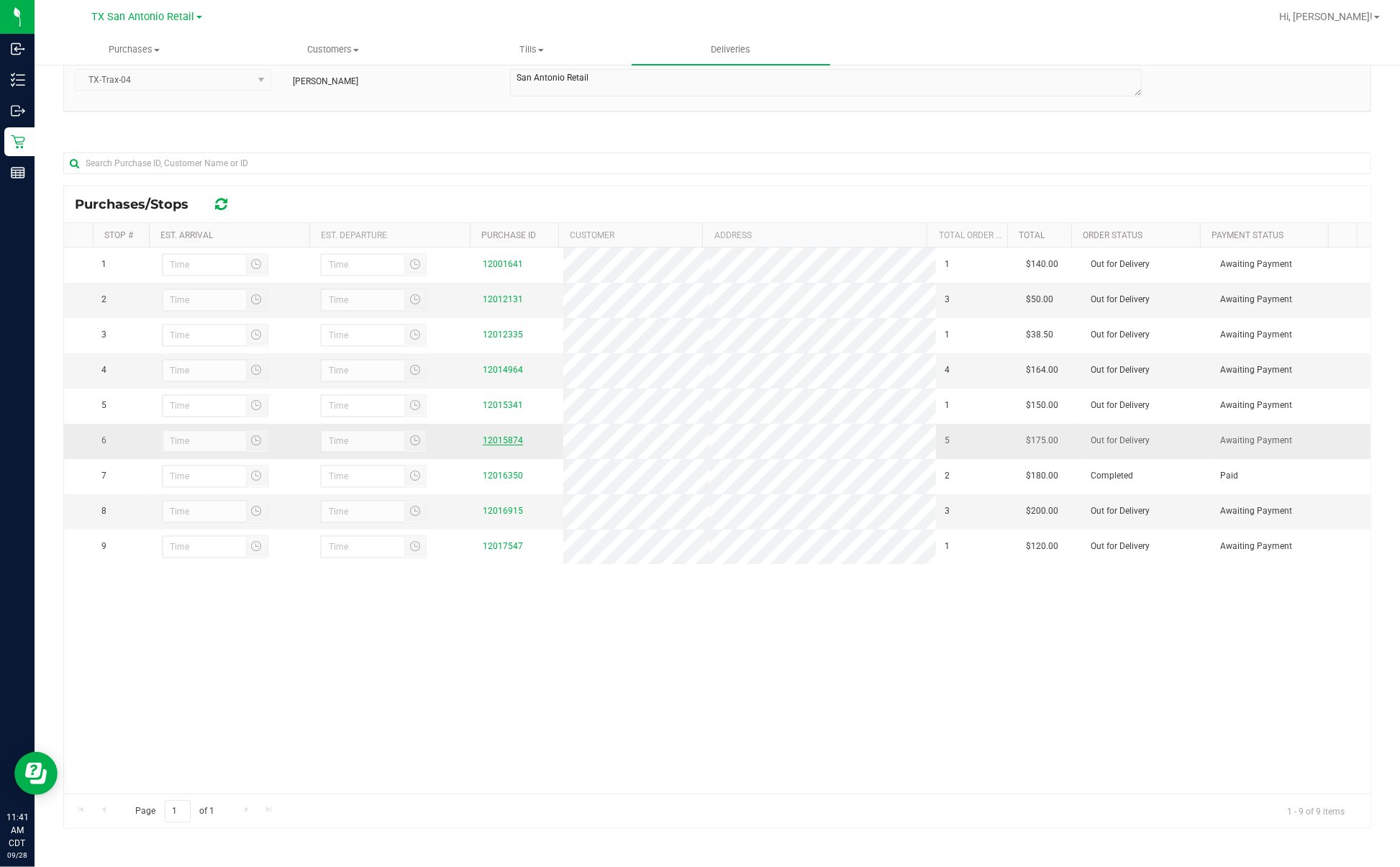
click at [483, 446] on link "12015874" at bounding box center [503, 440] width 40 height 10
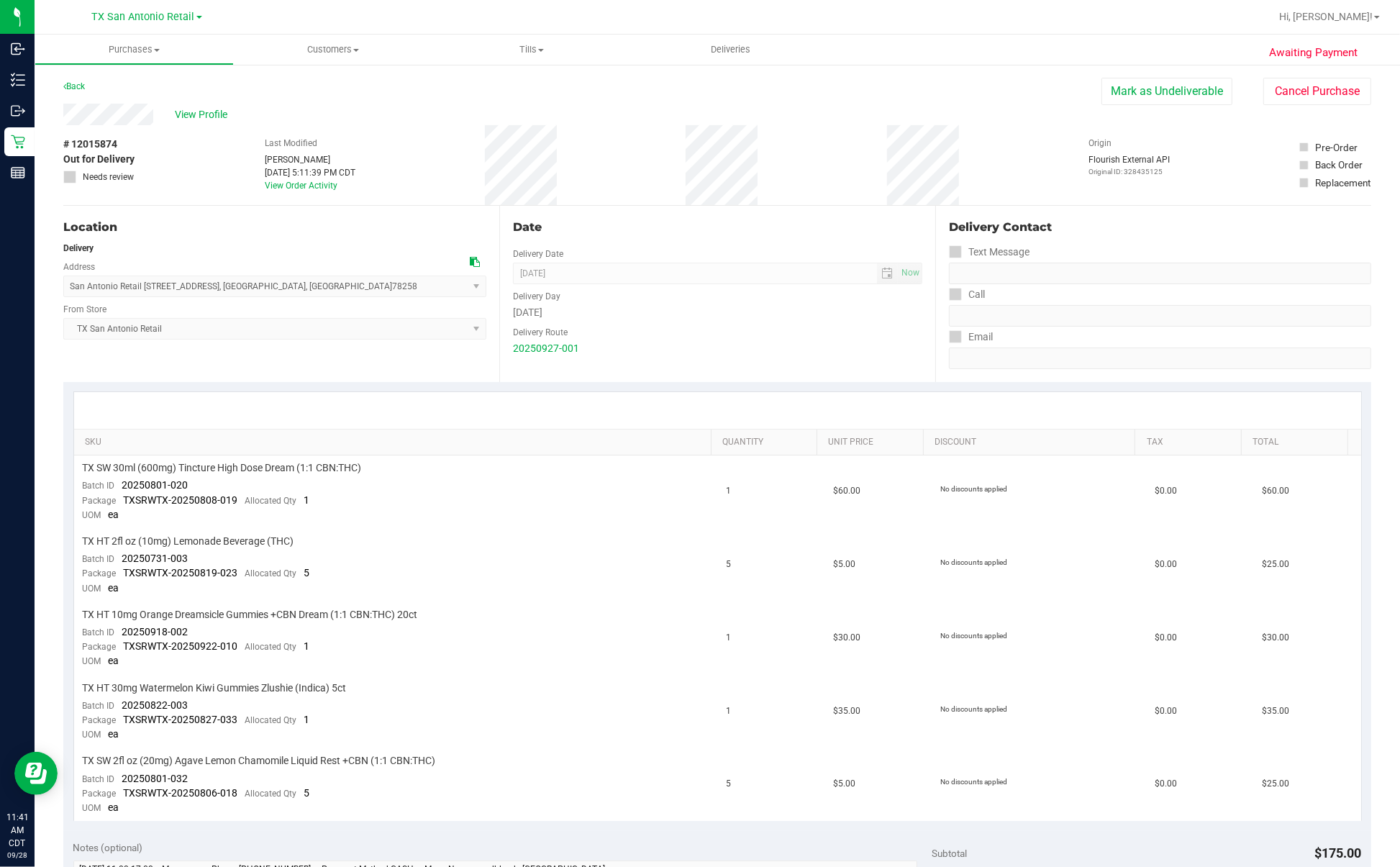
click at [718, 356] on div "Date Delivery Date [DATE] Now [DATE] 07:00 AM Now Delivery Day [DATE] Delivery …" at bounding box center [717, 294] width 436 height 176
click at [204, 125] on div "View Profile" at bounding box center [583, 115] width 1038 height 22
click at [207, 115] on span "View Profile" at bounding box center [204, 114] width 57 height 15
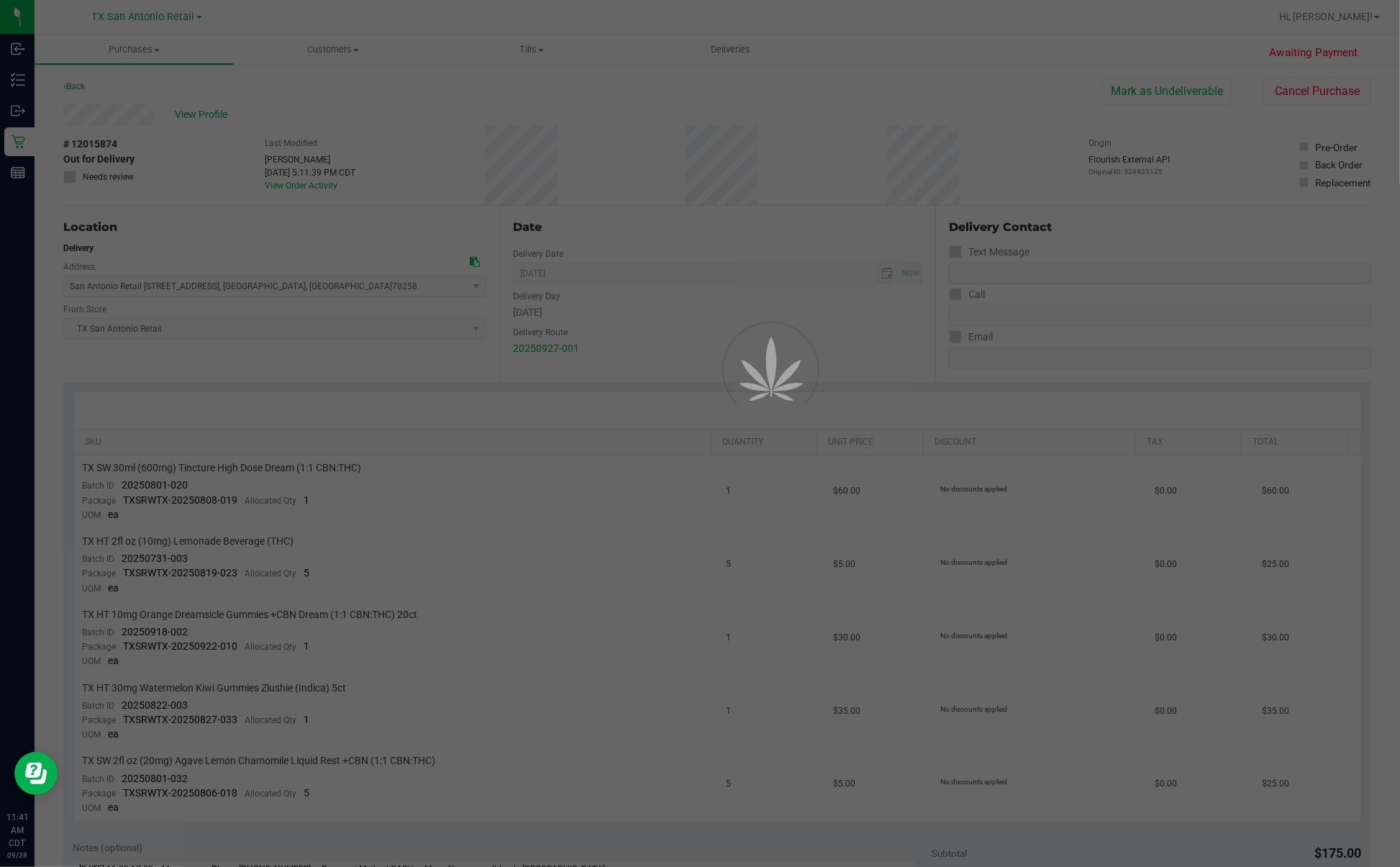
click at [353, 113] on div at bounding box center [700, 433] width 1400 height 867
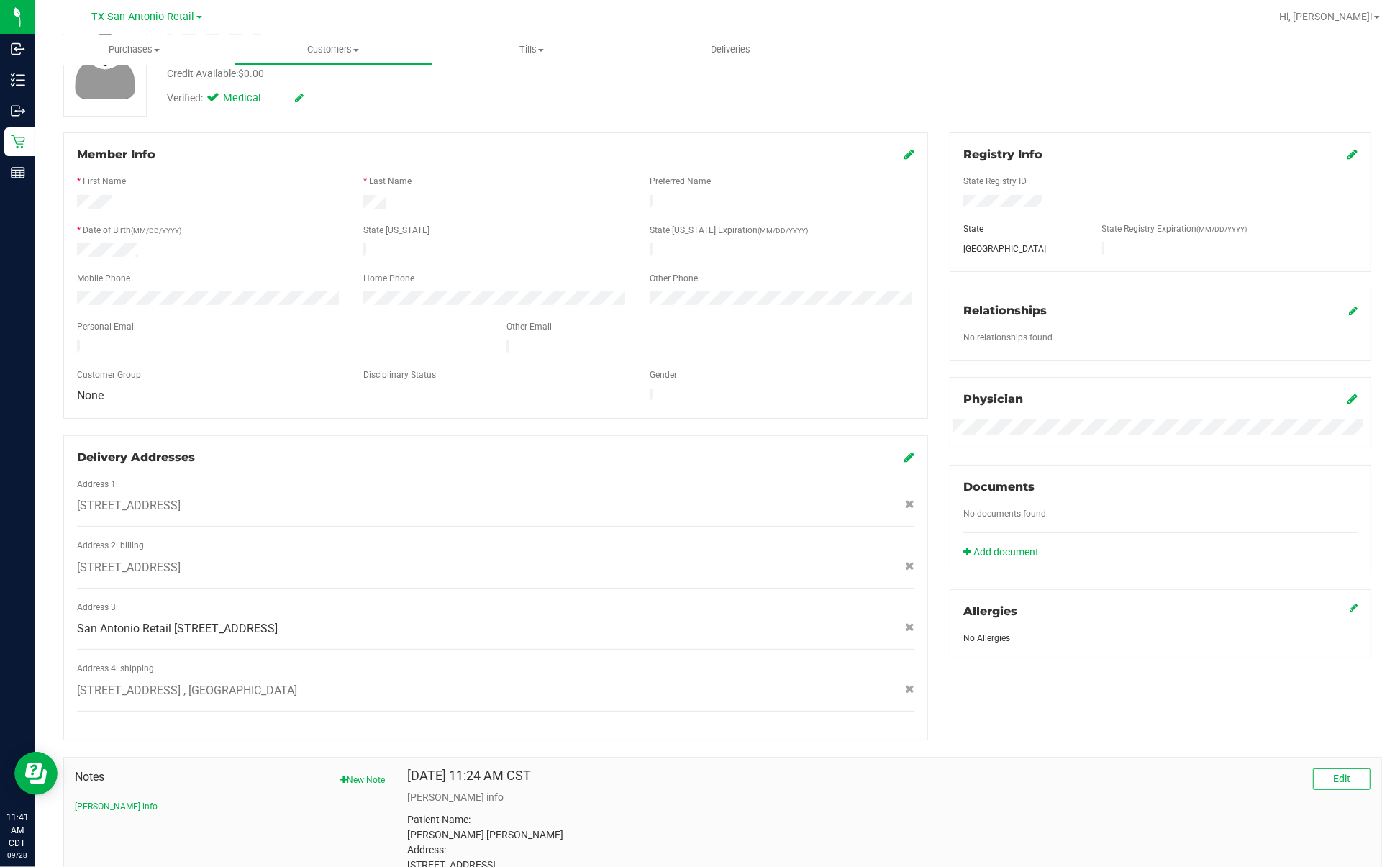
scroll to position [270, 0]
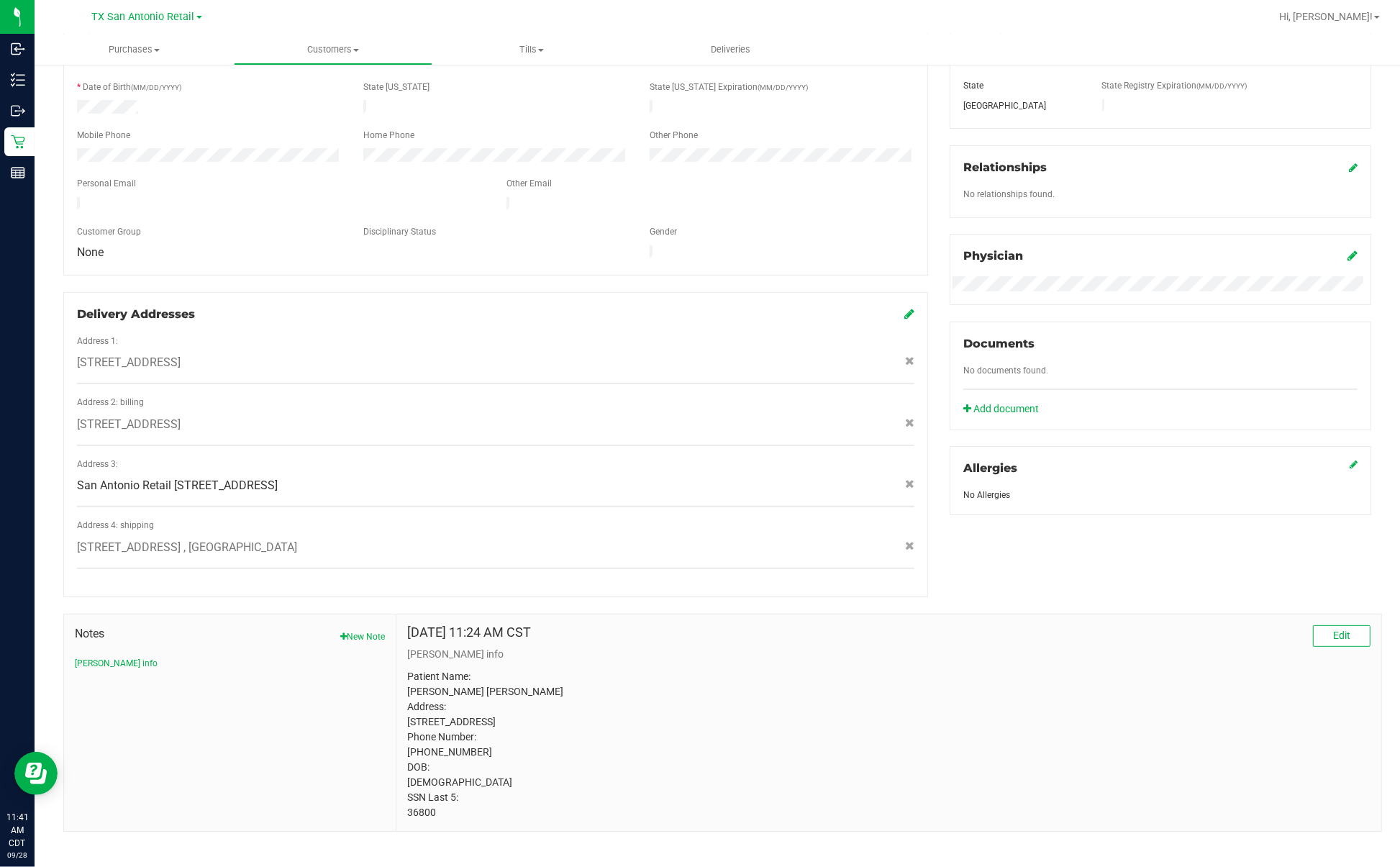
click at [416, 542] on p "Patient Name: [PERSON_NAME] [PERSON_NAME] Address: [STREET_ADDRESS] Phone Numbe…" at bounding box center [888, 744] width 963 height 151
click at [730, 335] on div "Address 1:" at bounding box center [495, 342] width 858 height 16
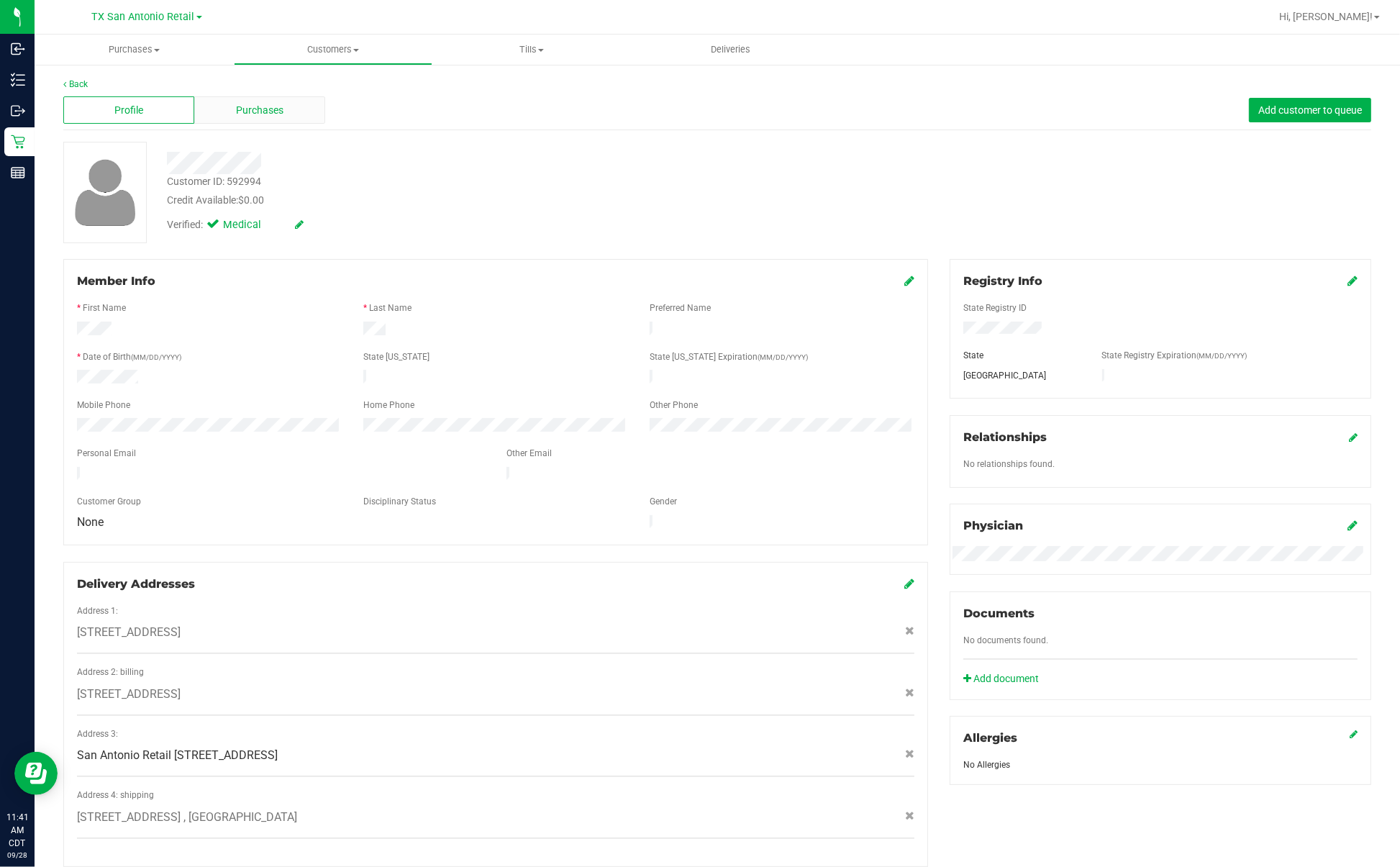
click at [346, 157] on div at bounding box center [488, 163] width 665 height 22
click at [81, 84] on link "Back" at bounding box center [76, 84] width 25 height 10
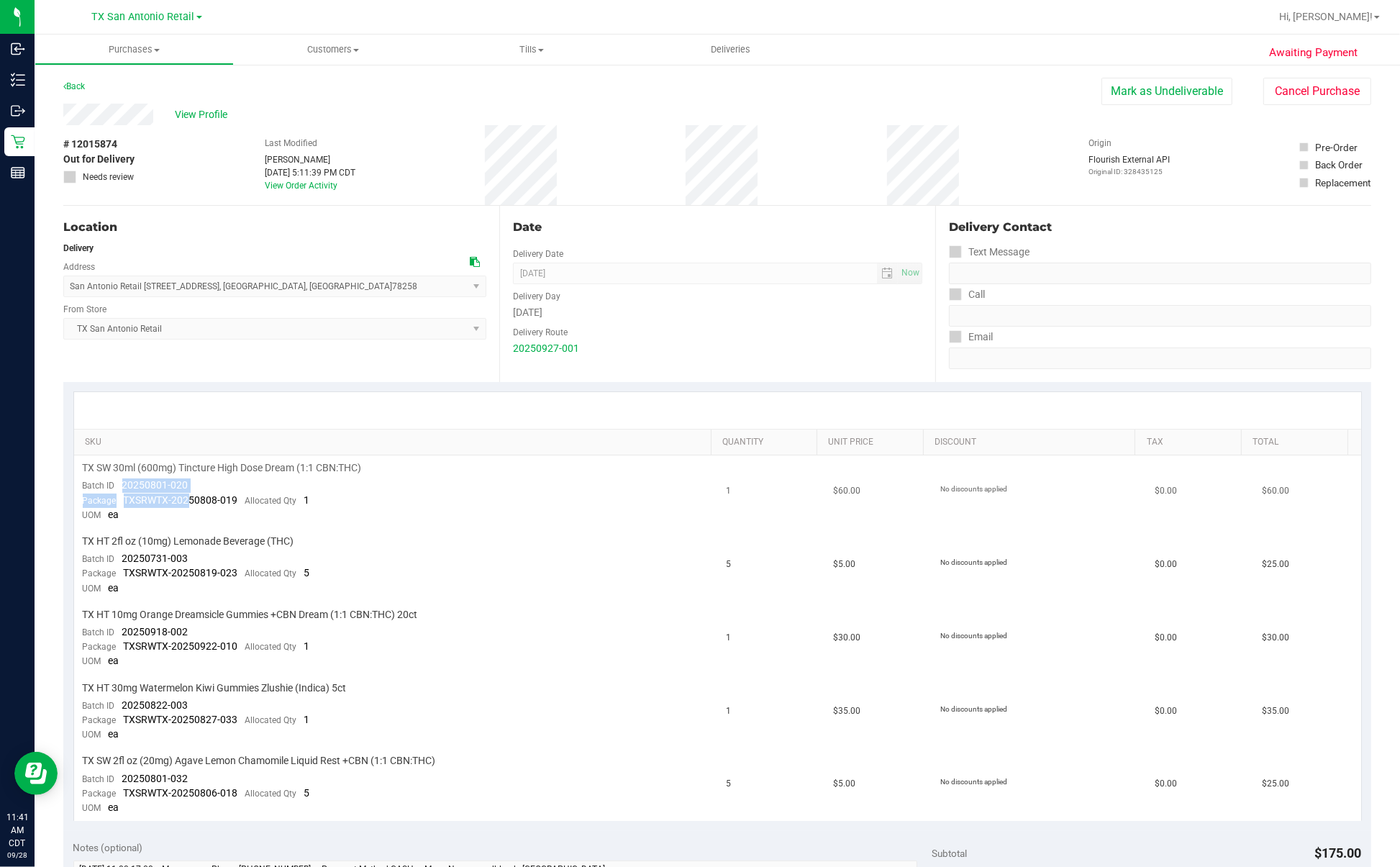
drag, startPoint x: 115, startPoint y: 483, endPoint x: 187, endPoint y: 493, distance: 72.7
click at [187, 493] on td "TX SW 30ml (600mg) Tincture High Dose Dream (1:1 CBN:THC) Batch ID 20250801-020…" at bounding box center [396, 492] width 644 height 74
drag, startPoint x: 187, startPoint y: 493, endPoint x: 170, endPoint y: 483, distance: 19.7
click at [170, 483] on span "20250801-020" at bounding box center [155, 484] width 66 height 12
drag, startPoint x: 119, startPoint y: 480, endPoint x: 187, endPoint y: 490, distance: 68.7
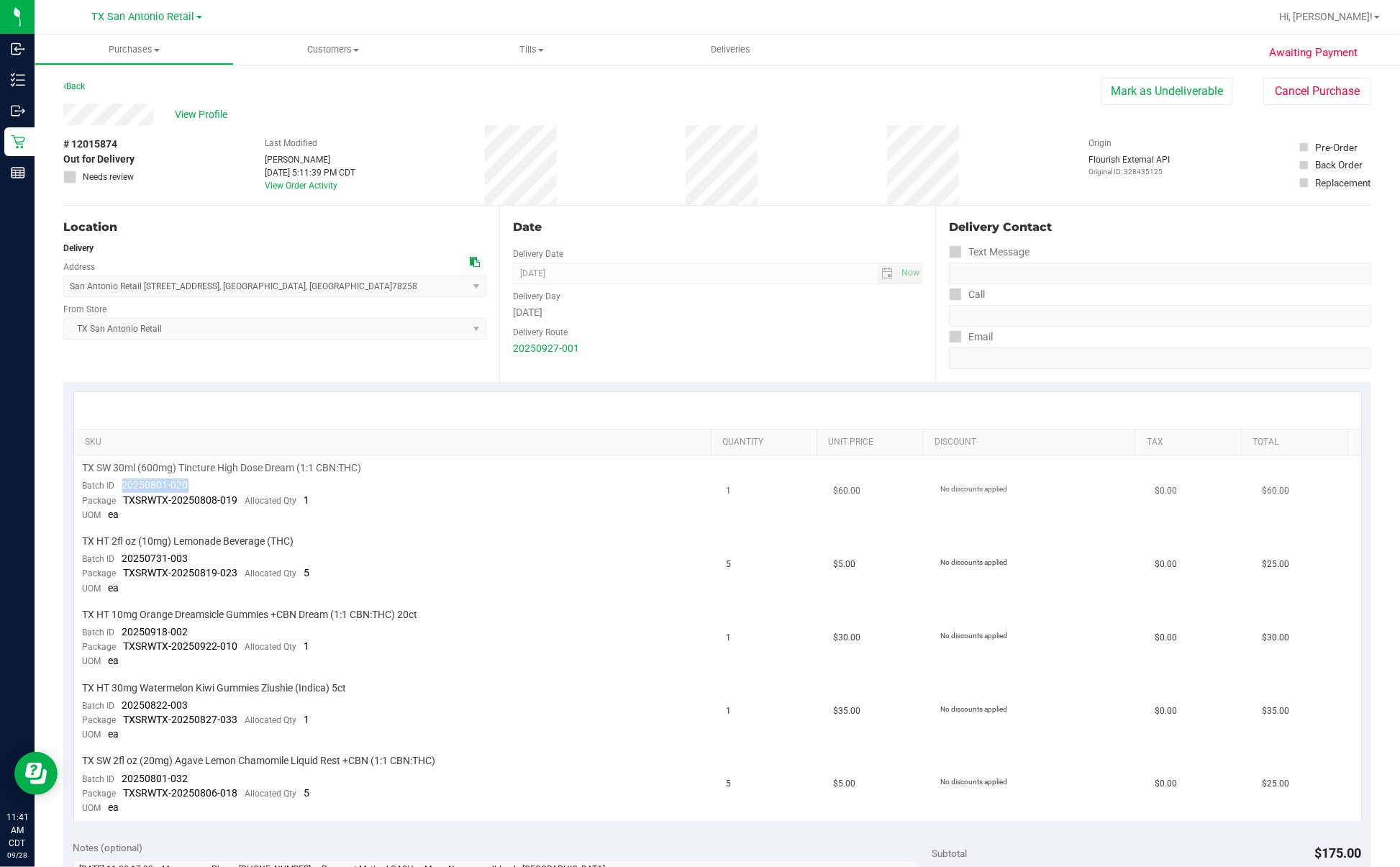
click at [187, 490] on td "TX SW 30ml (600mg) Tincture High Dose Dream (1:1 CBN:THC) Batch ID 20250801-020…" at bounding box center [396, 492] width 644 height 74
drag, startPoint x: 120, startPoint y: 555, endPoint x: 209, endPoint y: 558, distance: 89.1
click at [209, 542] on td "TX HT 2fl oz (10mg) Lemonade Beverage (THC) Batch ID 20250731-003 Package TXSRW…" at bounding box center [396, 565] width 644 height 74
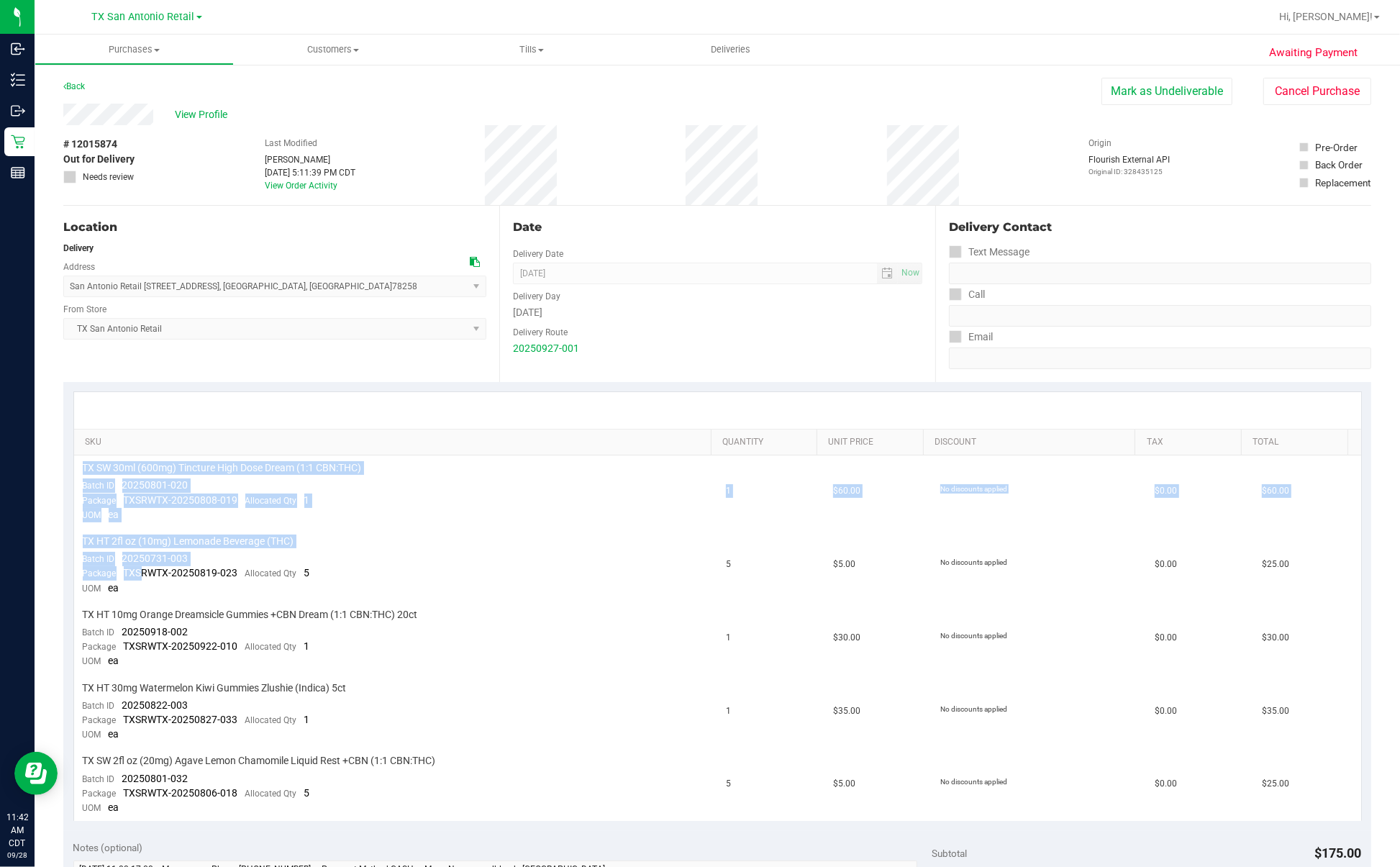
drag, startPoint x: 142, startPoint y: 566, endPoint x: 1652, endPoint y: 615, distance: 1510.8
click at [918, 542] on html "Inbound Inventory Outbound Retail Reports 11:42 AM CDT [DATE] 09/28 [GEOGRAPHIC…" at bounding box center [700, 433] width 1400 height 867
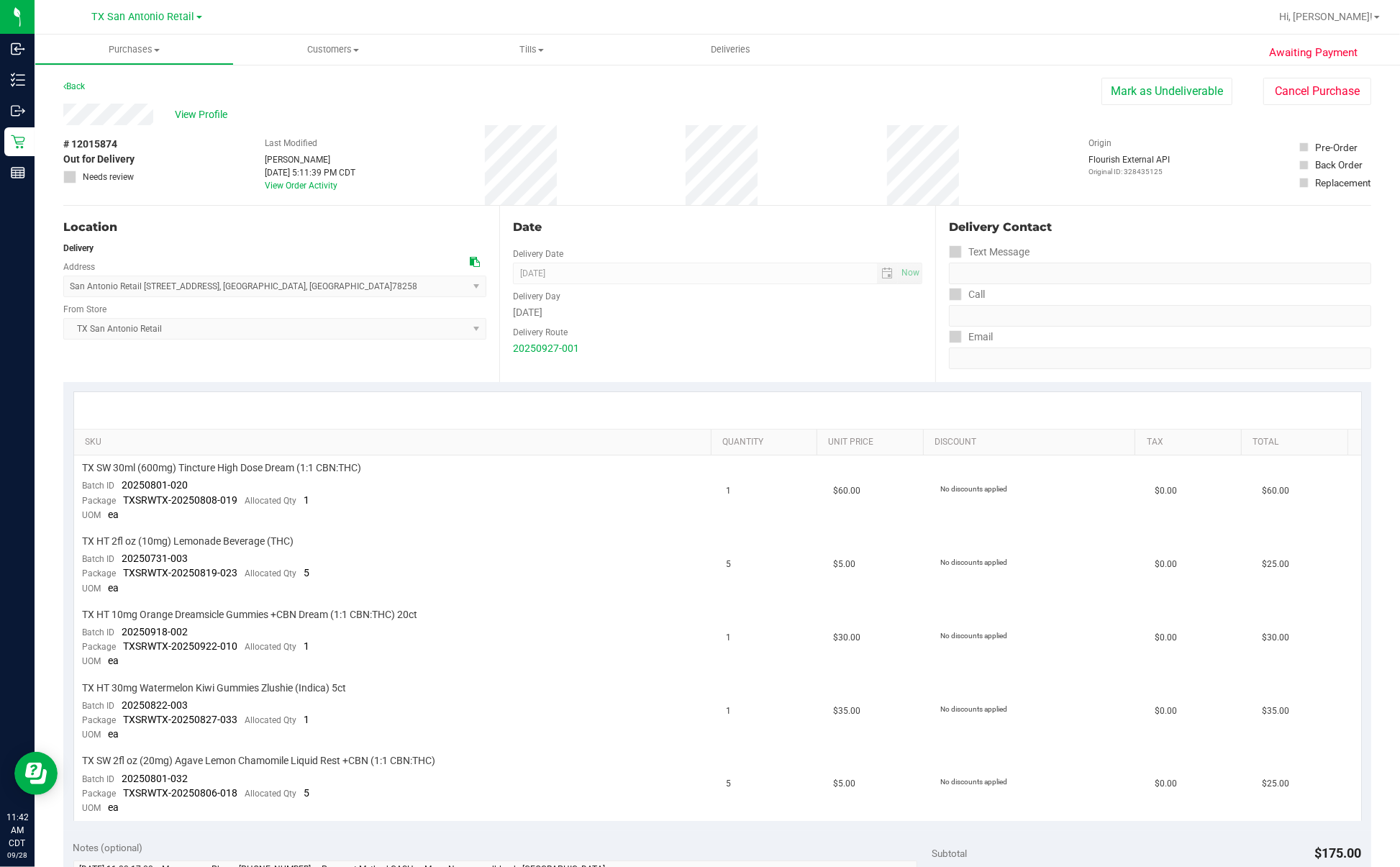
click at [918, 452] on th "Total" at bounding box center [1293, 442] width 106 height 26
click at [213, 542] on td "TX SW 2fl oz (20mg) Agave Lemon Chamomile Liquid Rest +CBN (1:1 CBN:THC) Batch …" at bounding box center [396, 565] width 644 height 74
drag, startPoint x: 123, startPoint y: 558, endPoint x: 200, endPoint y: 558, distance: 77.0
click at [200, 542] on td "TX SW 2fl oz (20mg) Agave Lemon Chamomile Liquid Rest +CBN (1:1 CBN:THC) Batch …" at bounding box center [396, 565] width 644 height 74
drag, startPoint x: 122, startPoint y: 626, endPoint x: 188, endPoint y: 629, distance: 66.1
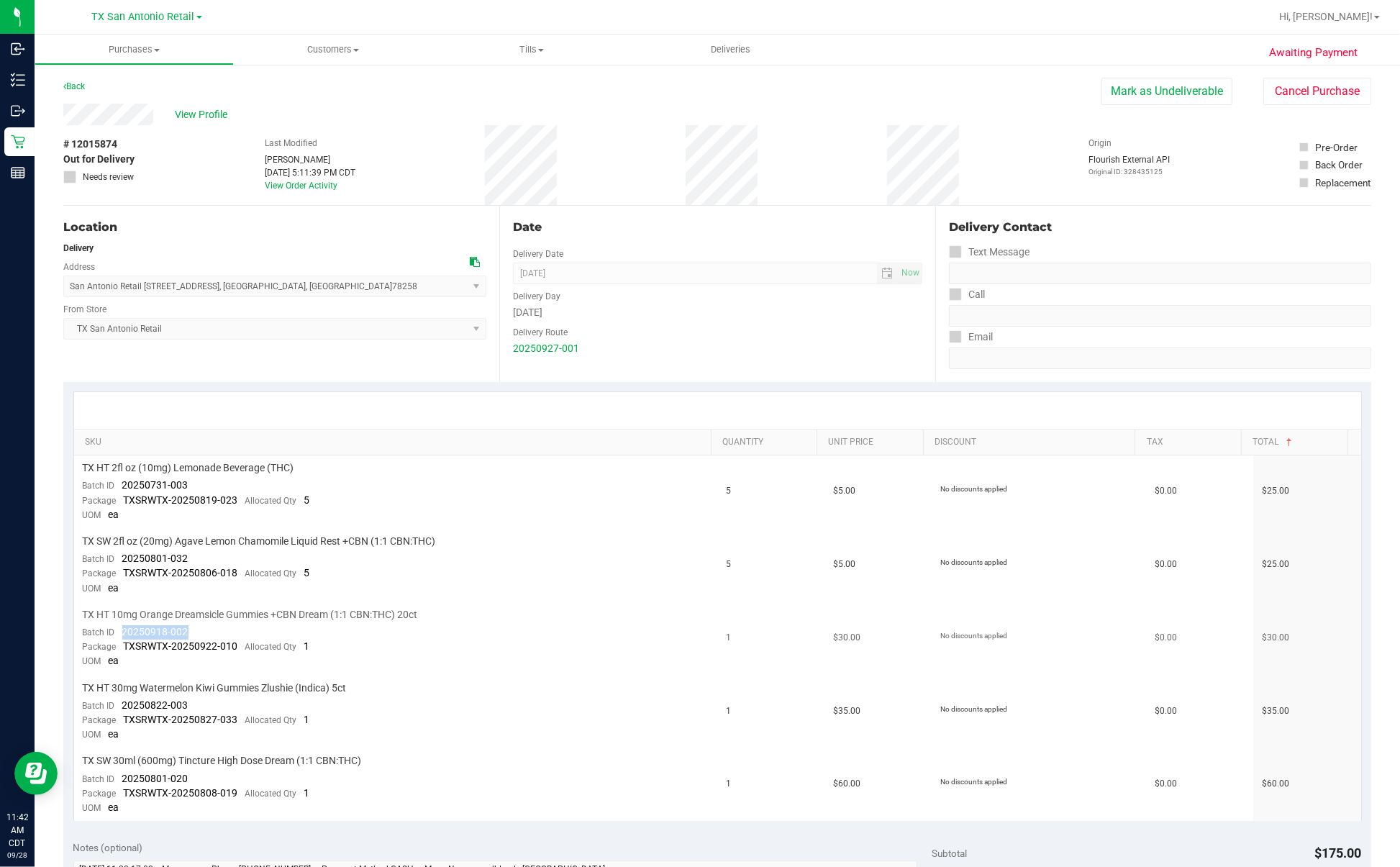
click at [188, 542] on td "TX HT 10mg Orange Dreamsicle Gummies +CBN Dream (1:1 CBN:THC) 20ct Batch ID 202…" at bounding box center [396, 638] width 644 height 74
drag, startPoint x: 119, startPoint y: 697, endPoint x: 253, endPoint y: 699, distance: 134.0
click at [253, 542] on td "TX HT 30mg Watermelon Kiwi Gummies Zlushie (Indica) 5ct Batch ID 20250822-003 P…" at bounding box center [396, 712] width 644 height 74
drag, startPoint x: 171, startPoint y: 692, endPoint x: 1288, endPoint y: 611, distance: 1119.9
click at [918, 542] on tbody "TX HT 2fl oz (10mg) Lemonade Beverage (THC) Batch ID 20250731-003 Package TXSRW…" at bounding box center [717, 638] width 1287 height 366
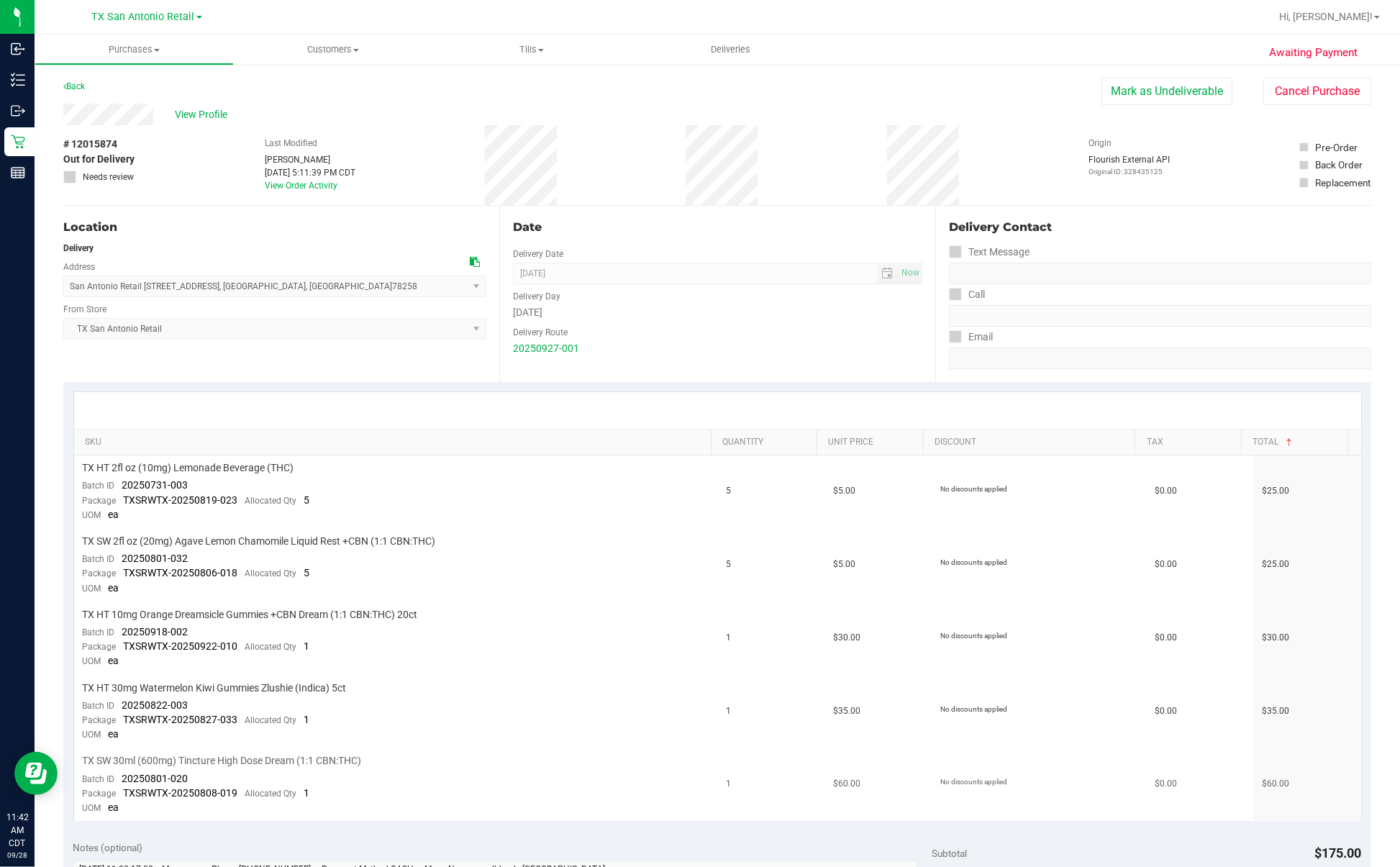
drag, startPoint x: 1288, startPoint y: 611, endPoint x: 320, endPoint y: 741, distance: 976.7
click at [320, 542] on td "TX SW 30ml (600mg) Tincture High Dose Dream (1:1 CBN:THC) Batch ID 20250801-020…" at bounding box center [396, 785] width 644 height 73
drag, startPoint x: 119, startPoint y: 703, endPoint x: 232, endPoint y: 698, distance: 113.1
click at [232, 542] on td "TX HT 30mg Watermelon Kiwi Gummies Zlushie (Indica) 5ct Batch ID 20250822-003 P…" at bounding box center [396, 712] width 644 height 74
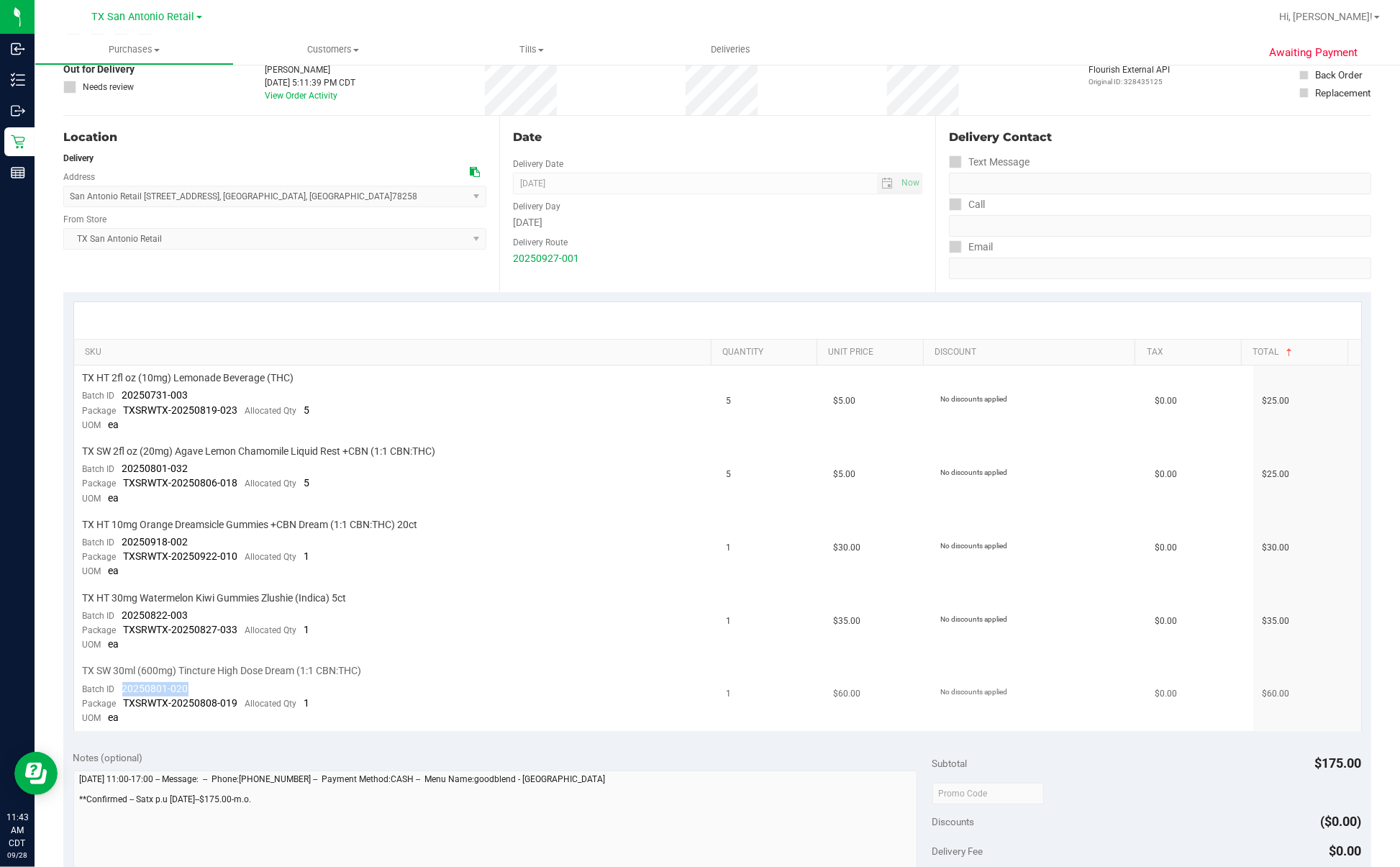
drag, startPoint x: 117, startPoint y: 677, endPoint x: 224, endPoint y: 673, distance: 107.1
click at [224, 542] on td "TX SW 30ml (600mg) Tincture High Dose Dream (1:1 CBN:THC) Batch ID 20250801-020…" at bounding box center [396, 694] width 644 height 73
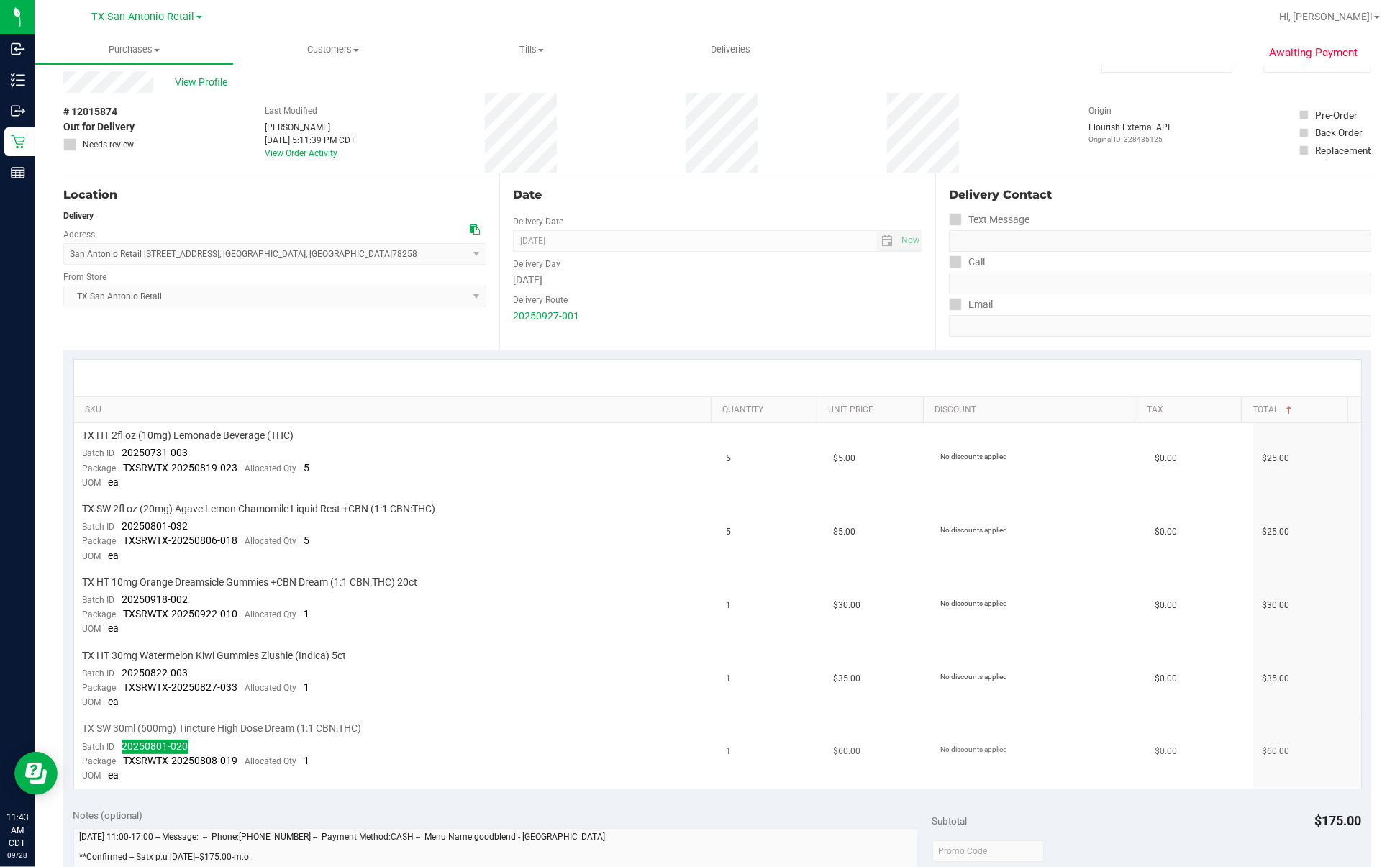
scroll to position [0, 0]
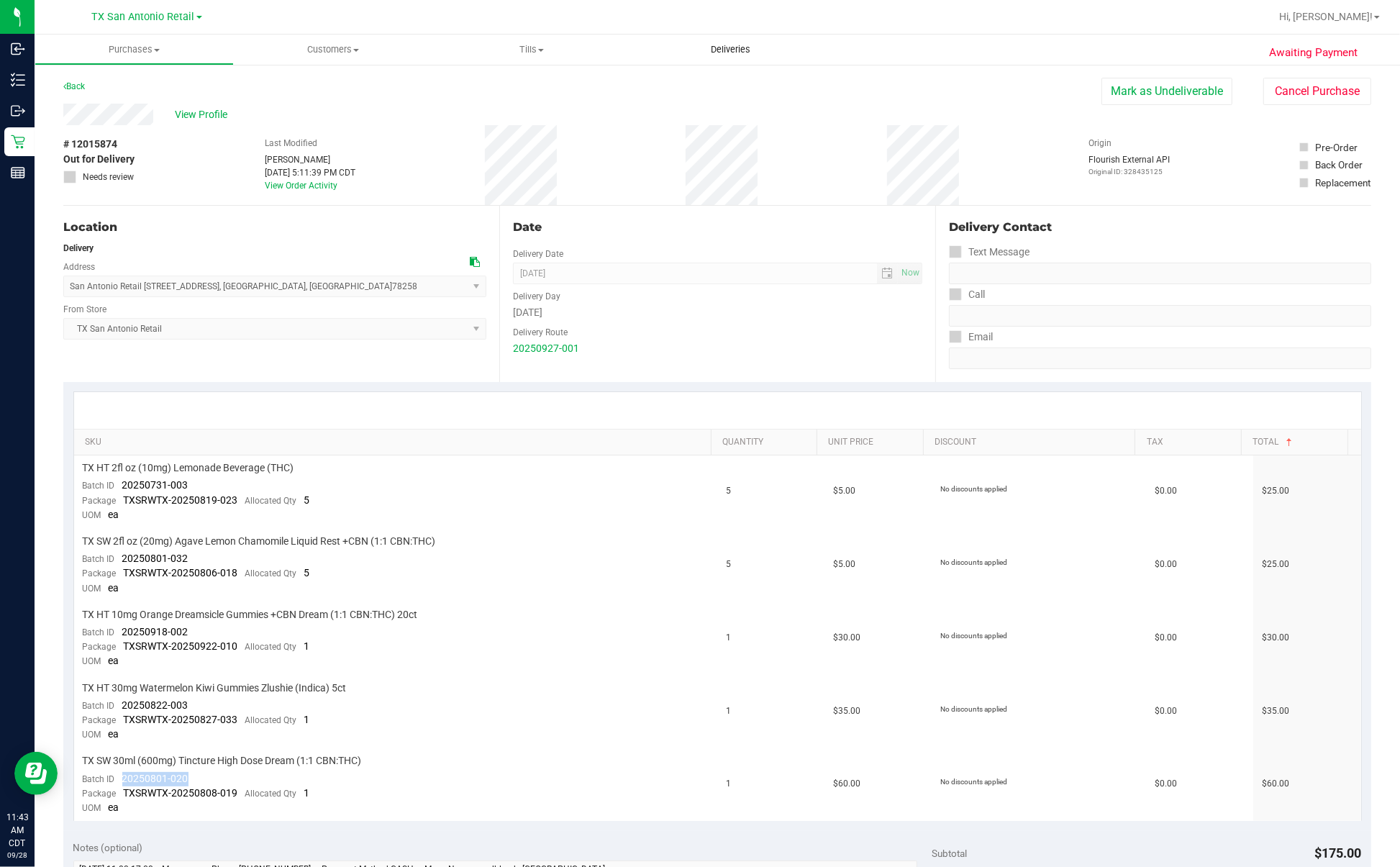
click at [739, 53] on span "Deliveries" at bounding box center [730, 50] width 78 height 13
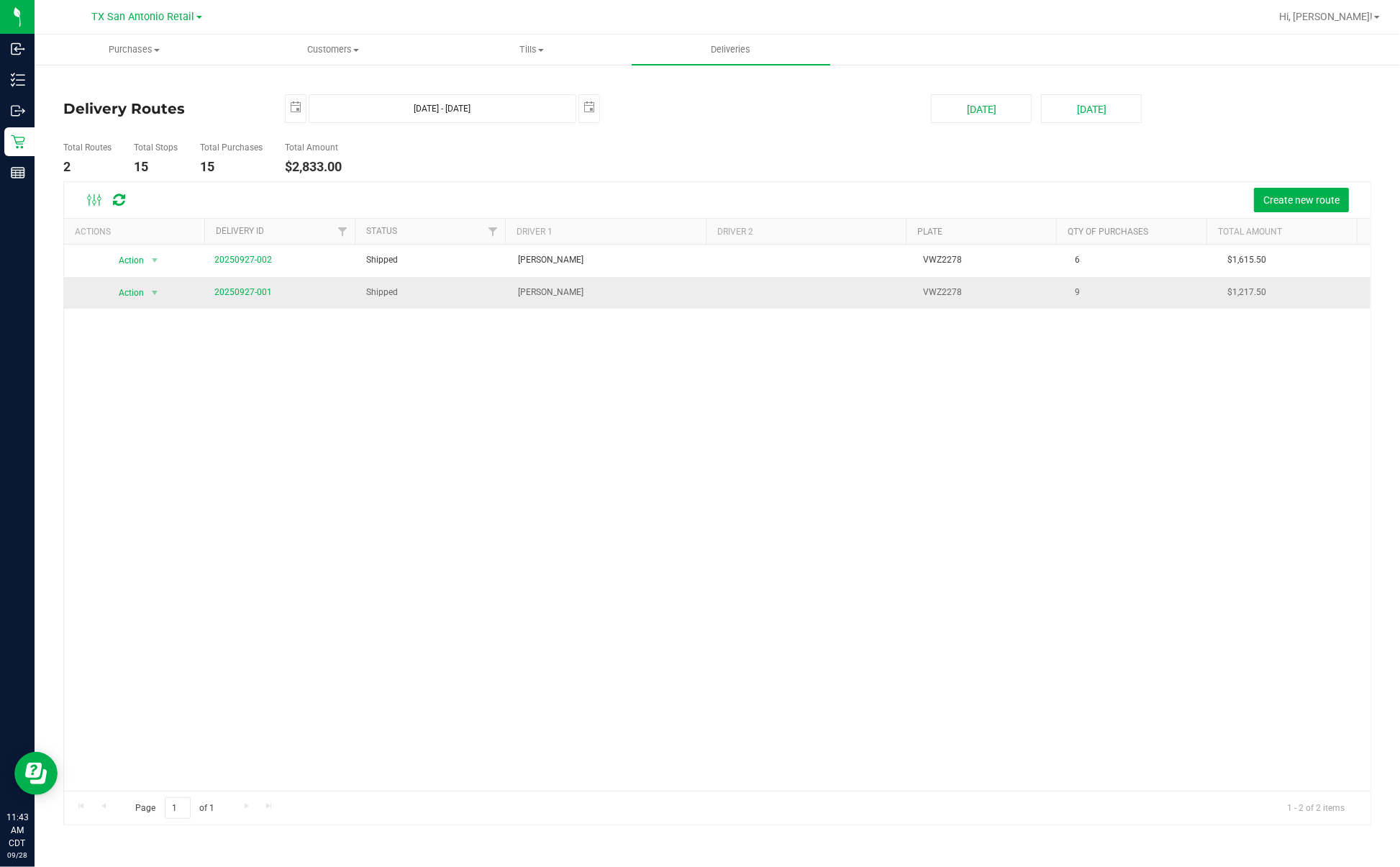
click at [229, 301] on td "20250927-001" at bounding box center [282, 292] width 152 height 32
click at [242, 284] on td "20250927-001" at bounding box center [282, 292] width 152 height 32
click at [236, 291] on link "20250927-001" at bounding box center [243, 291] width 57 height 10
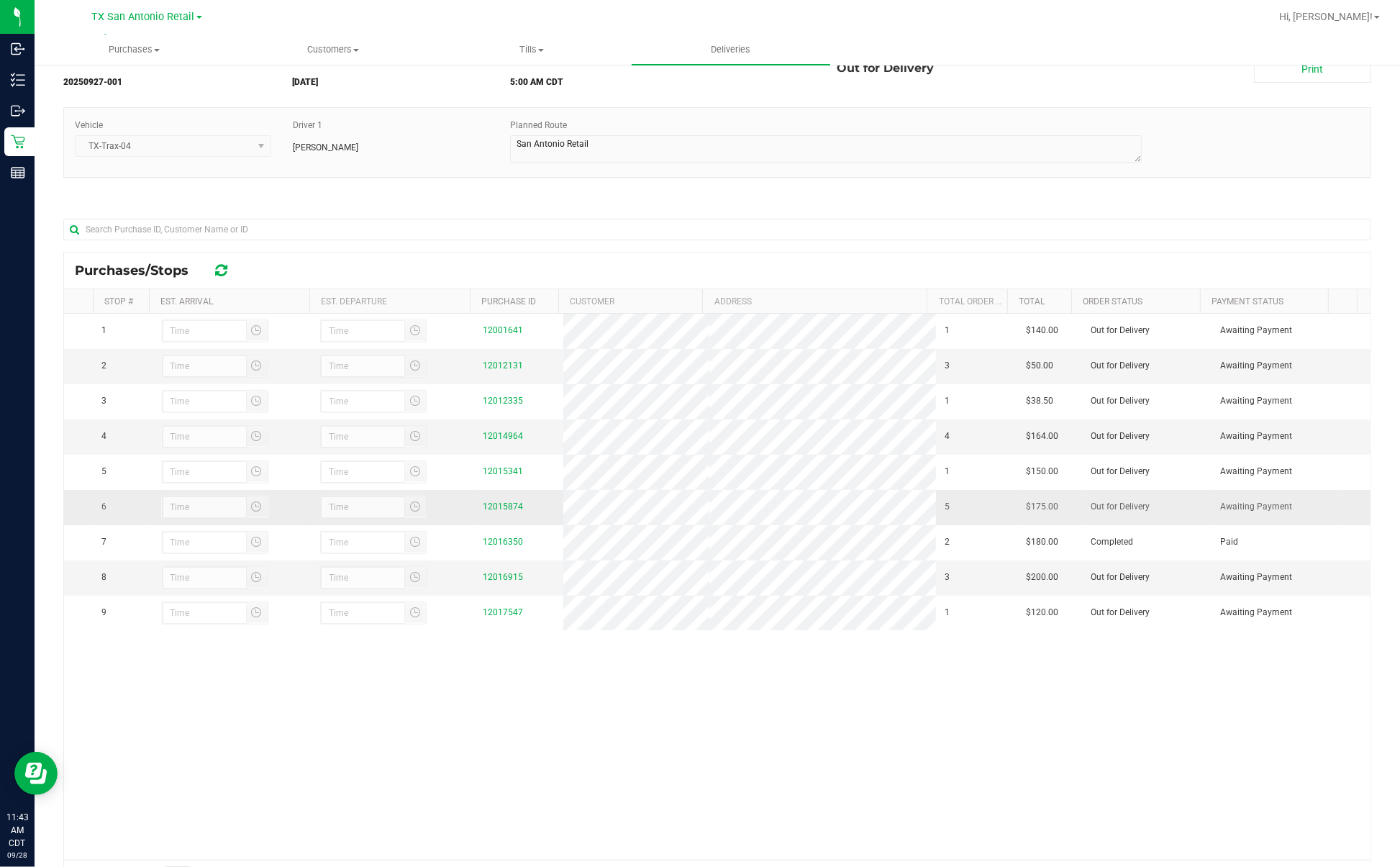
scroll to position [134, 0]
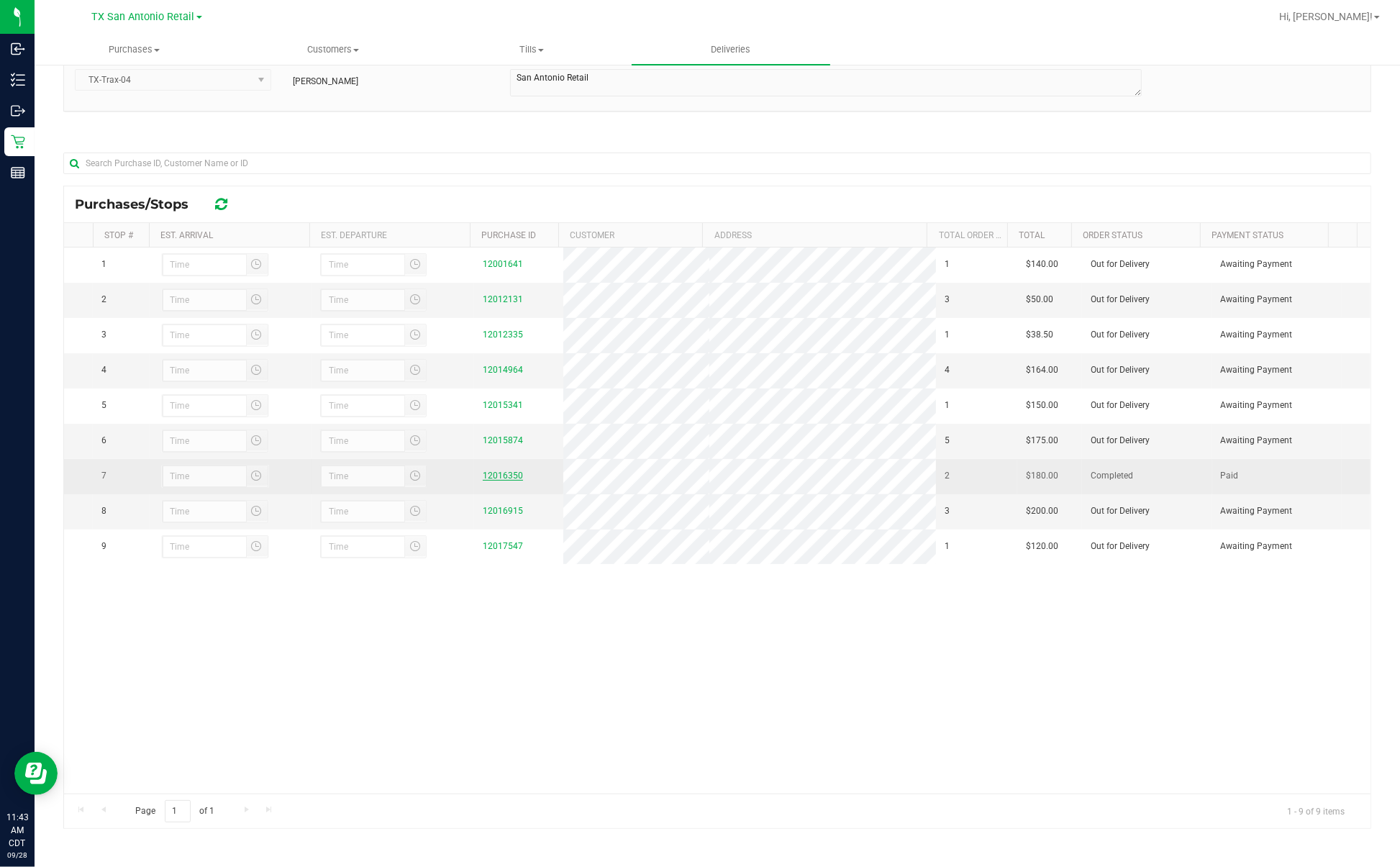
click at [483, 480] on link "12016350" at bounding box center [503, 475] width 40 height 10
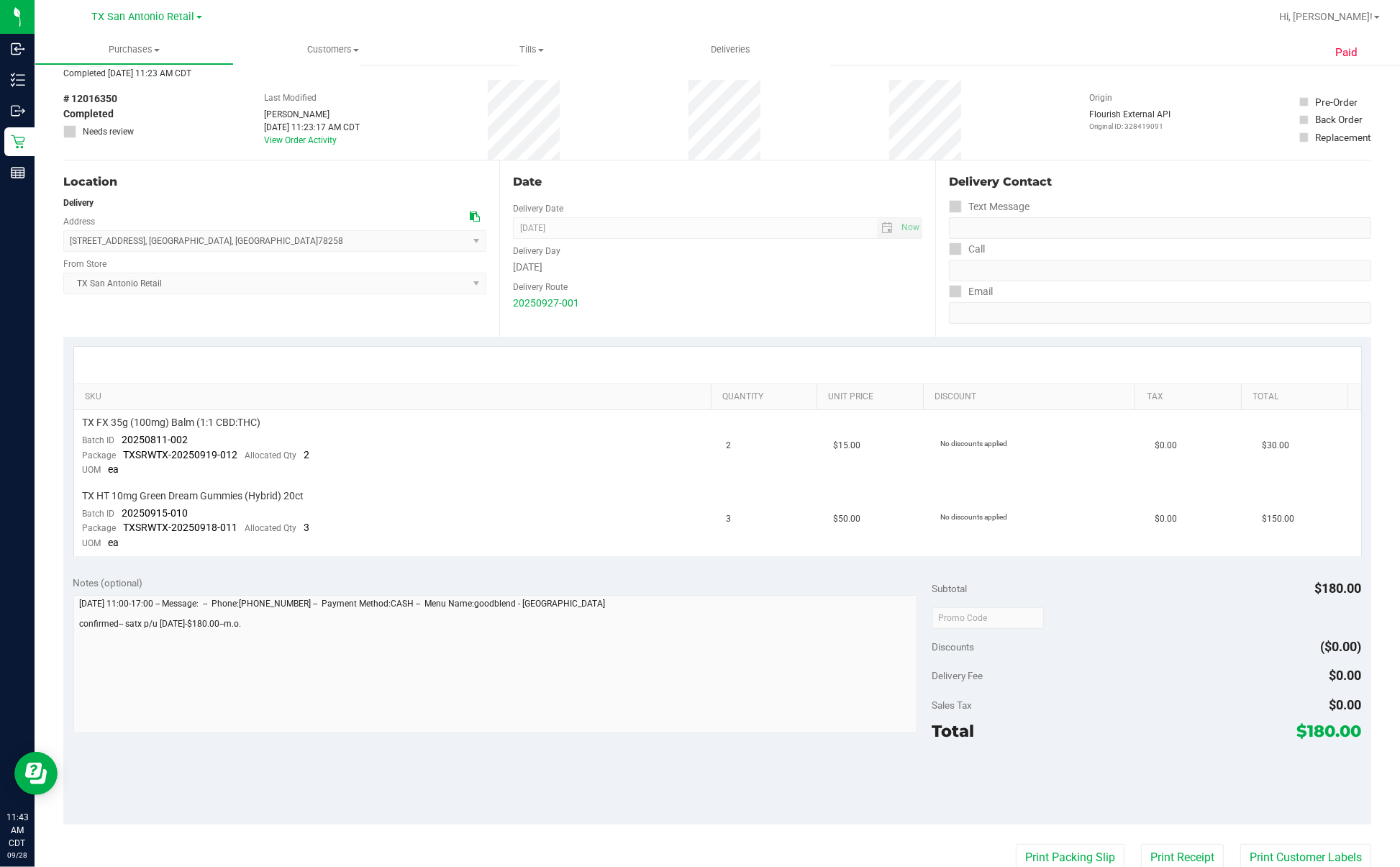
scroll to position [90, 0]
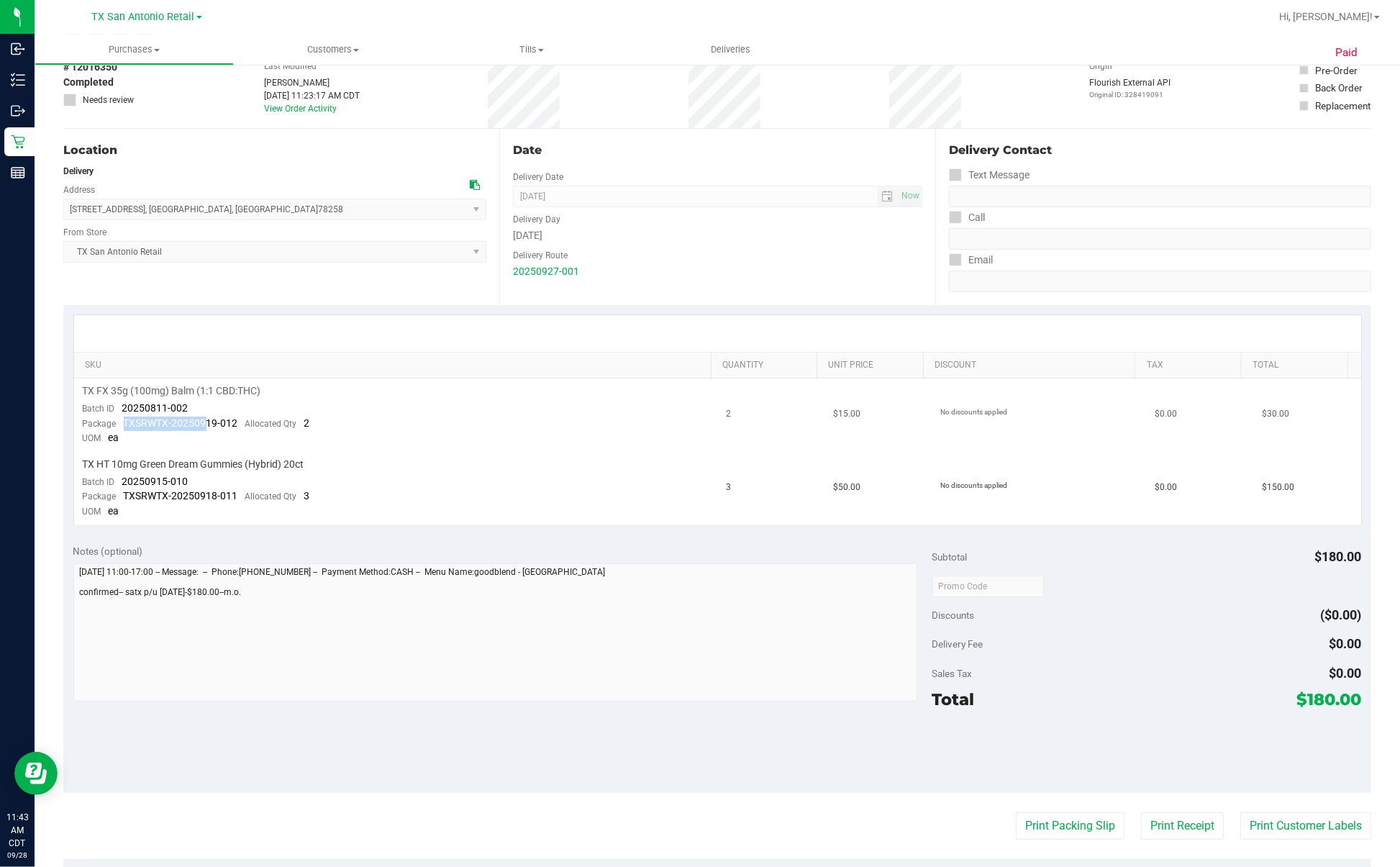
drag, startPoint x: 115, startPoint y: 417, endPoint x: 206, endPoint y: 416, distance: 91.0
click at [206, 417] on div "Package TXSRWTX-20250919-012 Allocated Qty 2" at bounding box center [196, 424] width 227 height 15
drag, startPoint x: 206, startPoint y: 416, endPoint x: 136, endPoint y: 403, distance: 71.2
click at [136, 403] on span "20250811-002" at bounding box center [155, 408] width 66 height 12
drag, startPoint x: 125, startPoint y: 407, endPoint x: 145, endPoint y: 407, distance: 20.0
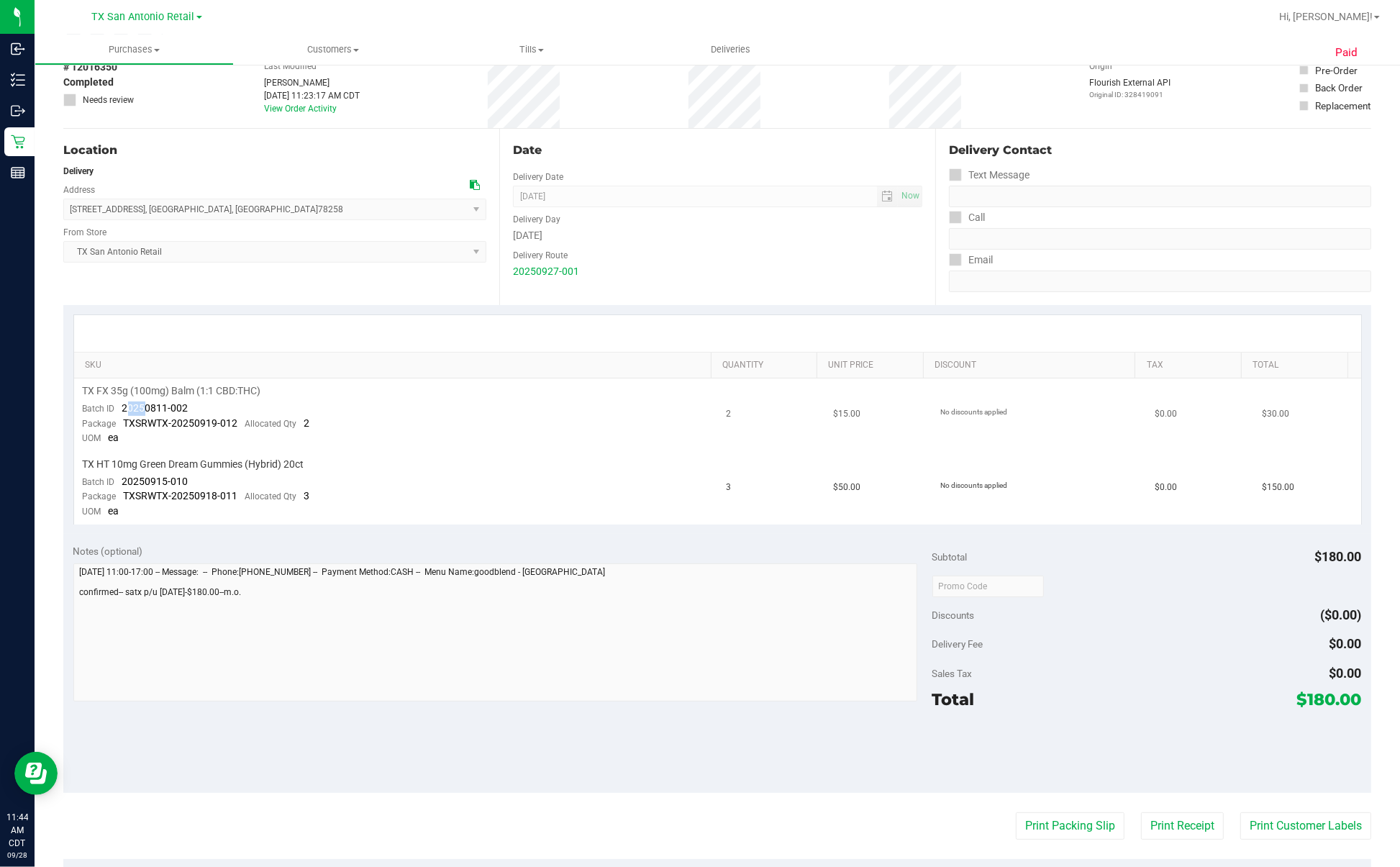
click at [145, 407] on span "20250811-002" at bounding box center [155, 408] width 66 height 12
drag, startPoint x: 145, startPoint y: 407, endPoint x: 105, endPoint y: 408, distance: 40.0
click at [105, 408] on span "Batch ID" at bounding box center [99, 408] width 33 height 10
drag, startPoint x: 117, startPoint y: 404, endPoint x: 203, endPoint y: 404, distance: 86.0
click at [203, 404] on td "TX FX 35g (100mg) Balm (1:1 CBD:THC) Batch ID 20250811-002 Package TXSRWTX-2025…" at bounding box center [396, 415] width 644 height 74
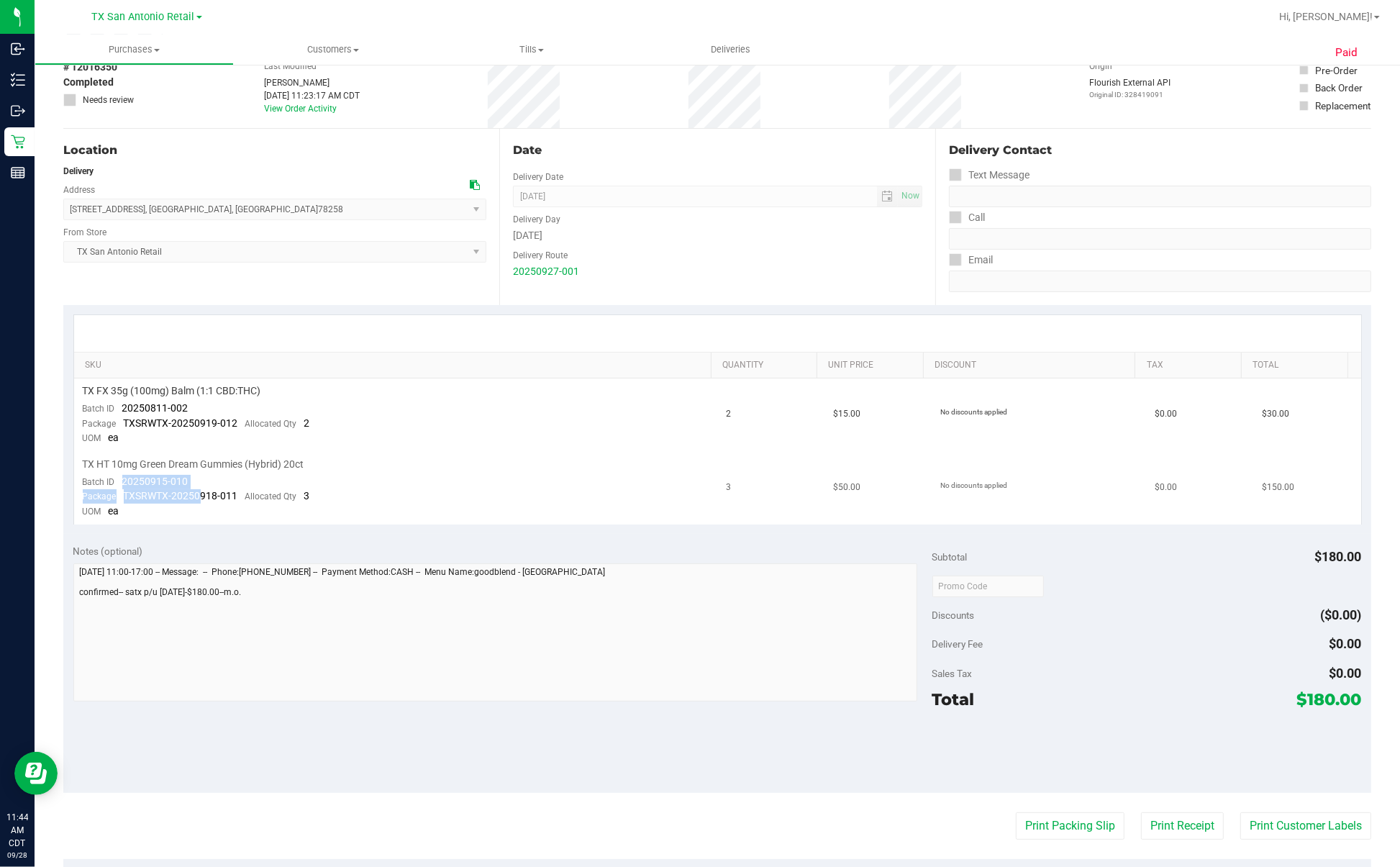
drag, startPoint x: 124, startPoint y: 480, endPoint x: 200, endPoint y: 491, distance: 76.8
click at [200, 491] on td "TX HT 10mg Green Dream Gummies (Hybrid) 20ct Batch ID 20250915-010 Package TXSR…" at bounding box center [396, 488] width 644 height 73
drag, startPoint x: 200, startPoint y: 491, endPoint x: 170, endPoint y: 466, distance: 39.1
click at [170, 466] on span "TX HT 10mg Green Dream Gummies (Hybrid) 20ct" at bounding box center [194, 464] width 222 height 14
drag, startPoint x: 112, startPoint y: 477, endPoint x: 188, endPoint y: 486, distance: 76.5
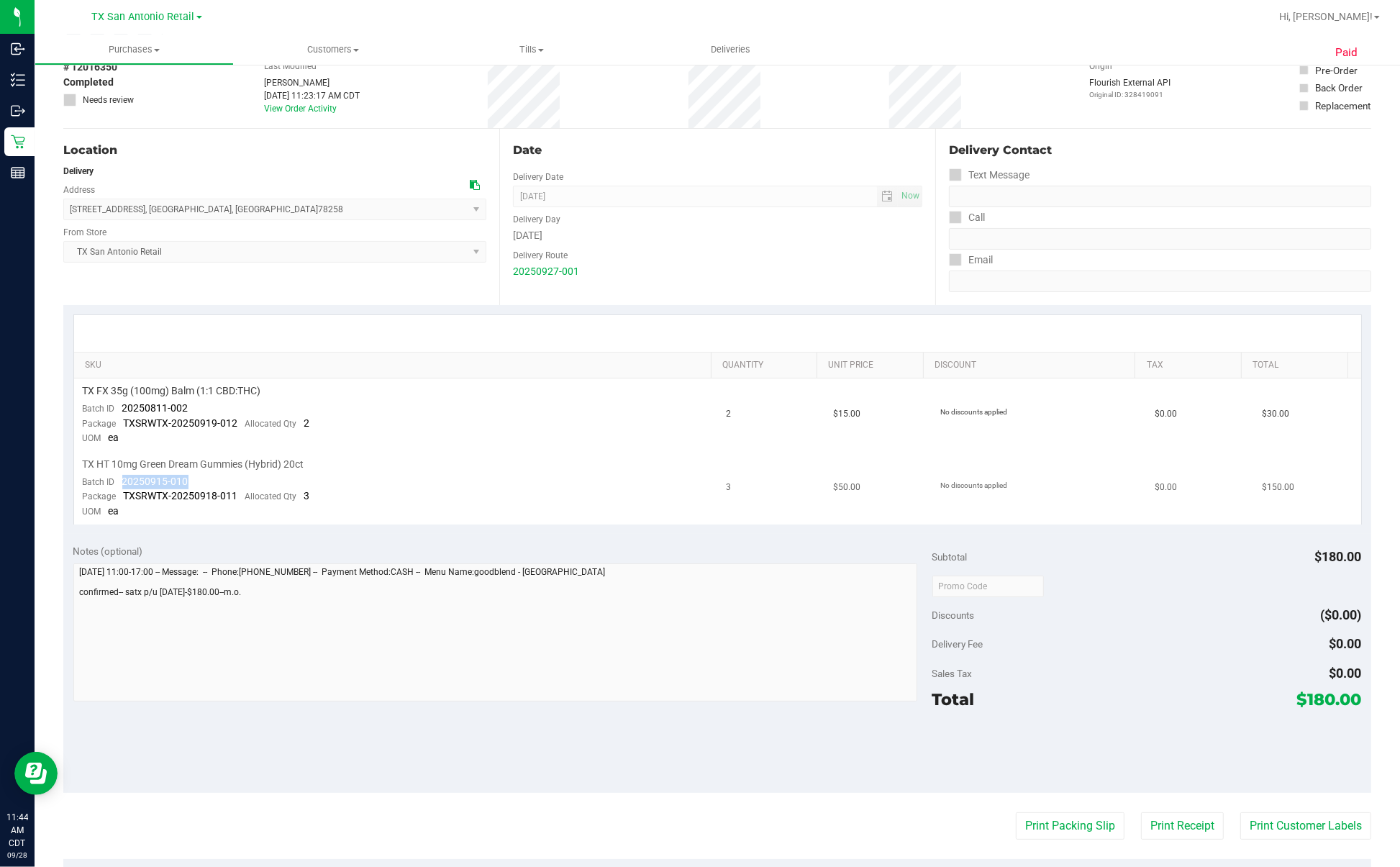
click at [188, 486] on td "TX HT 10mg Green Dream Gummies (Hybrid) 20ct Batch ID 20250915-010 Package TXSR…" at bounding box center [396, 488] width 644 height 73
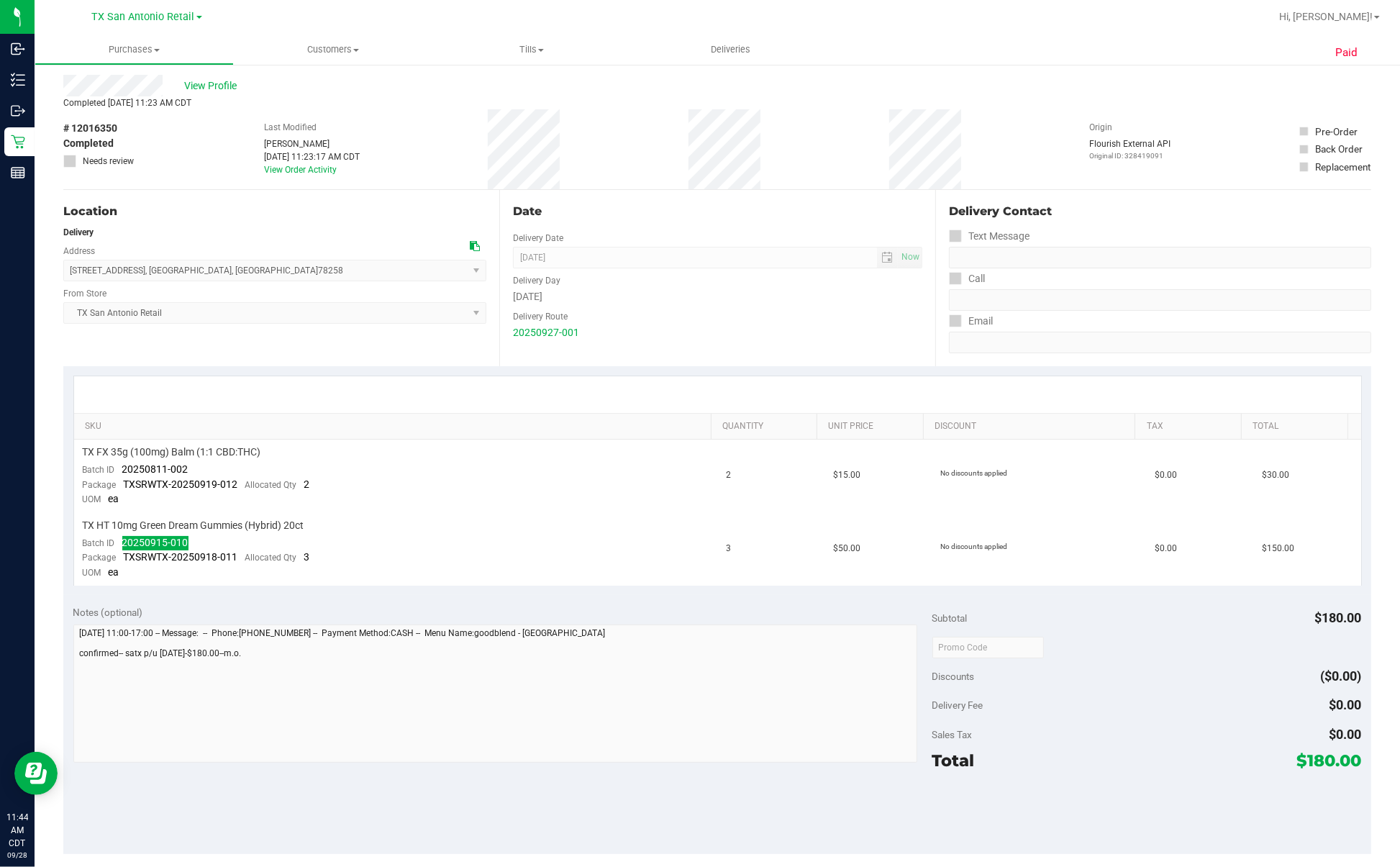
scroll to position [0, 0]
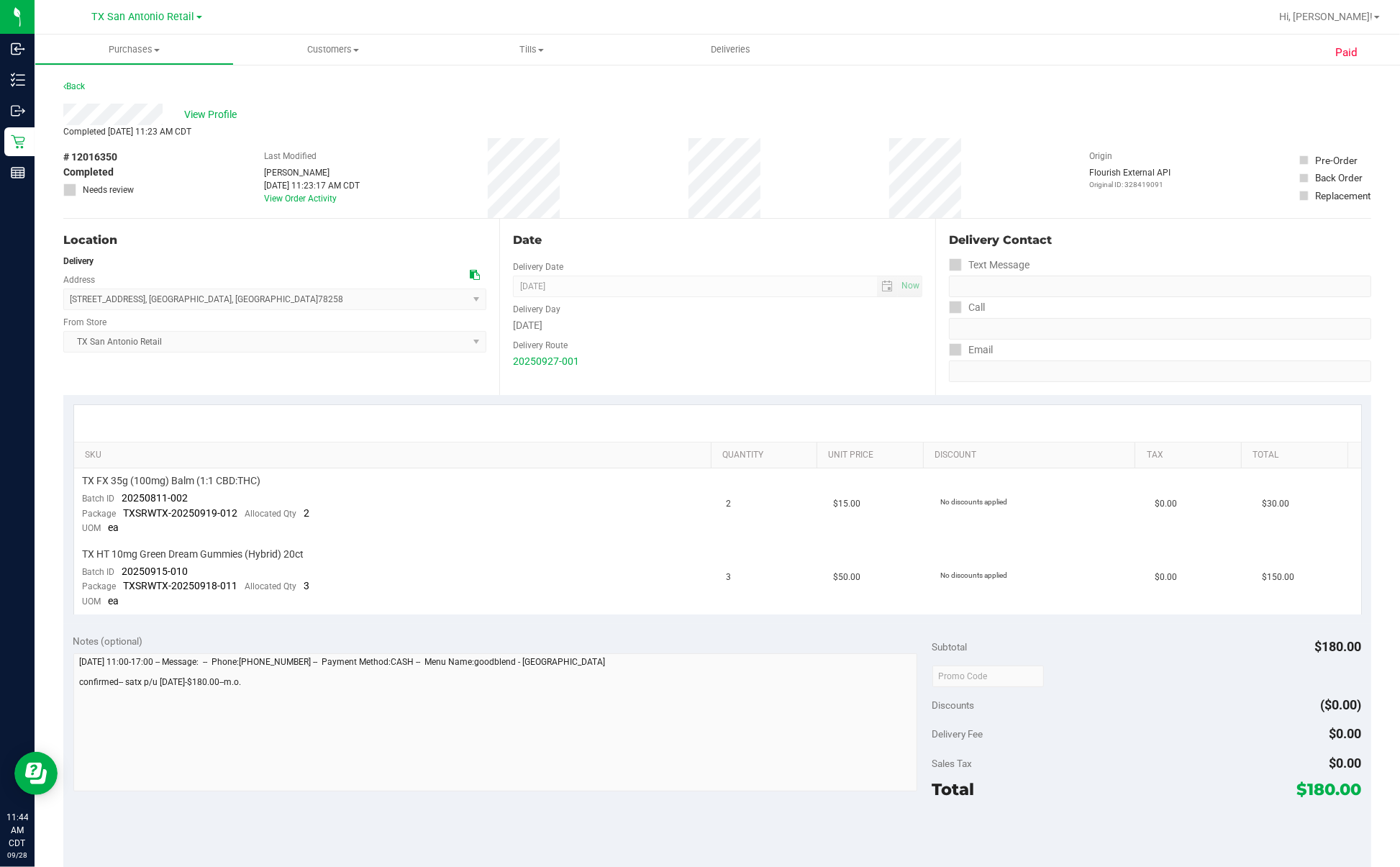
click at [295, 267] on div "Delivery" at bounding box center [275, 261] width 423 height 13
click at [728, 58] on uib-tab-heading "Deliveries" at bounding box center [731, 50] width 199 height 30
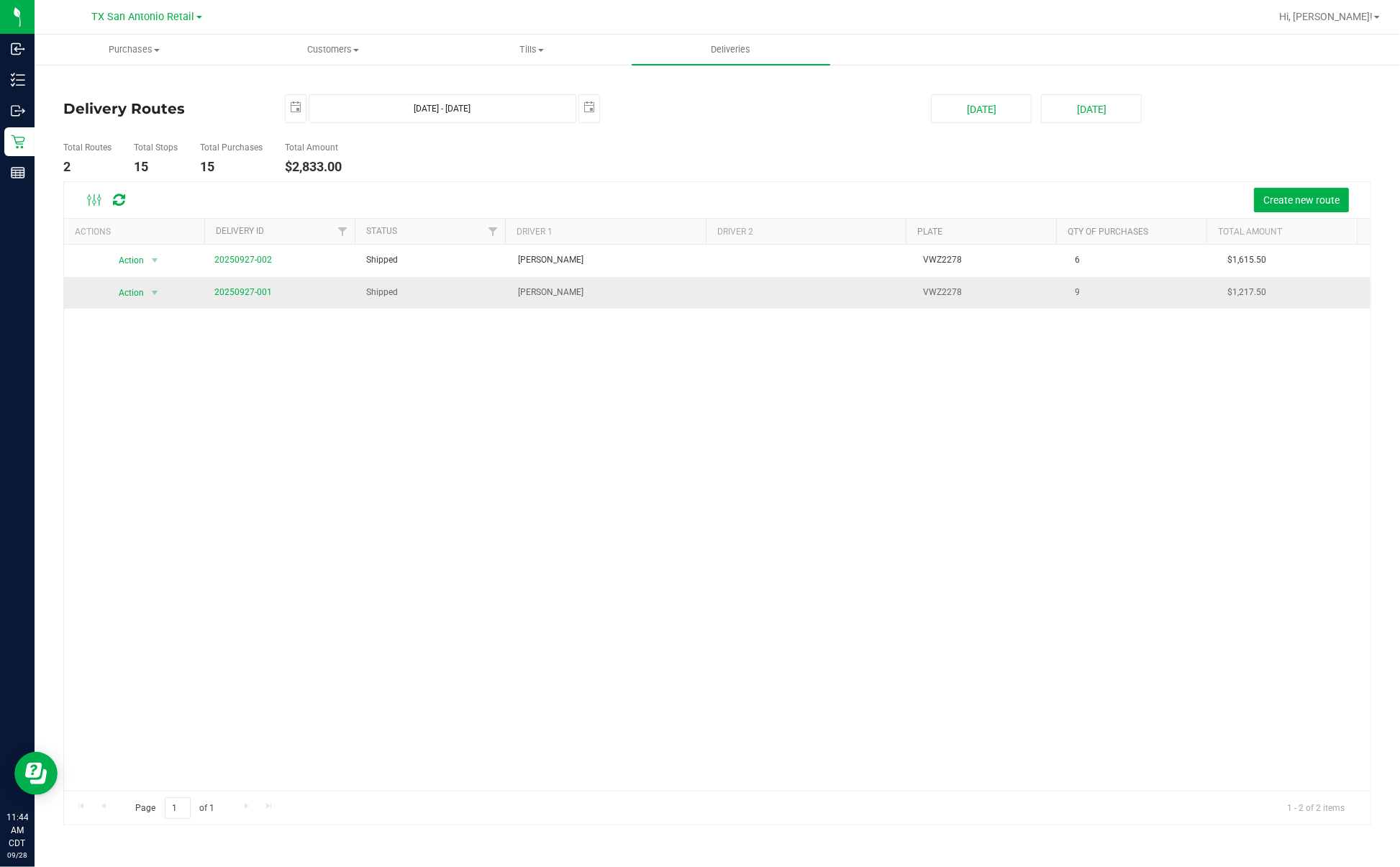
click at [246, 282] on td "20250927-001" at bounding box center [282, 292] width 152 height 32
click at [239, 297] on span "20250927-001" at bounding box center [243, 293] width 57 height 14
click at [256, 293] on link "20250927-001" at bounding box center [243, 291] width 57 height 10
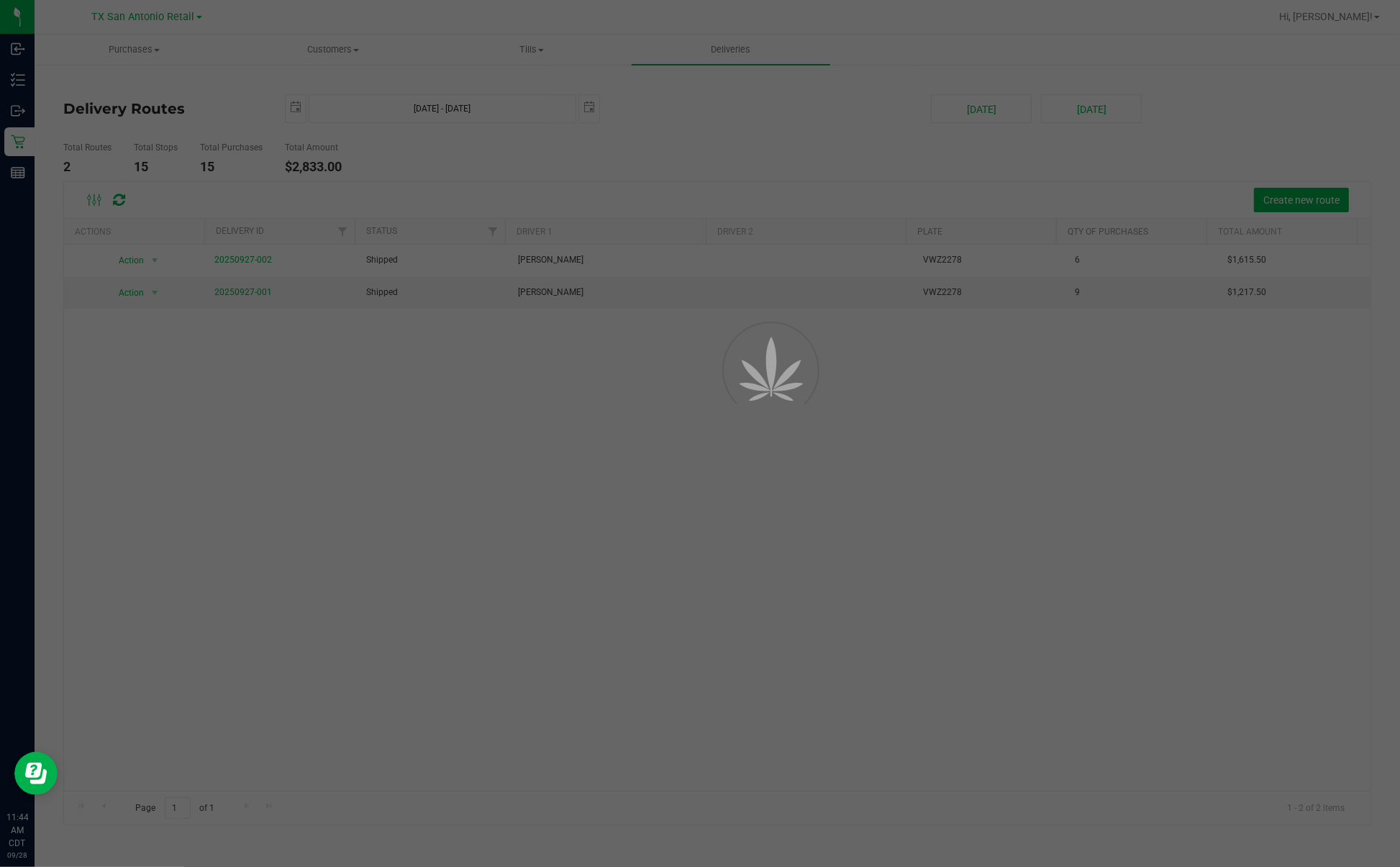
click at [870, 92] on div at bounding box center [700, 433] width 1400 height 867
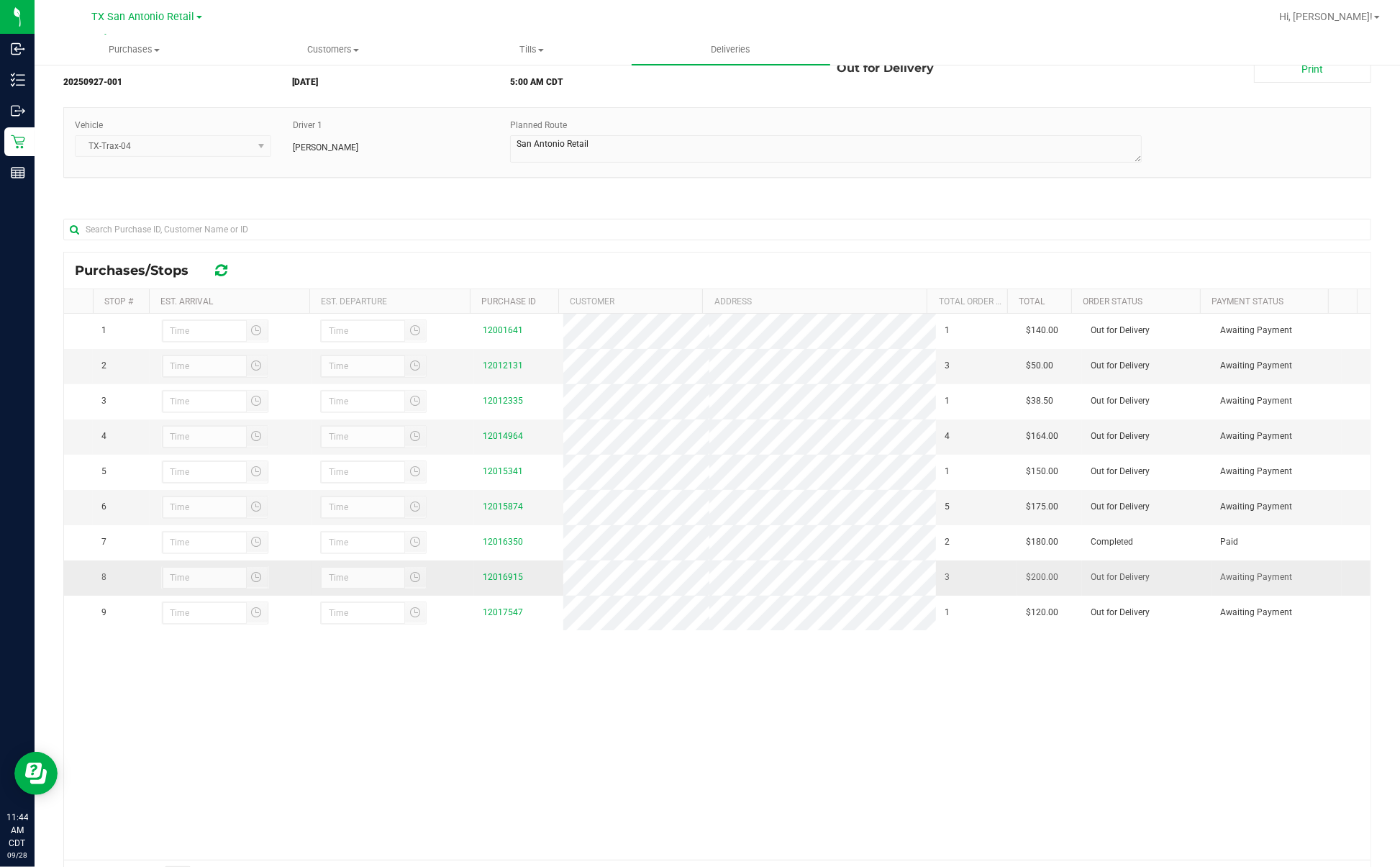
scroll to position [134, 0]
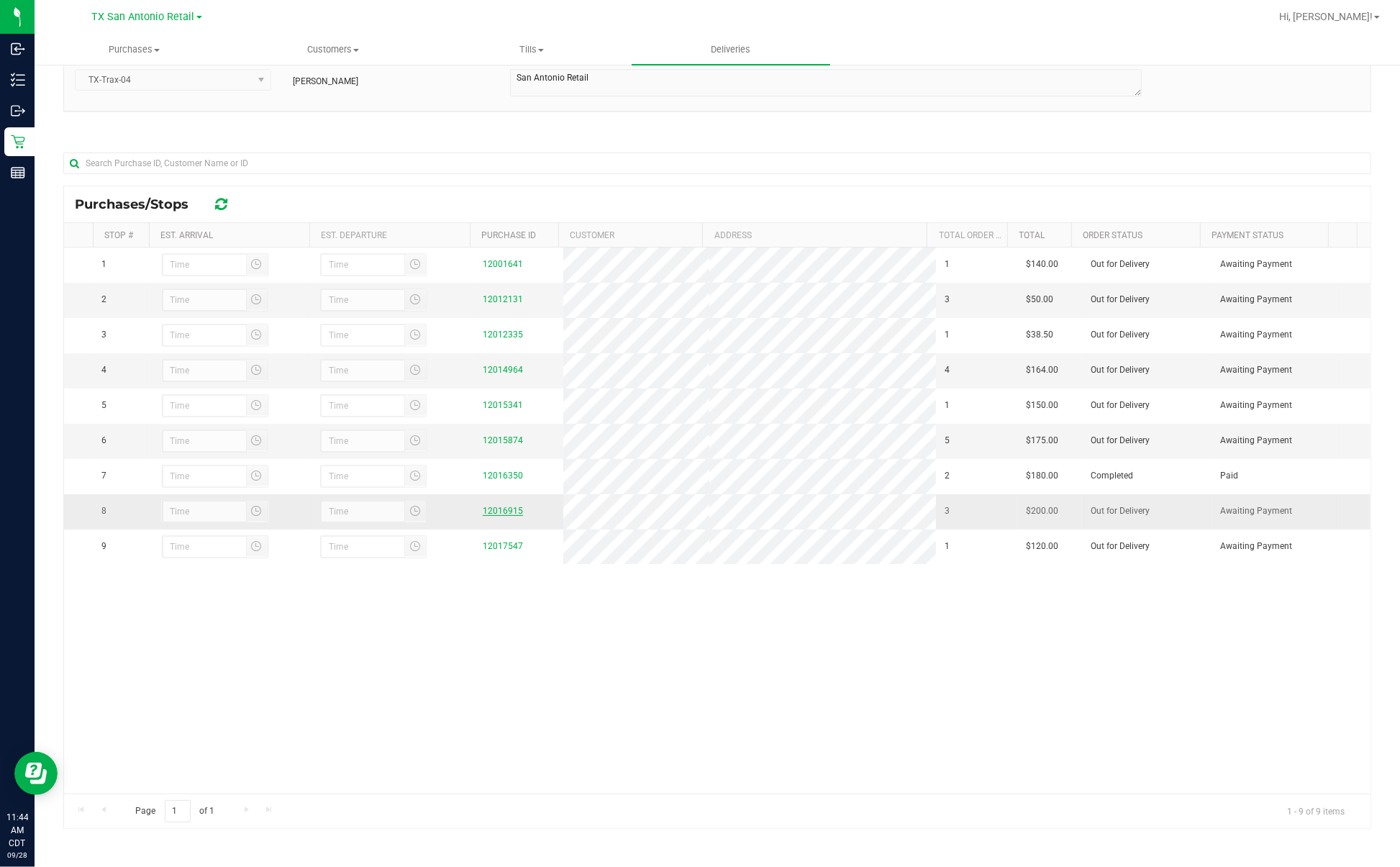
click at [490, 516] on link "12016915" at bounding box center [503, 511] width 40 height 10
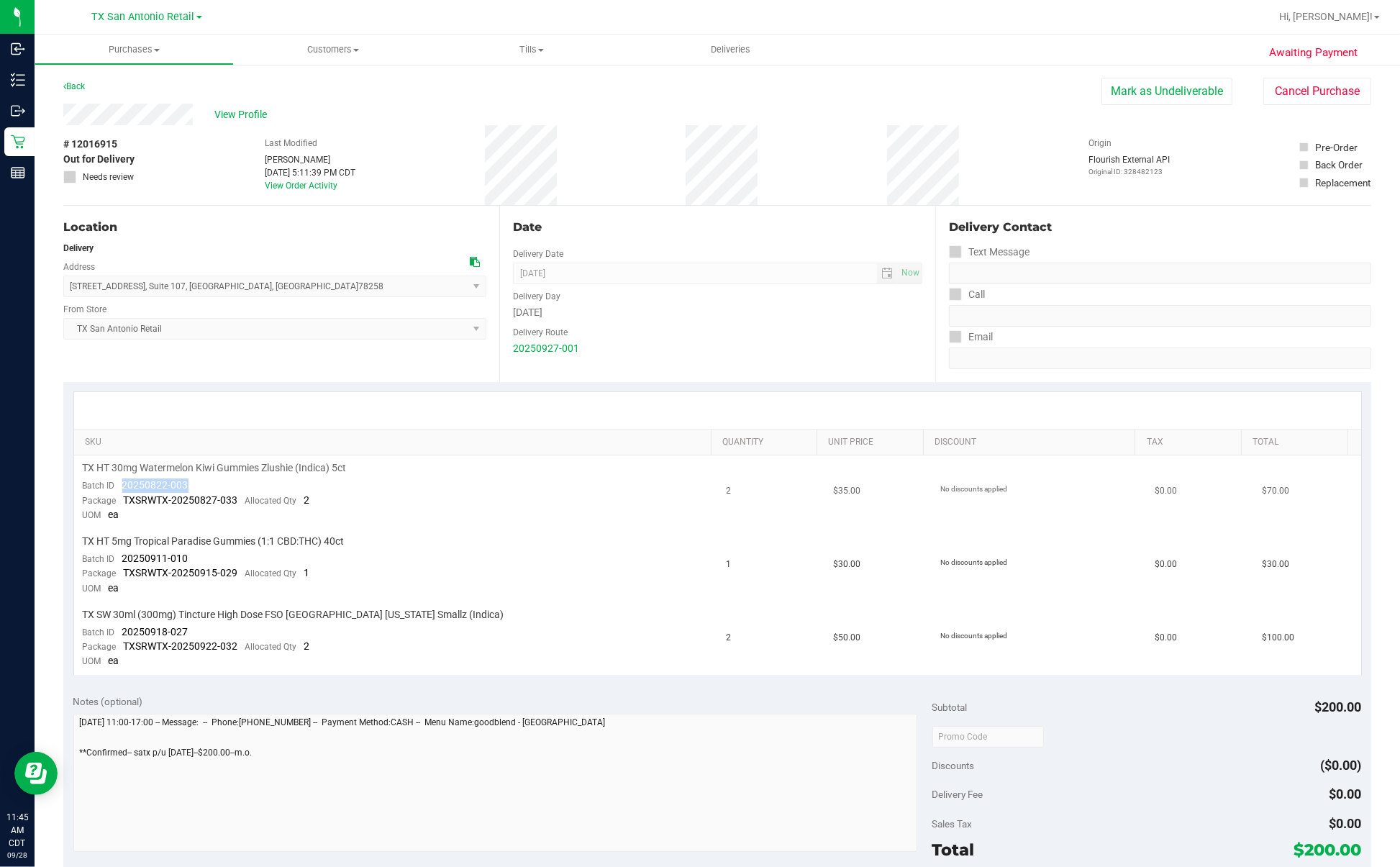
drag, startPoint x: 122, startPoint y: 483, endPoint x: 195, endPoint y: 483, distance: 73.0
click at [195, 483] on td "TX HT 30mg Watermelon Kiwi Gummies Zlushie (Indica) 5ct Batch ID 20250822-003 P…" at bounding box center [396, 492] width 644 height 74
drag, startPoint x: 110, startPoint y: 554, endPoint x: 198, endPoint y: 556, distance: 88.0
click at [198, 542] on td "TX HT 5mg Tropical Paradise Gummies (1:1 CBD:THC) 40ct Batch ID 20250911-010 Pa…" at bounding box center [396, 565] width 644 height 74
drag, startPoint x: 198, startPoint y: 556, endPoint x: 164, endPoint y: 548, distance: 34.9
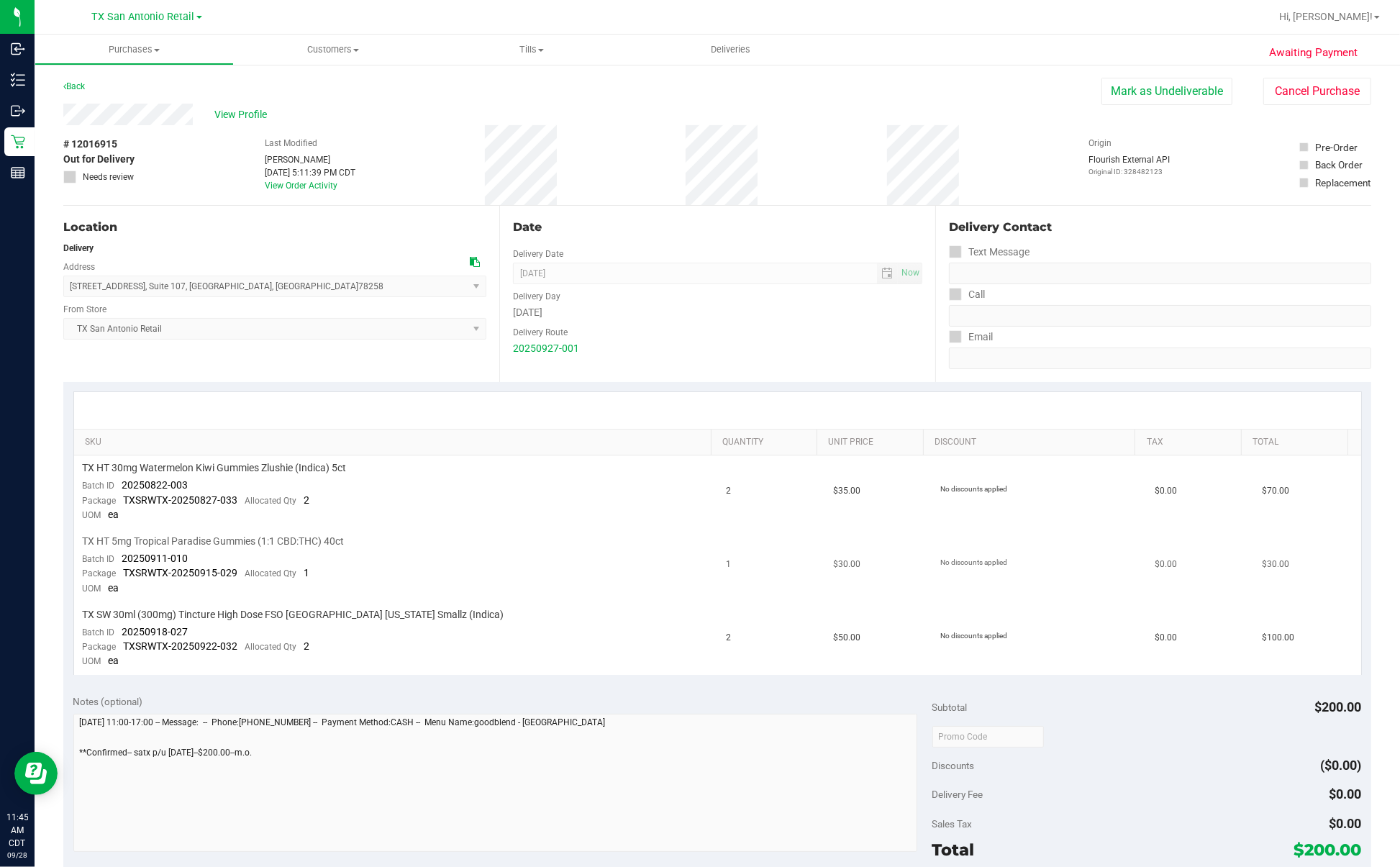
click at [164, 542] on td "TX HT 5mg Tropical Paradise Gummies (1:1 CBD:THC) 40ct Batch ID 20250911-010 Pa…" at bounding box center [396, 565] width 644 height 74
drag, startPoint x: 119, startPoint y: 552, endPoint x: 207, endPoint y: 559, distance: 88.3
click at [207, 542] on td "TX HT 5mg Tropical Paradise Gummies (1:1 CBD:THC) 40ct Batch ID 20250911-010 Pa…" at bounding box center [396, 565] width 644 height 74
drag, startPoint x: 116, startPoint y: 628, endPoint x: 207, endPoint y: 626, distance: 91.0
click at [207, 542] on td "TX SW 30ml (300mg) Tincture High Dose FSO [GEOGRAPHIC_DATA] [US_STATE] Smallz (…" at bounding box center [396, 638] width 644 height 73
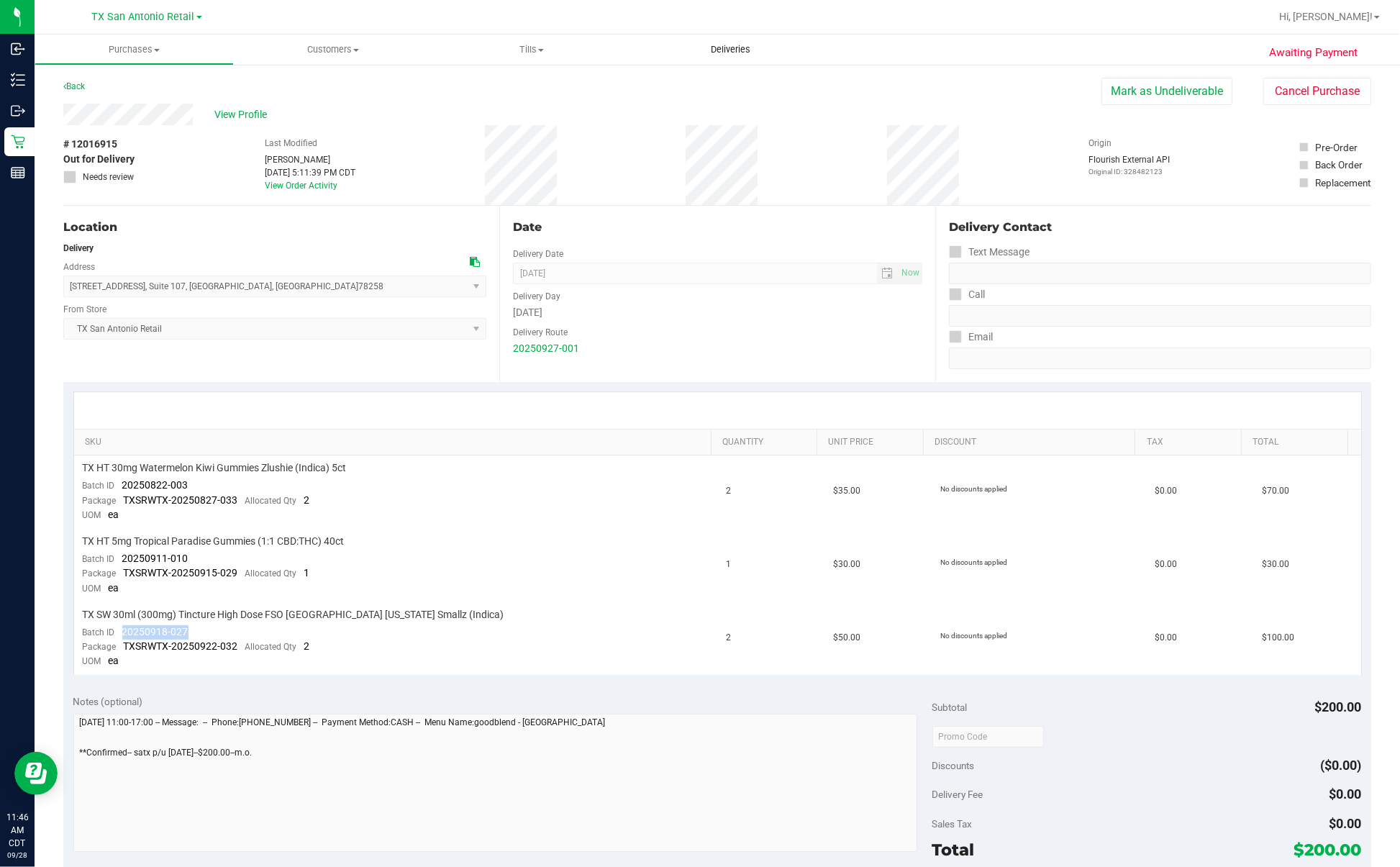
click at [731, 38] on uib-tab-heading "Deliveries" at bounding box center [731, 50] width 199 height 30
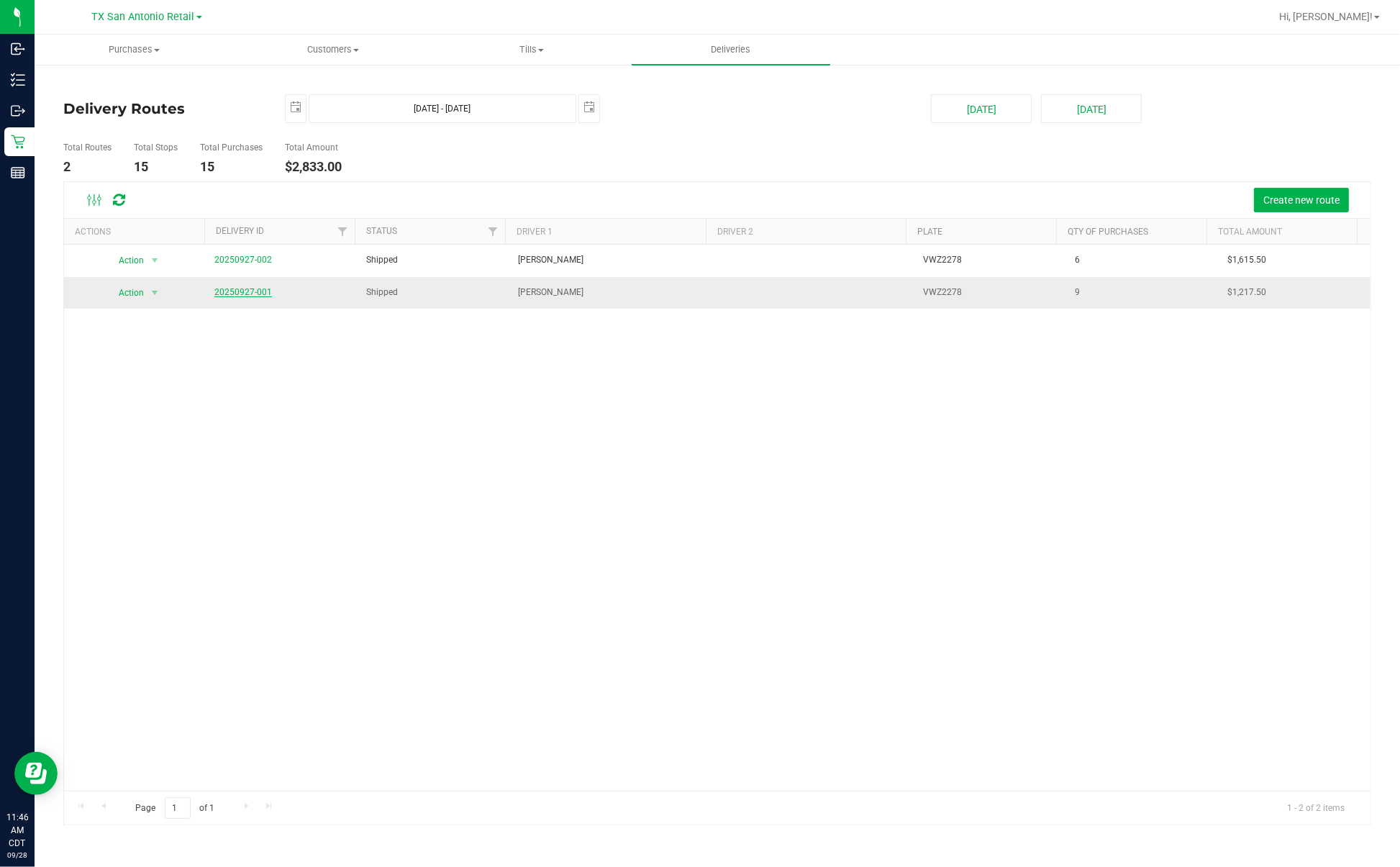
click at [256, 295] on link "20250927-001" at bounding box center [243, 291] width 57 height 10
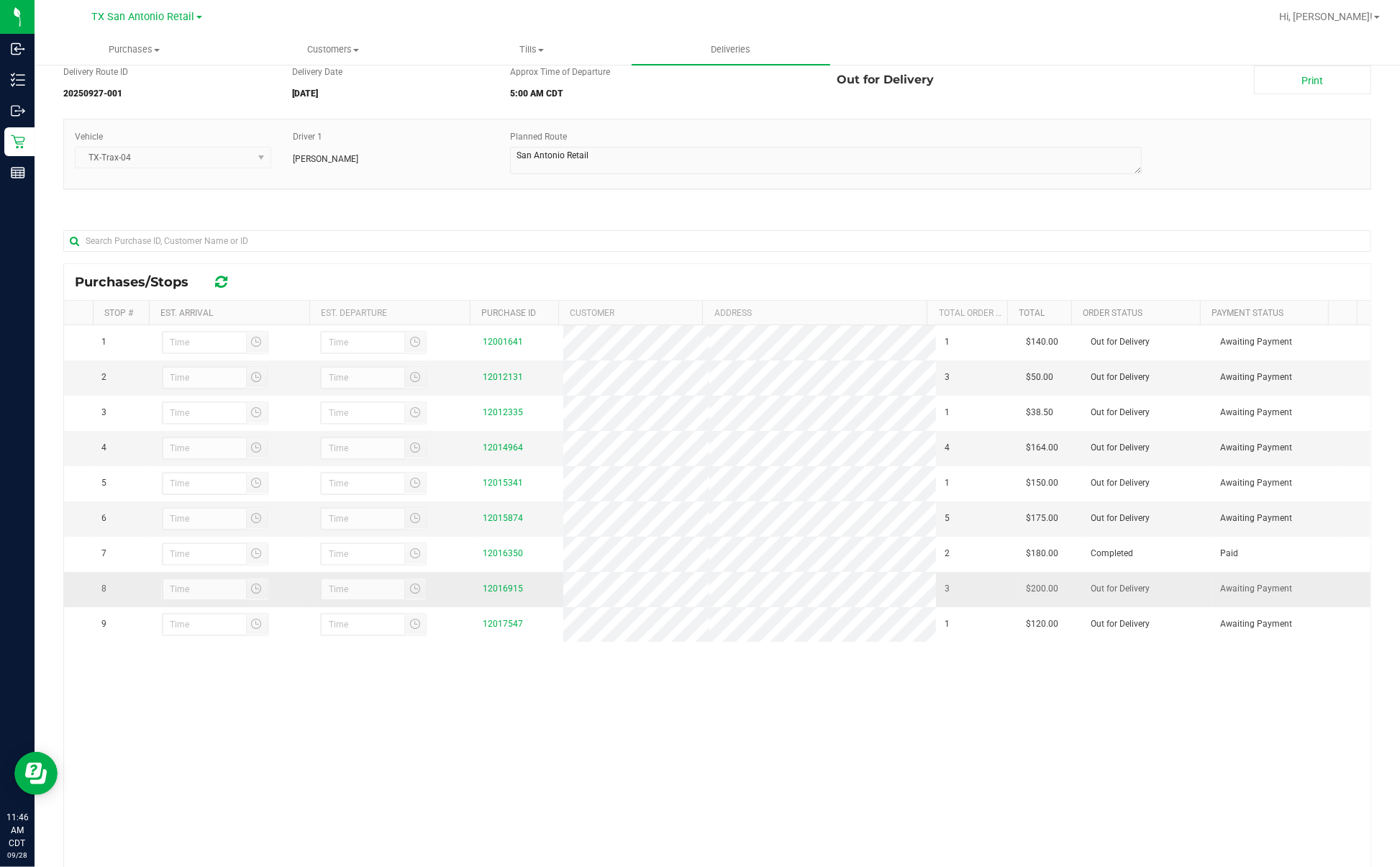
scroll to position [134, 0]
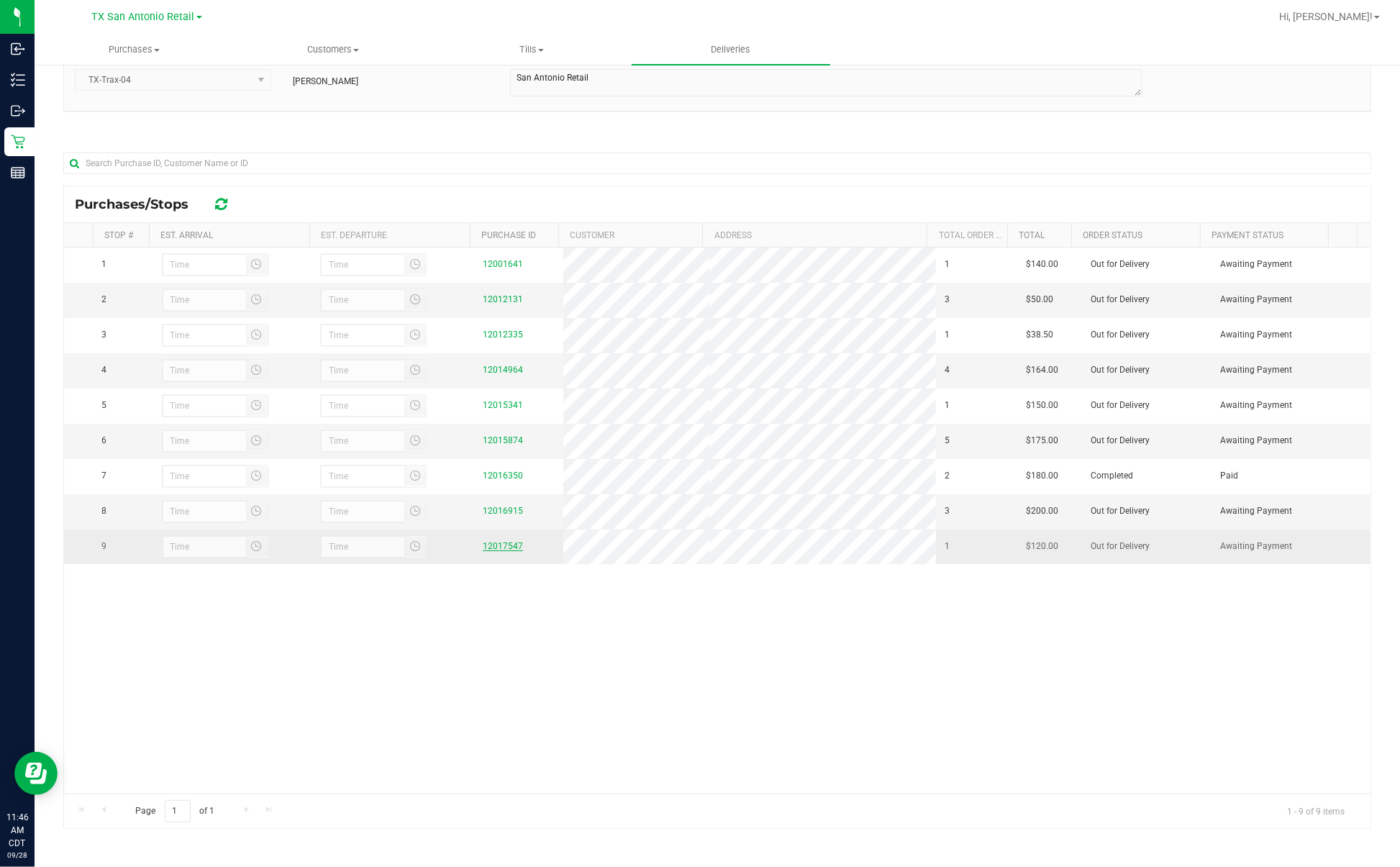
click at [506, 542] on link "12017547" at bounding box center [503, 545] width 40 height 10
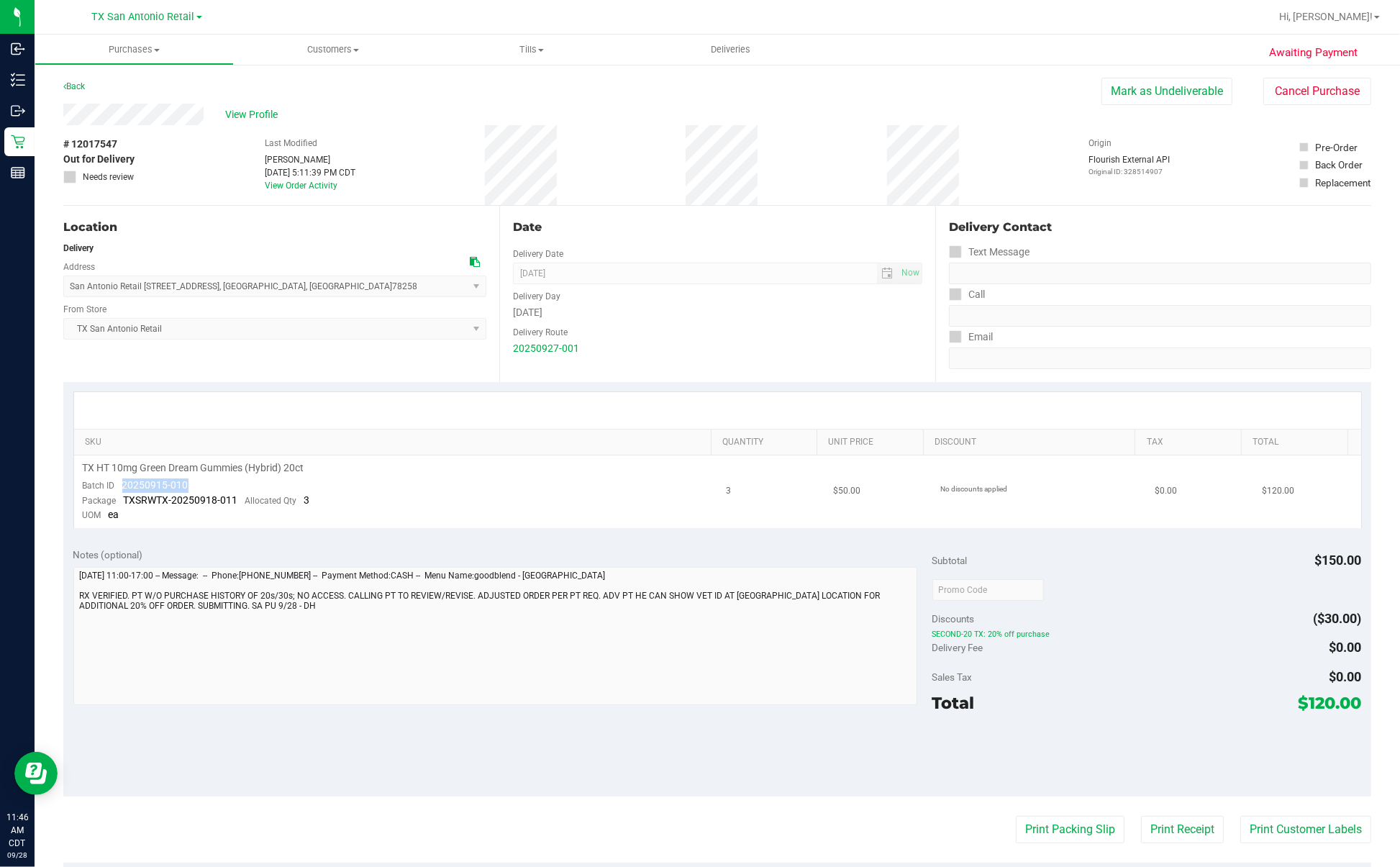
drag, startPoint x: 120, startPoint y: 483, endPoint x: 219, endPoint y: 478, distance: 99.1
click at [219, 478] on td "TX HT 10mg Green Dream Gummies (Hybrid) 20ct Batch ID 20250915-010 Package TXSR…" at bounding box center [396, 492] width 644 height 73
click at [918, 119] on div "View Profile" at bounding box center [583, 115] width 1038 height 22
click at [748, 60] on uib-tab-heading "Deliveries" at bounding box center [731, 50] width 199 height 30
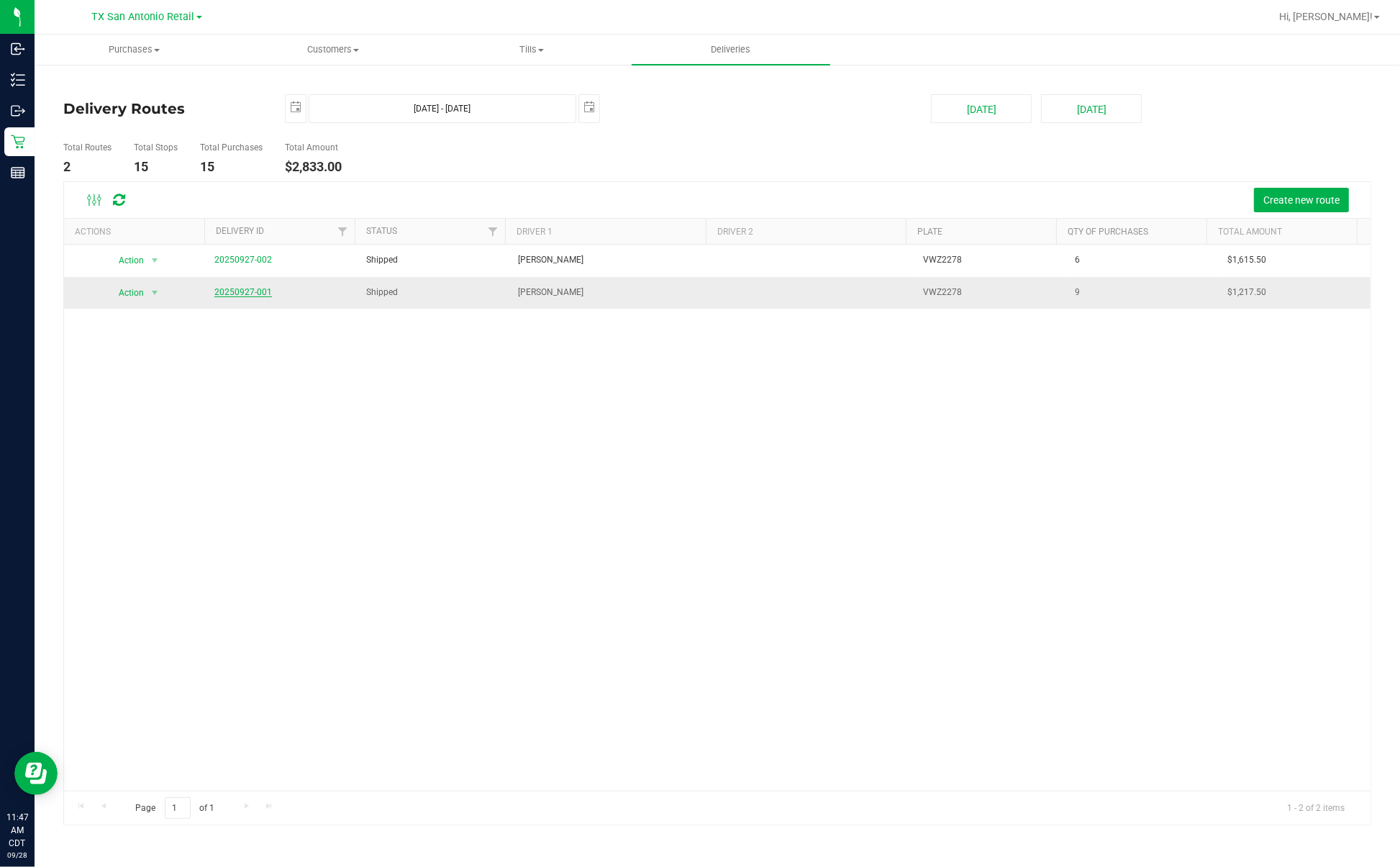
click at [224, 297] on link "20250927-001" at bounding box center [243, 291] width 57 height 10
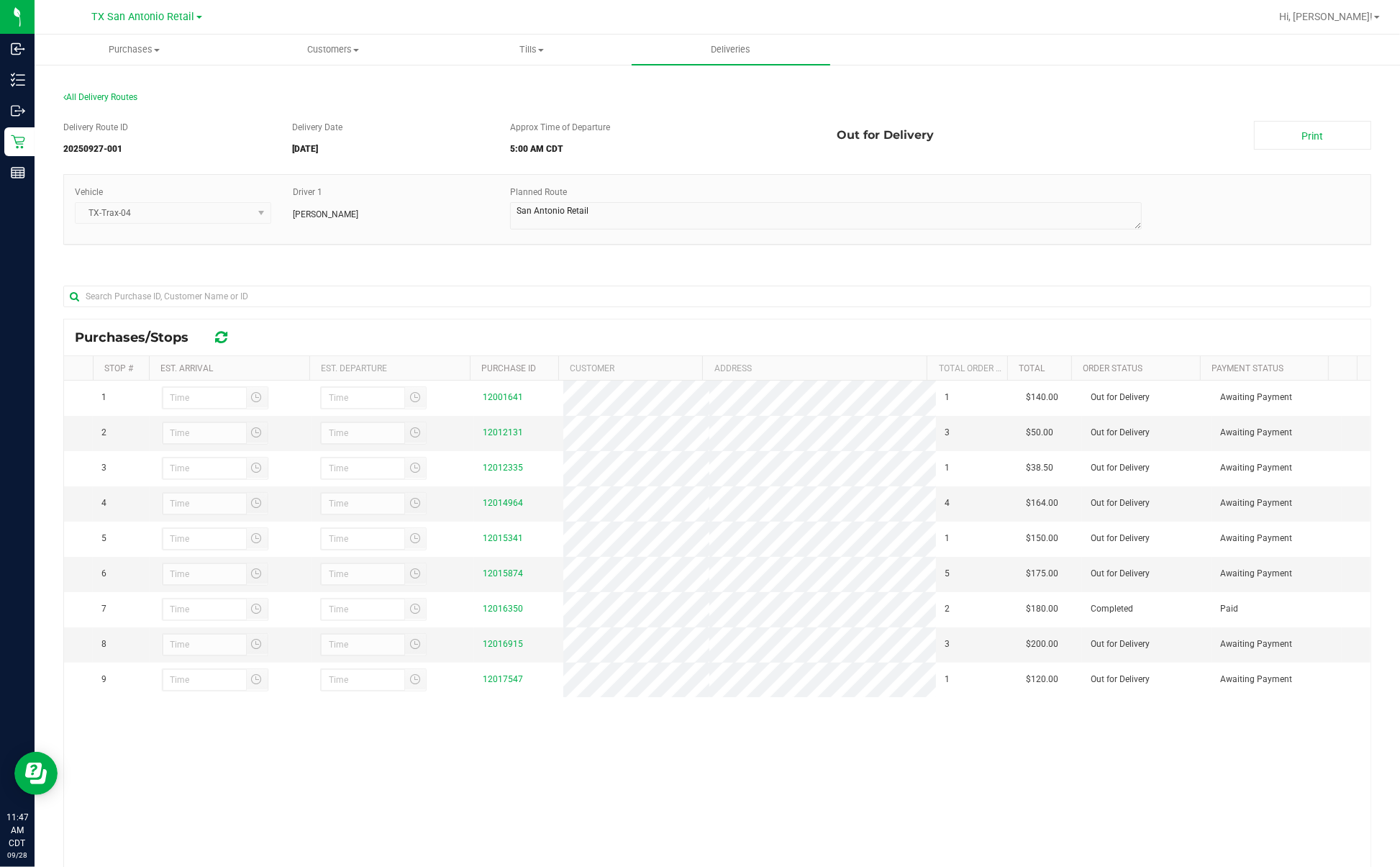
click at [770, 249] on div "Vehicle TX-Trax-04 Driver 1 [PERSON_NAME] Planned Route" at bounding box center [717, 217] width 1308 height 85
click at [746, 300] on input "text" at bounding box center [717, 297] width 1308 height 22
